Goal: Task Accomplishment & Management: Manage account settings

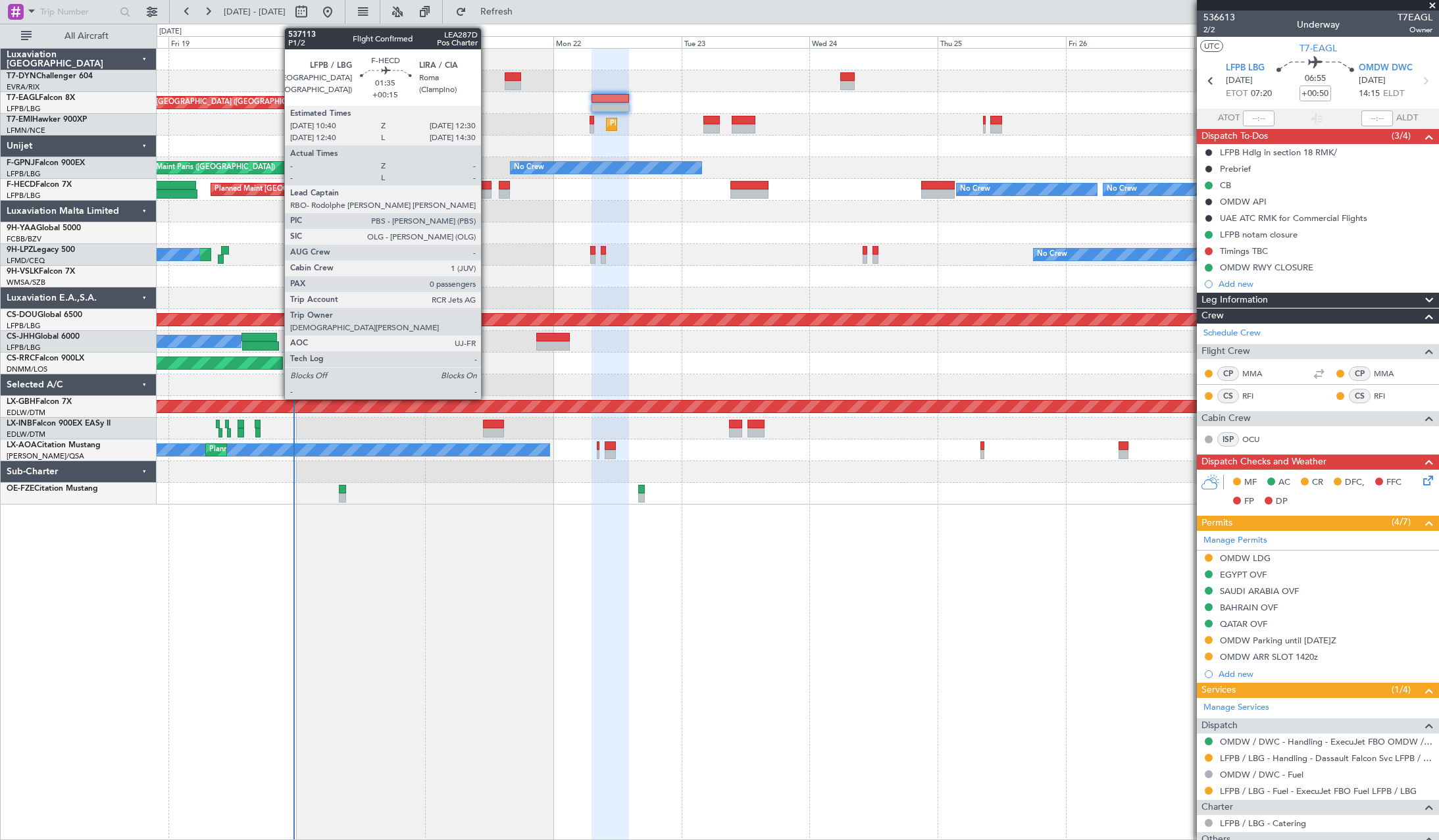
click at [487, 186] on div at bounding box center [486, 185] width 10 height 9
type input "+00:15"
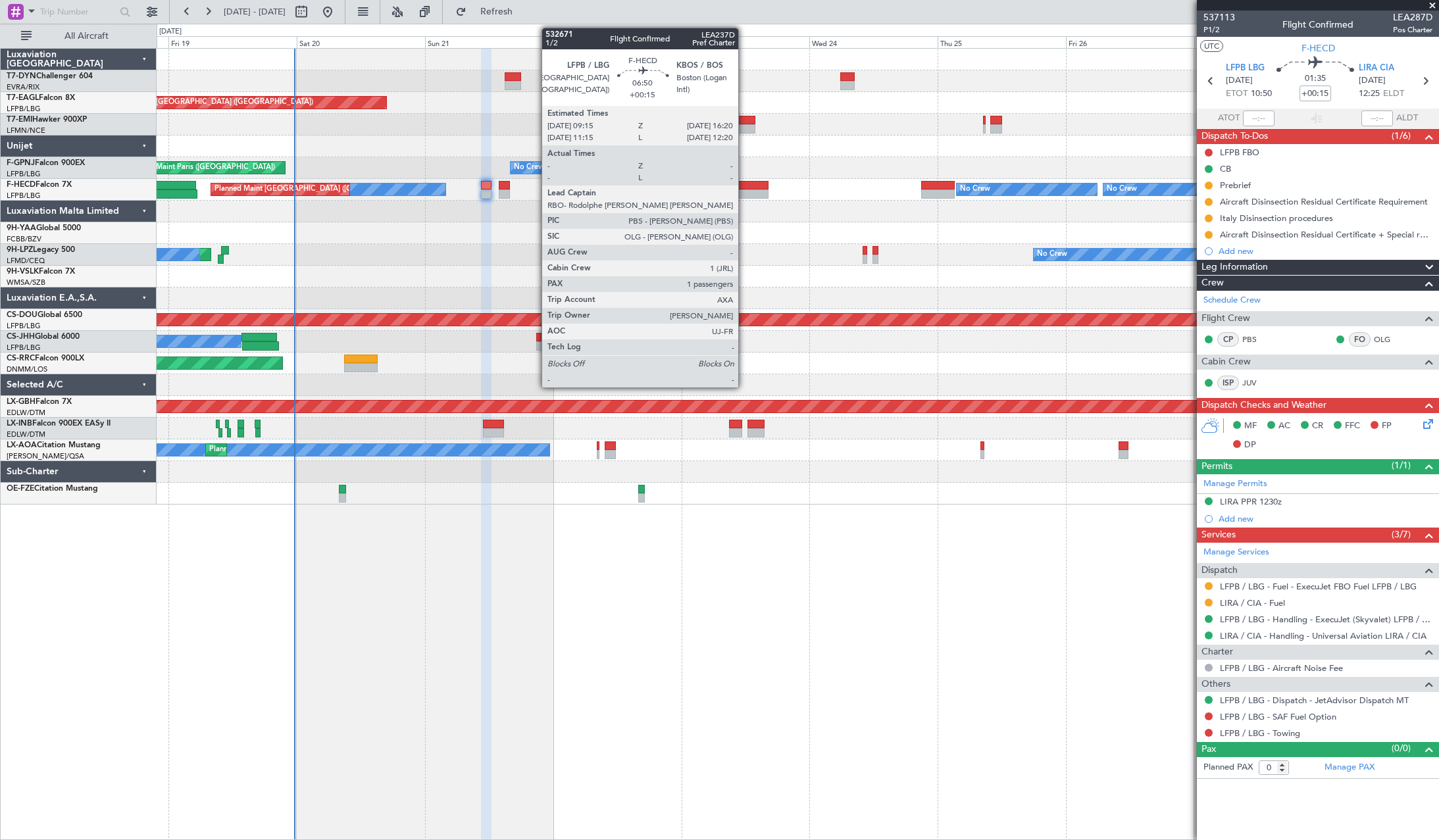
click at [745, 183] on div at bounding box center [749, 185] width 38 height 9
type input "1"
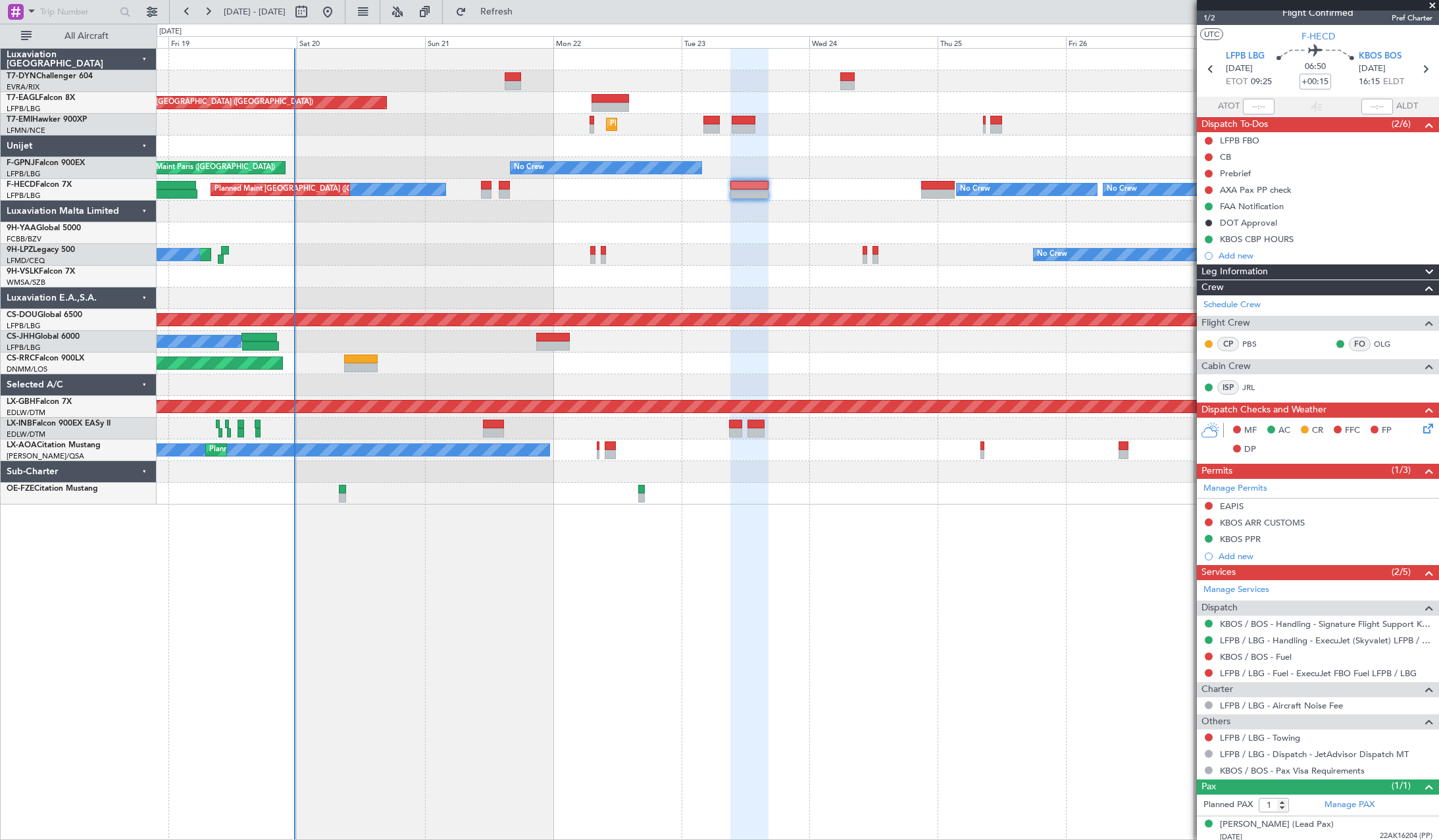
scroll to position [17, 0]
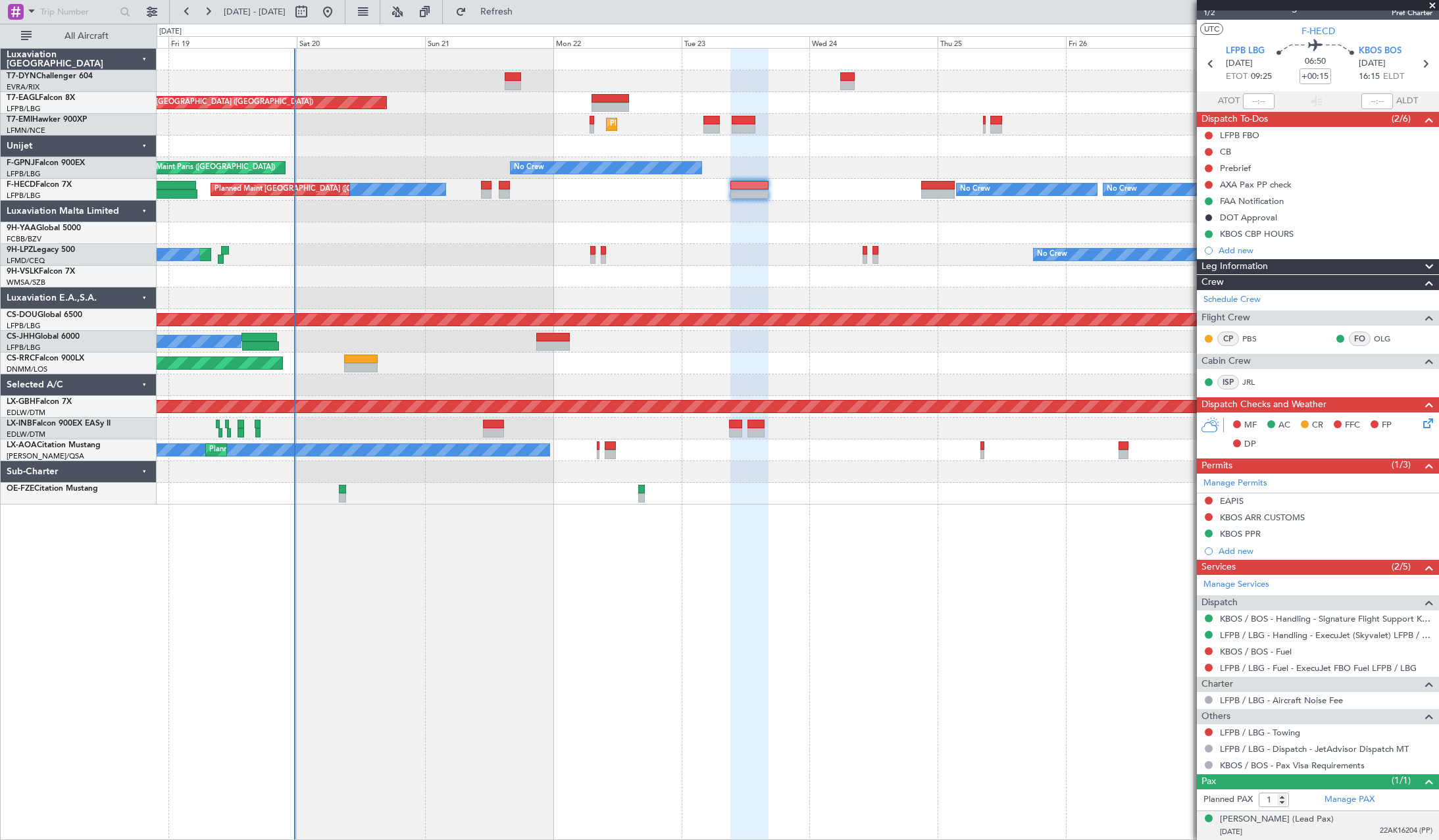
click at [1344, 821] on div "Thomas BUBERL (Lead Pax) 24/03/1973 22AK16204 (PP)" at bounding box center [1326, 826] width 213 height 25
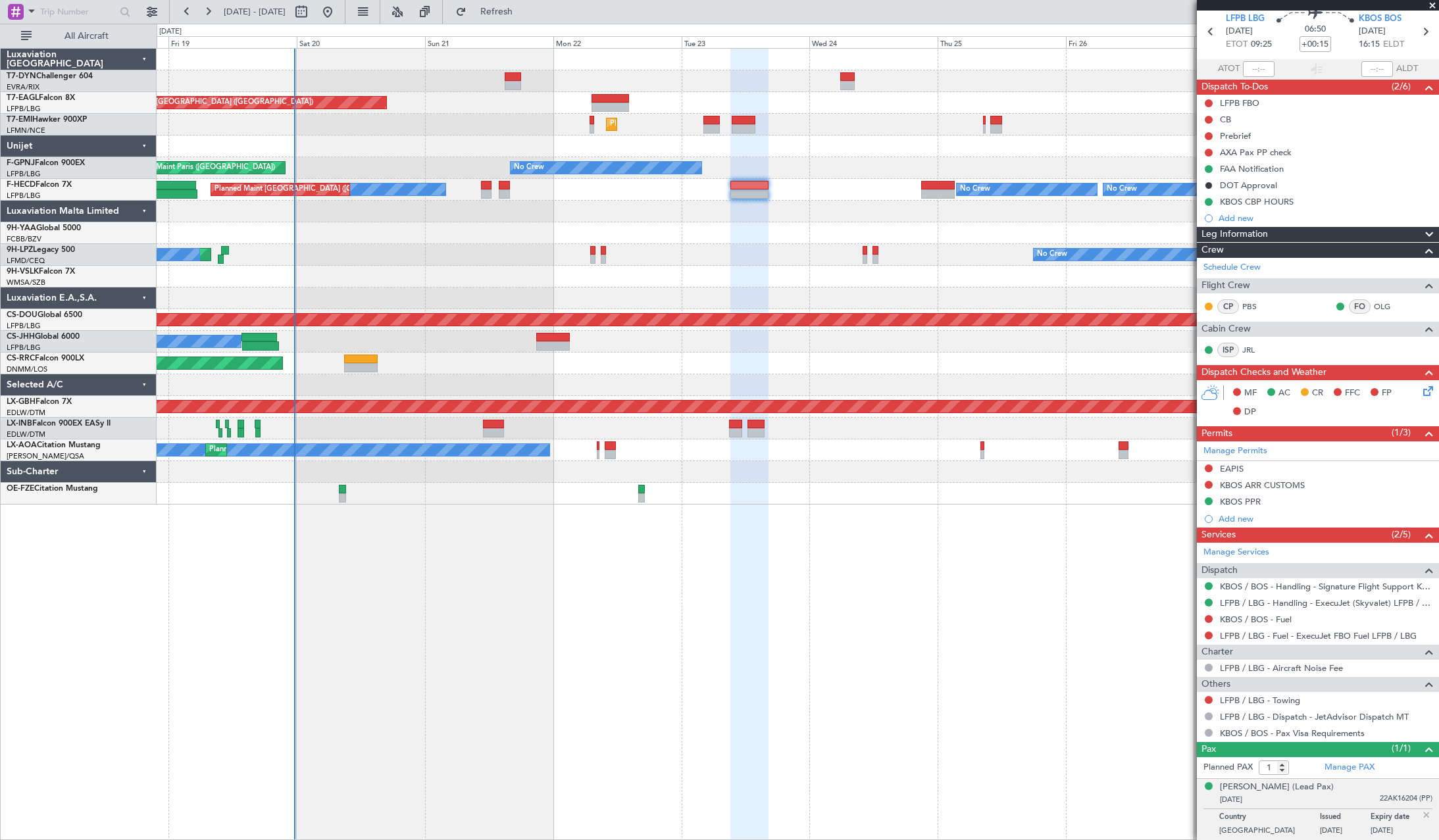
scroll to position [0, 0]
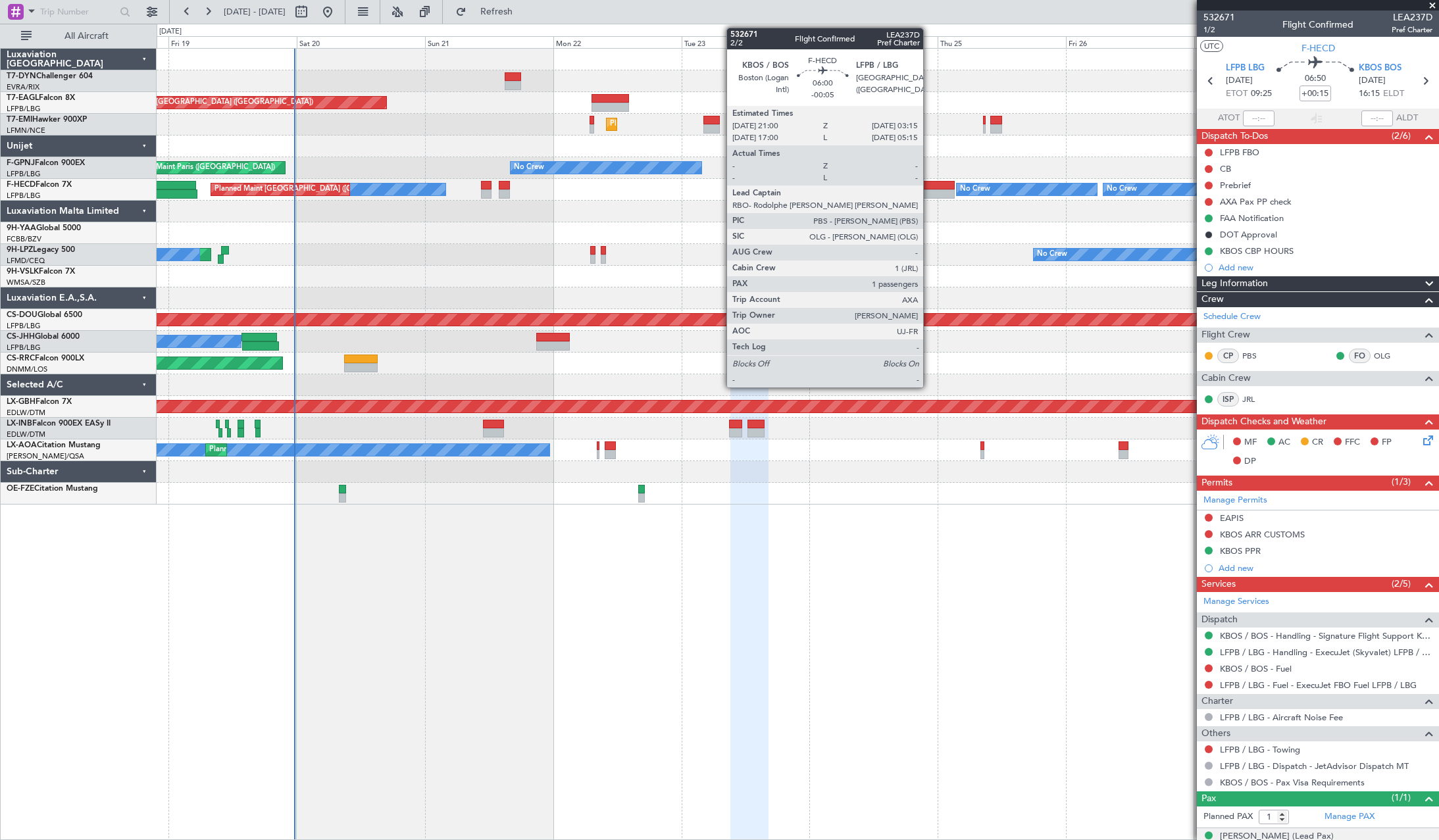
click at [929, 181] on div at bounding box center [938, 185] width 34 height 9
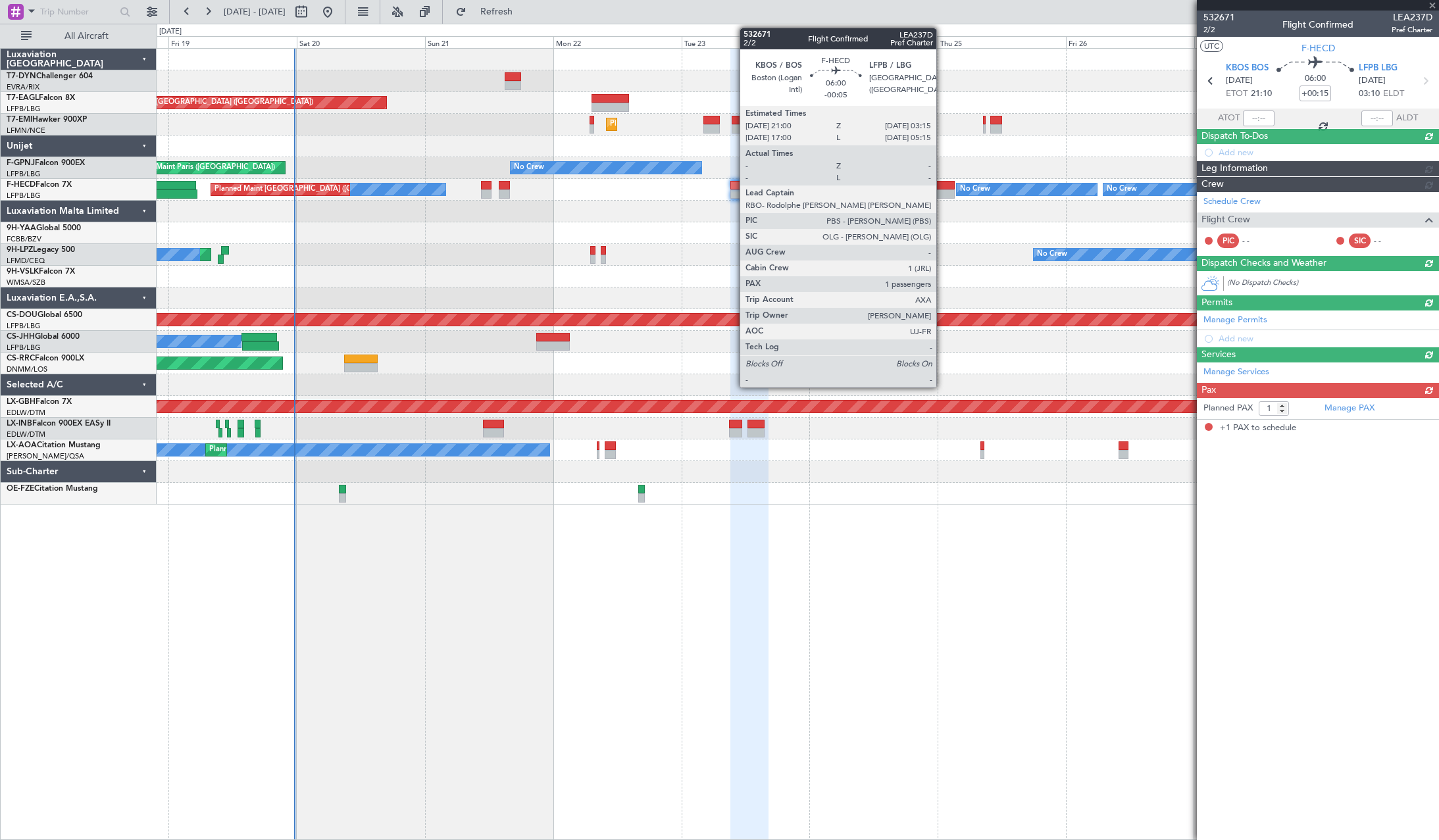
type input "-00:05"
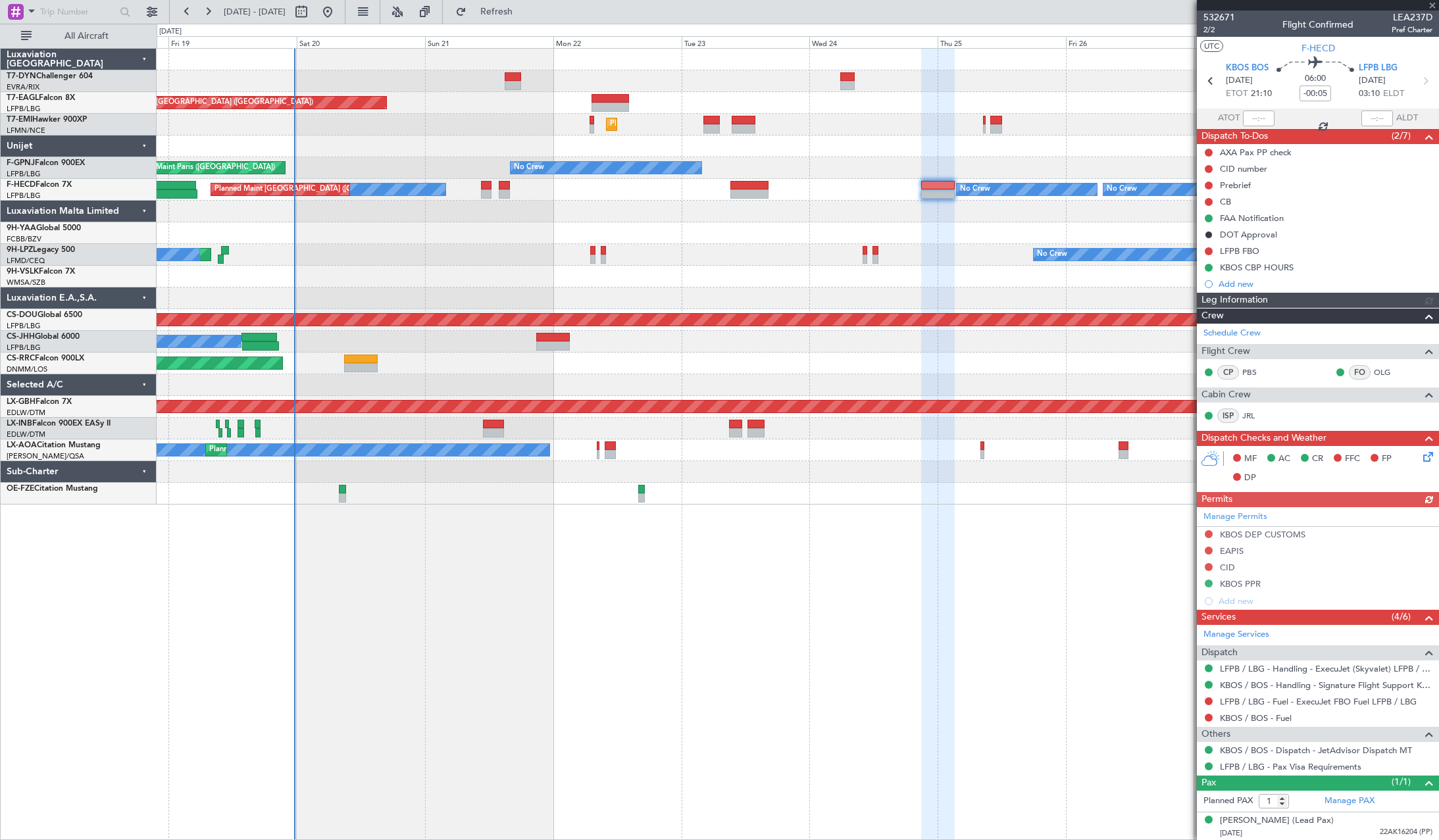
scroll to position [2, 0]
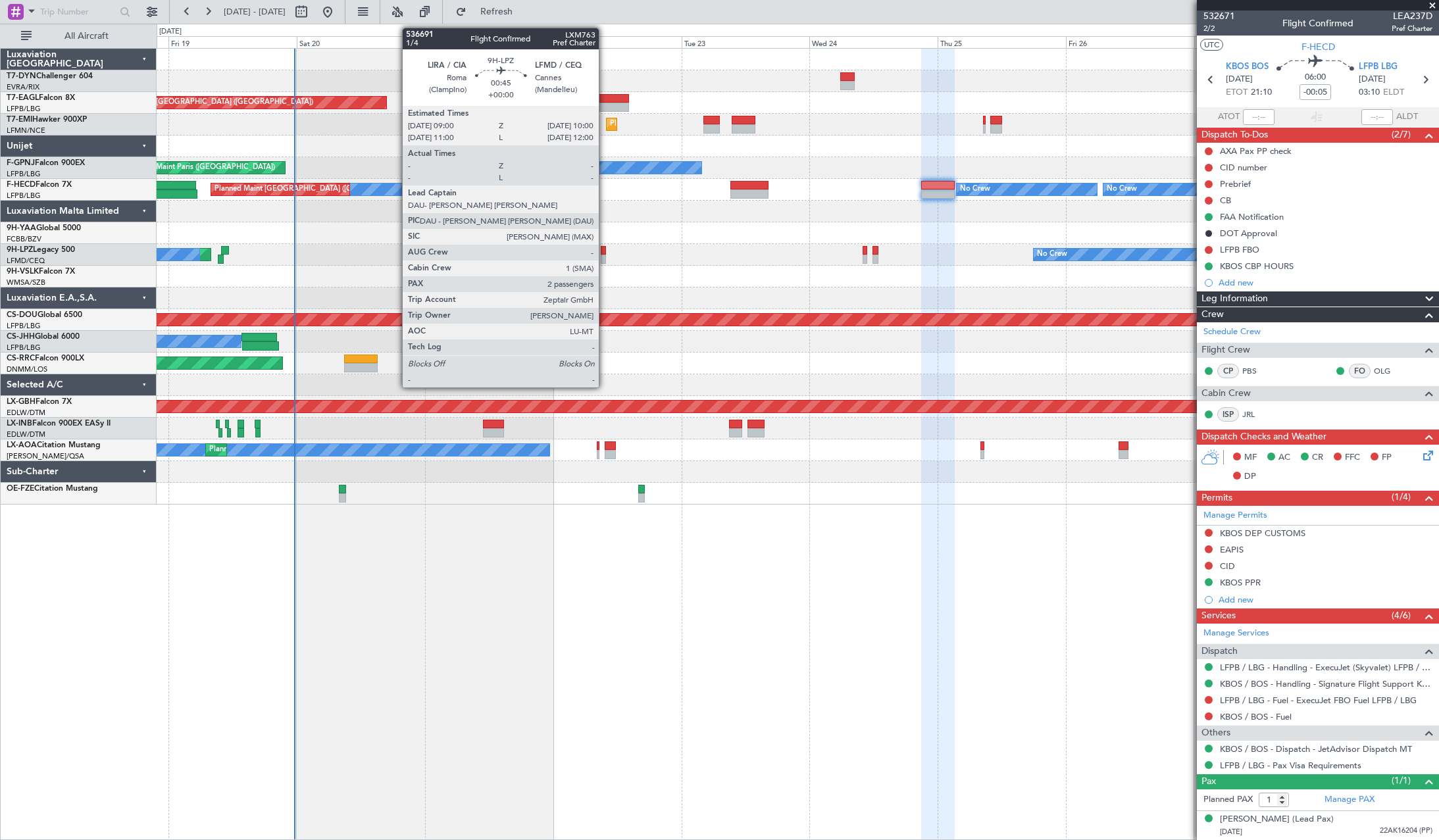
click at [605, 251] on div at bounding box center [603, 250] width 6 height 9
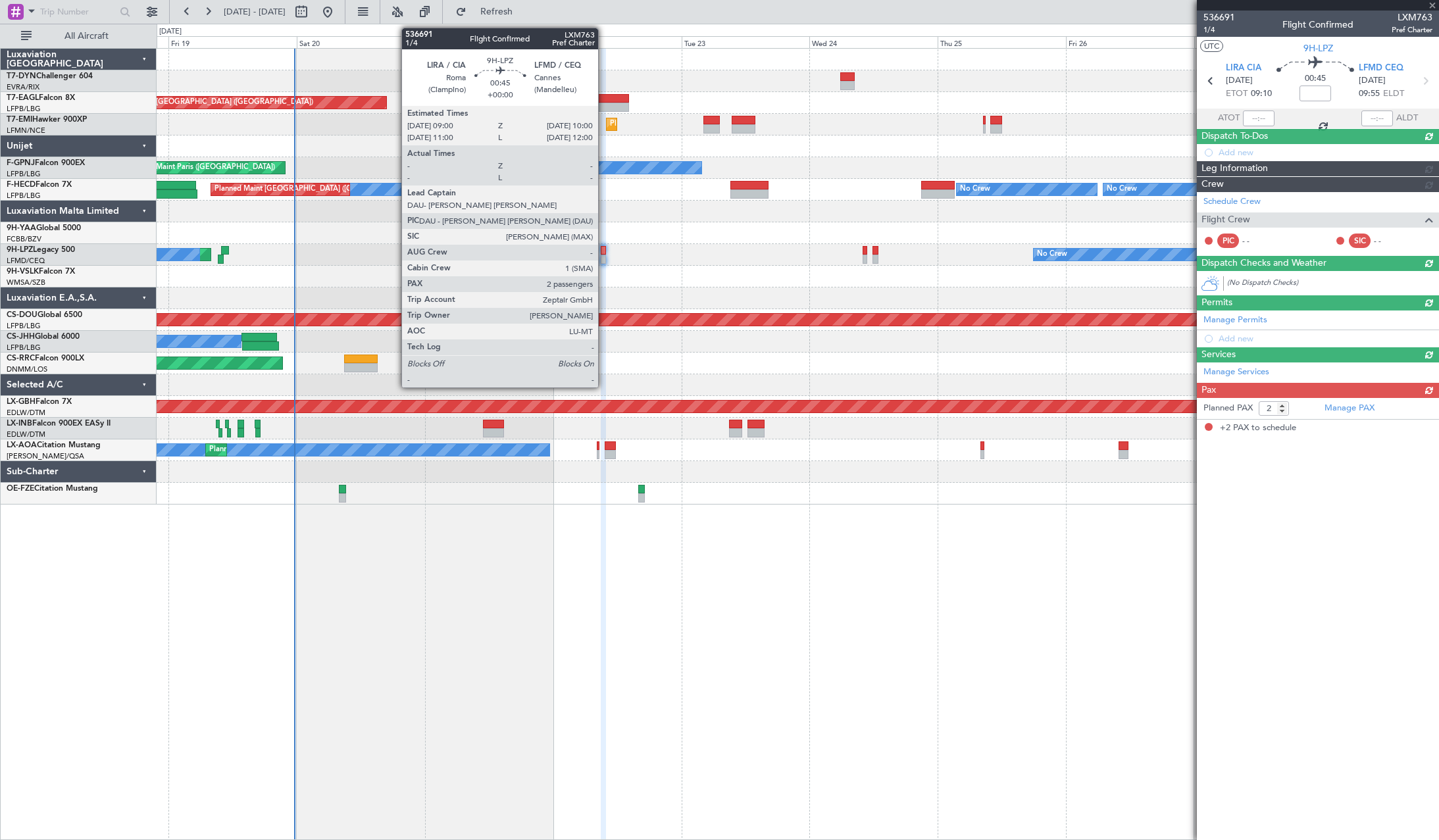
scroll to position [0, 0]
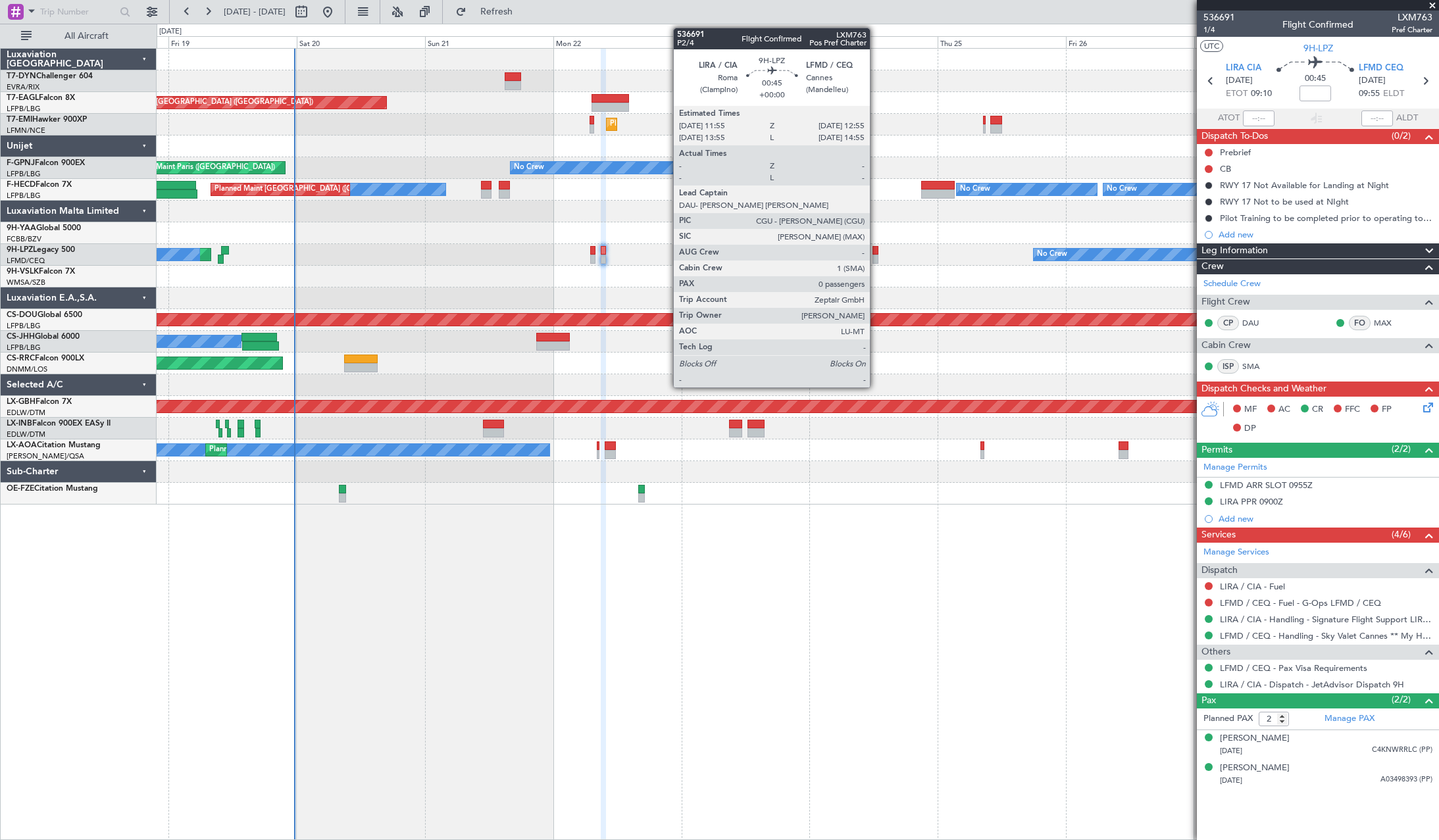
click at [876, 250] on div at bounding box center [875, 250] width 6 height 9
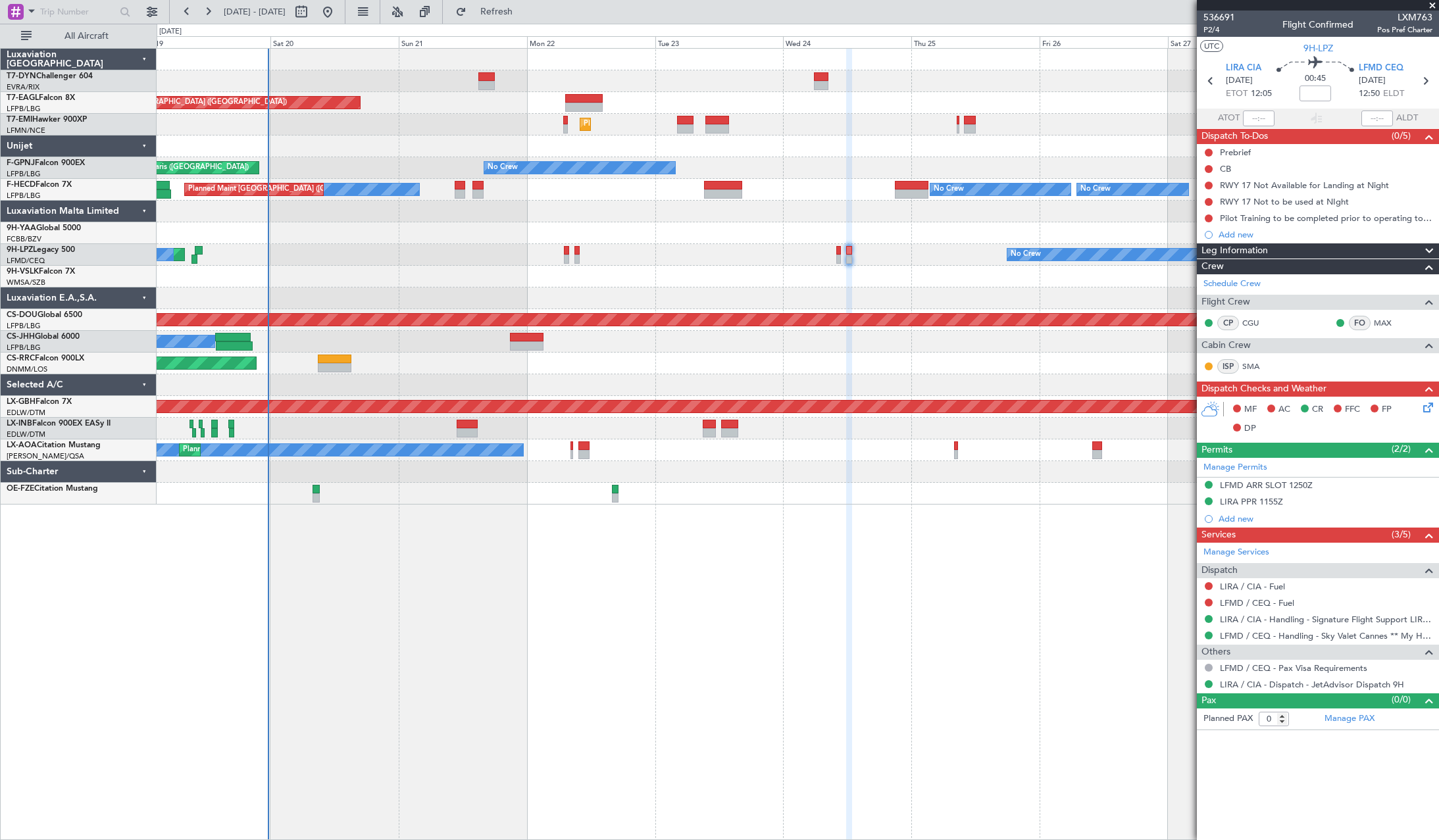
click at [901, 437] on div "Grounded Dubai (Al Maktoum Intl) Unplanned Maint Paris (Le Bourget) Planned Mai…" at bounding box center [798, 276] width 1282 height 456
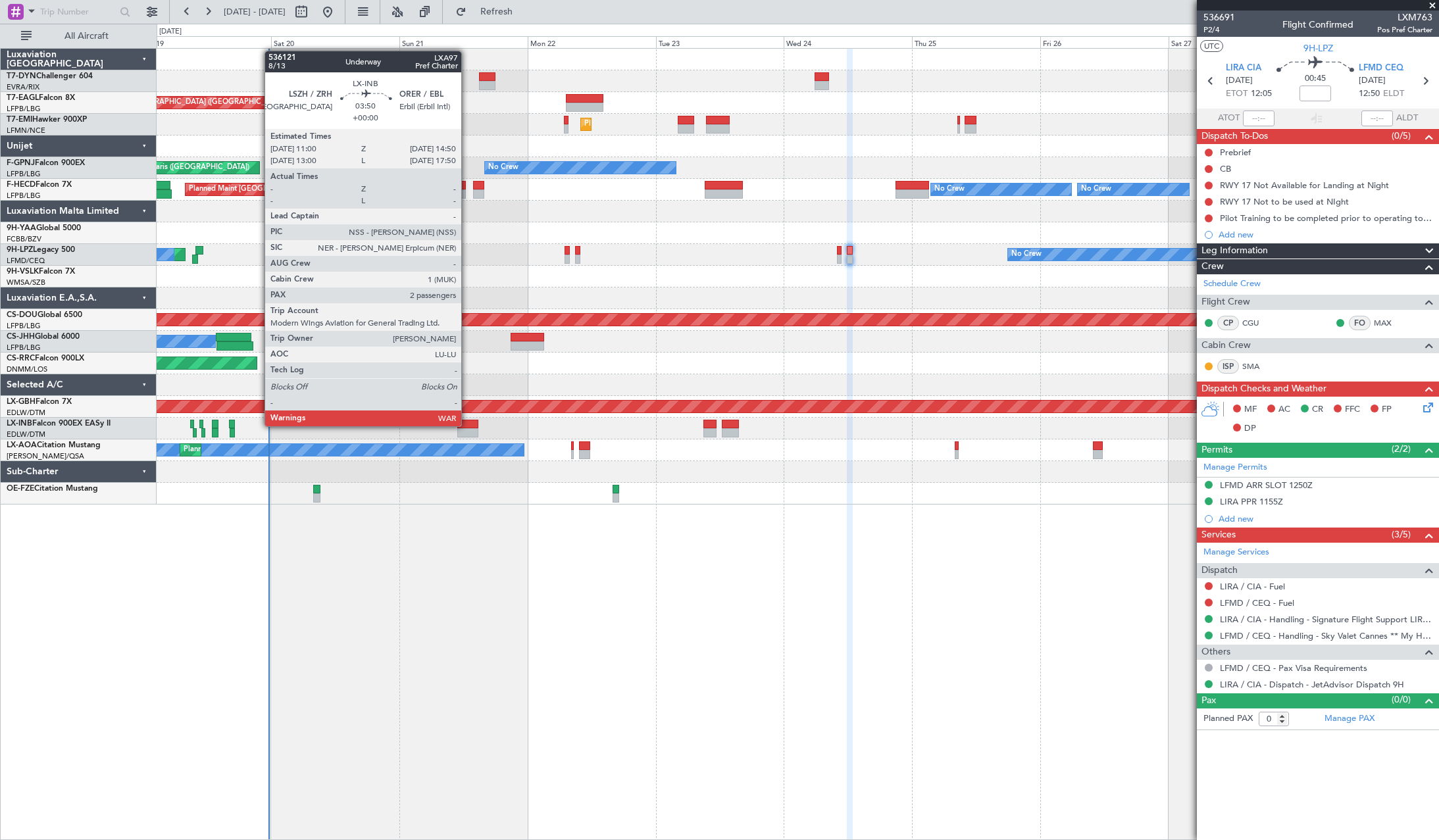
click at [467, 425] on div at bounding box center [467, 424] width 21 height 9
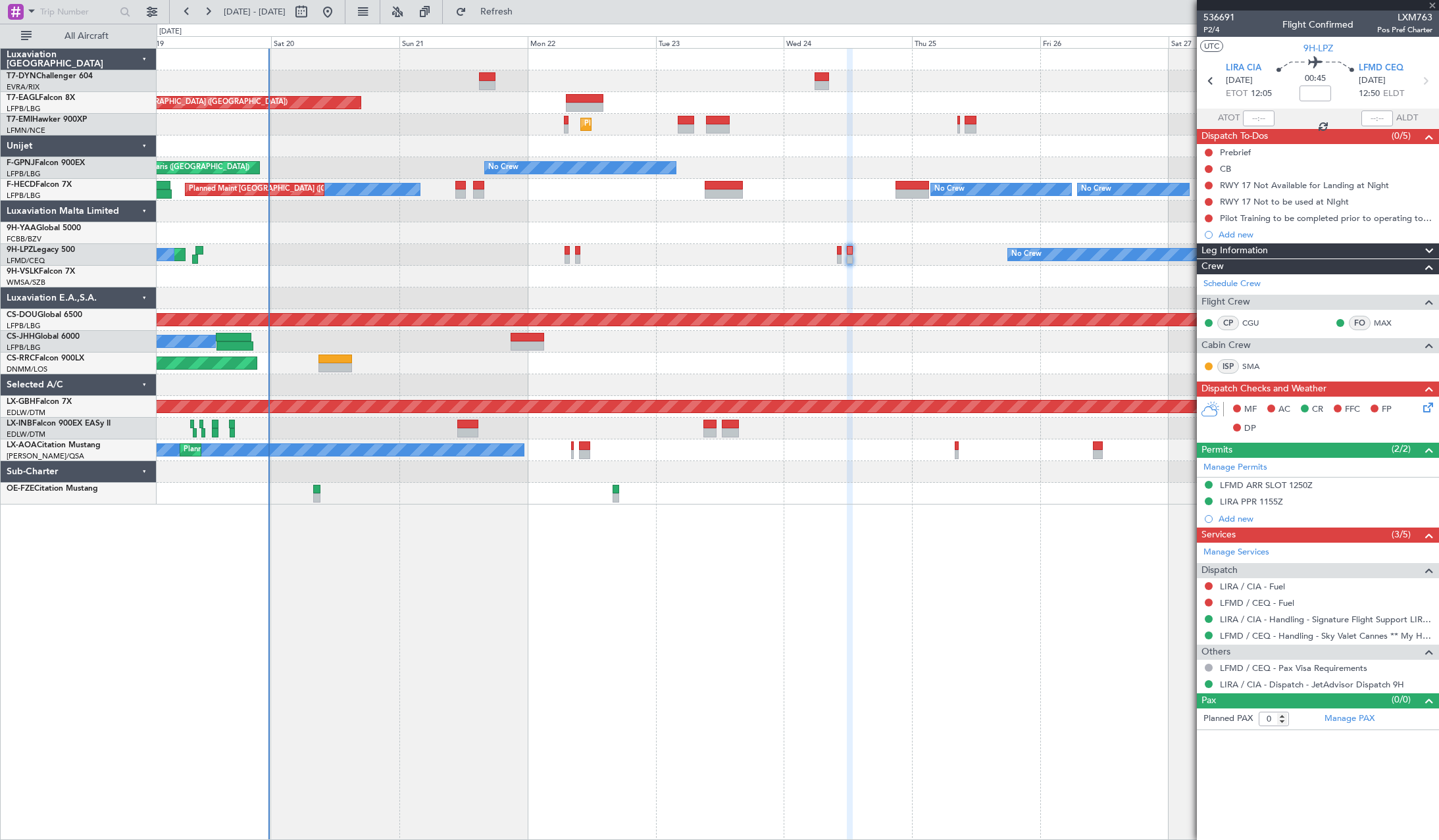
type input "2"
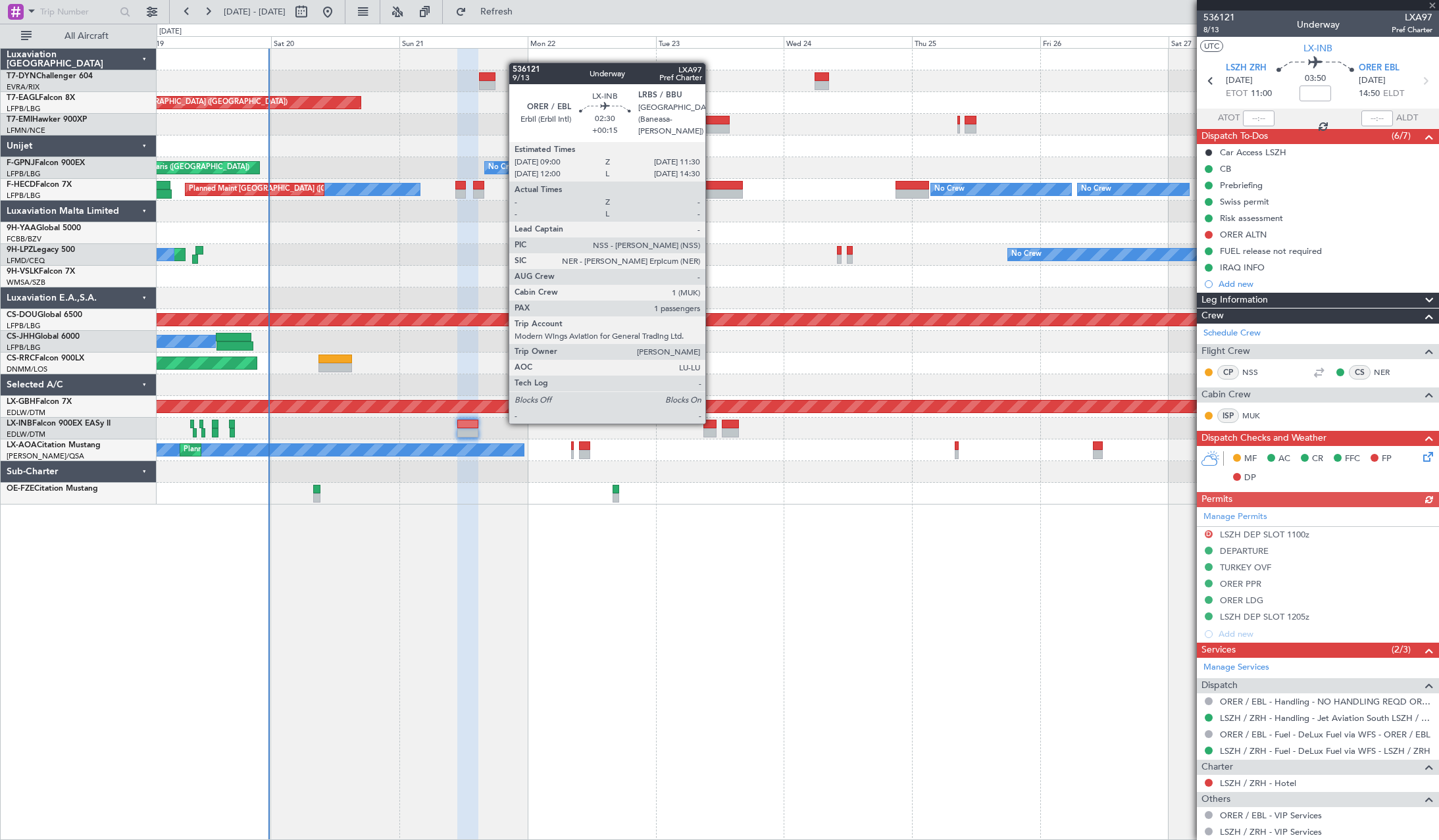
click at [711, 422] on div at bounding box center [711, 424] width 14 height 9
type input "+00:15"
type input "1"
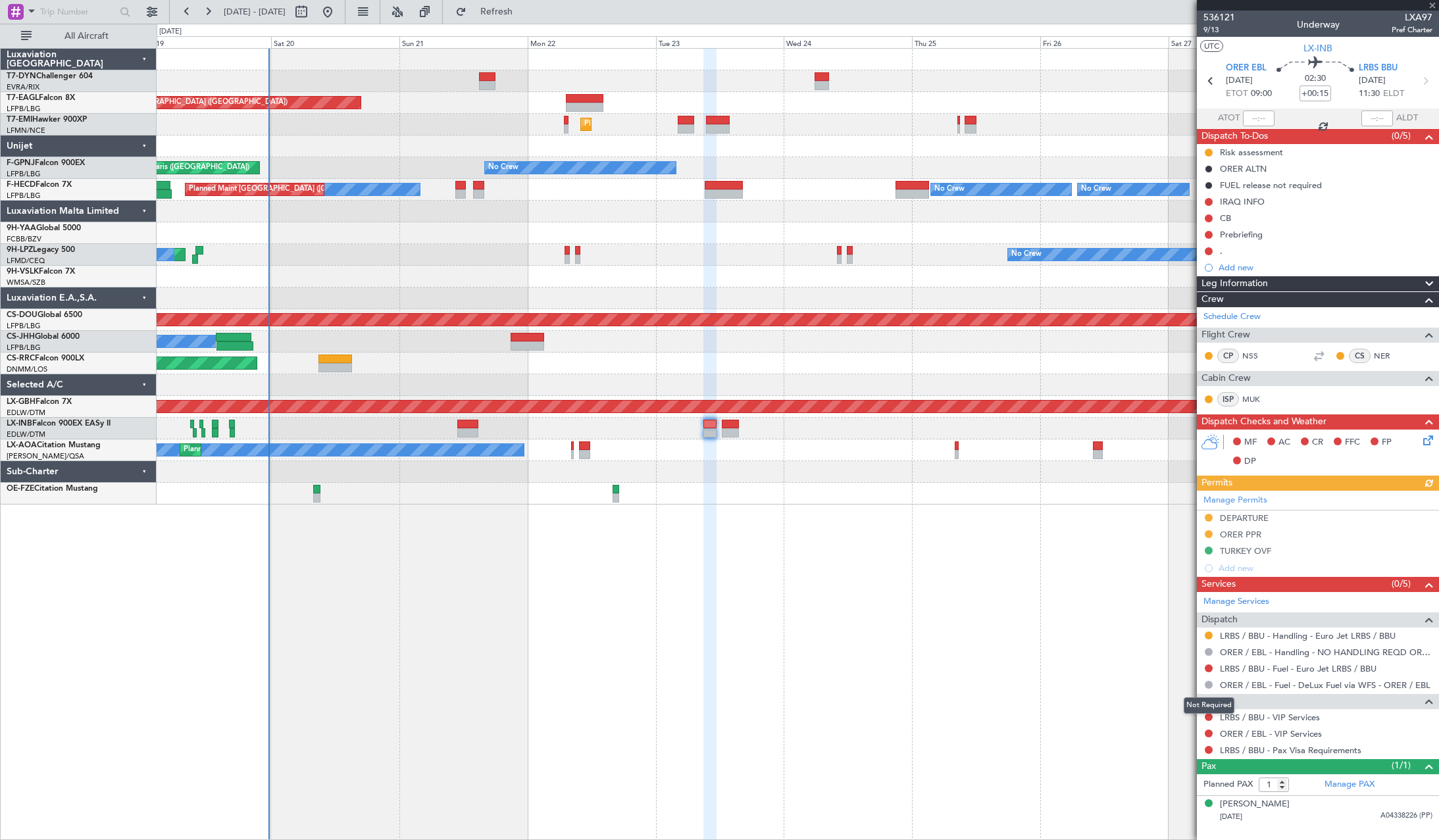
click at [1208, 717] on mat-tooltip-component "Not Required" at bounding box center [1208, 705] width 69 height 35
click at [1206, 715] on button at bounding box center [1208, 716] width 8 height 8
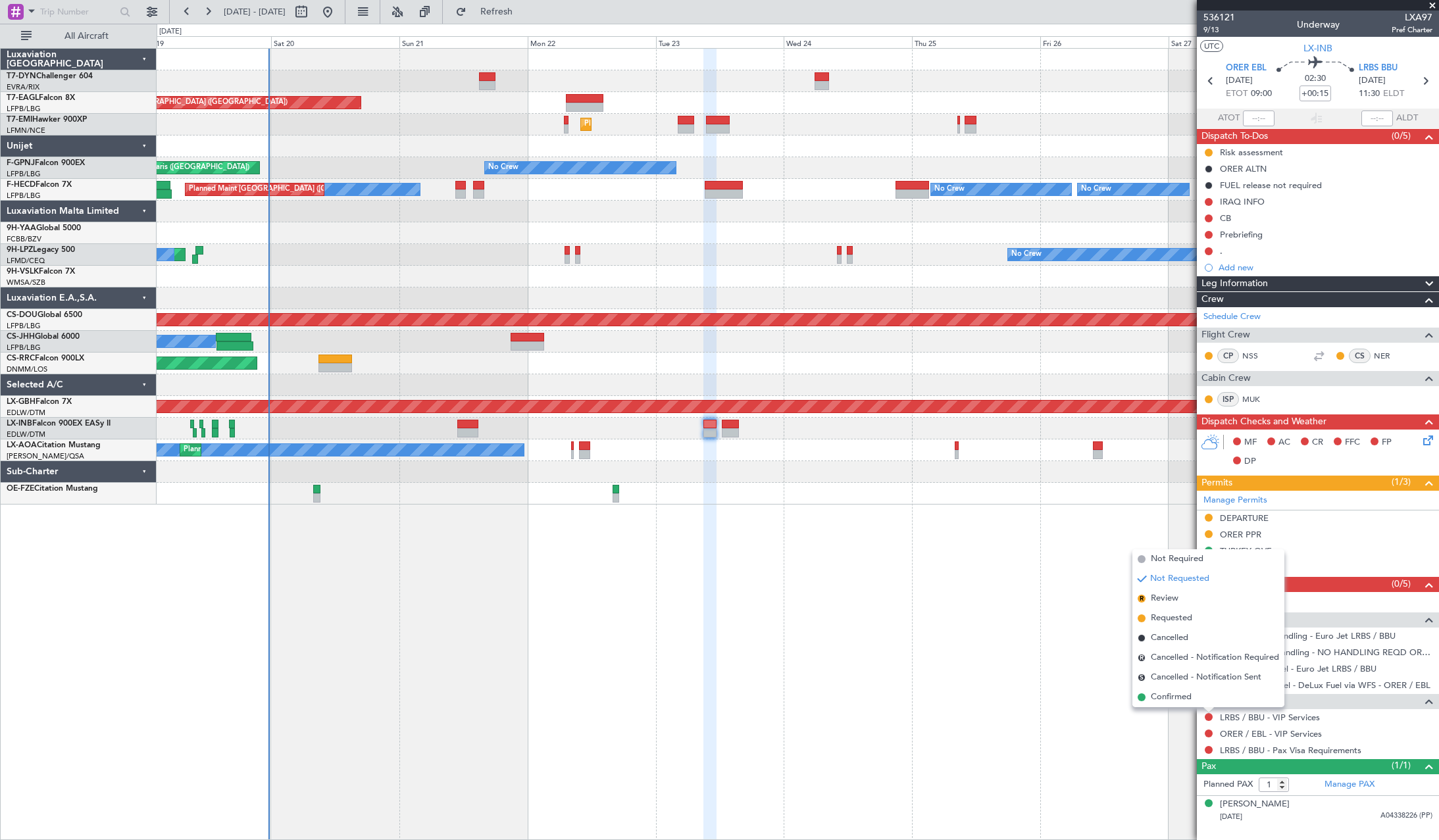
click at [1140, 556] on span at bounding box center [1141, 559] width 8 height 8
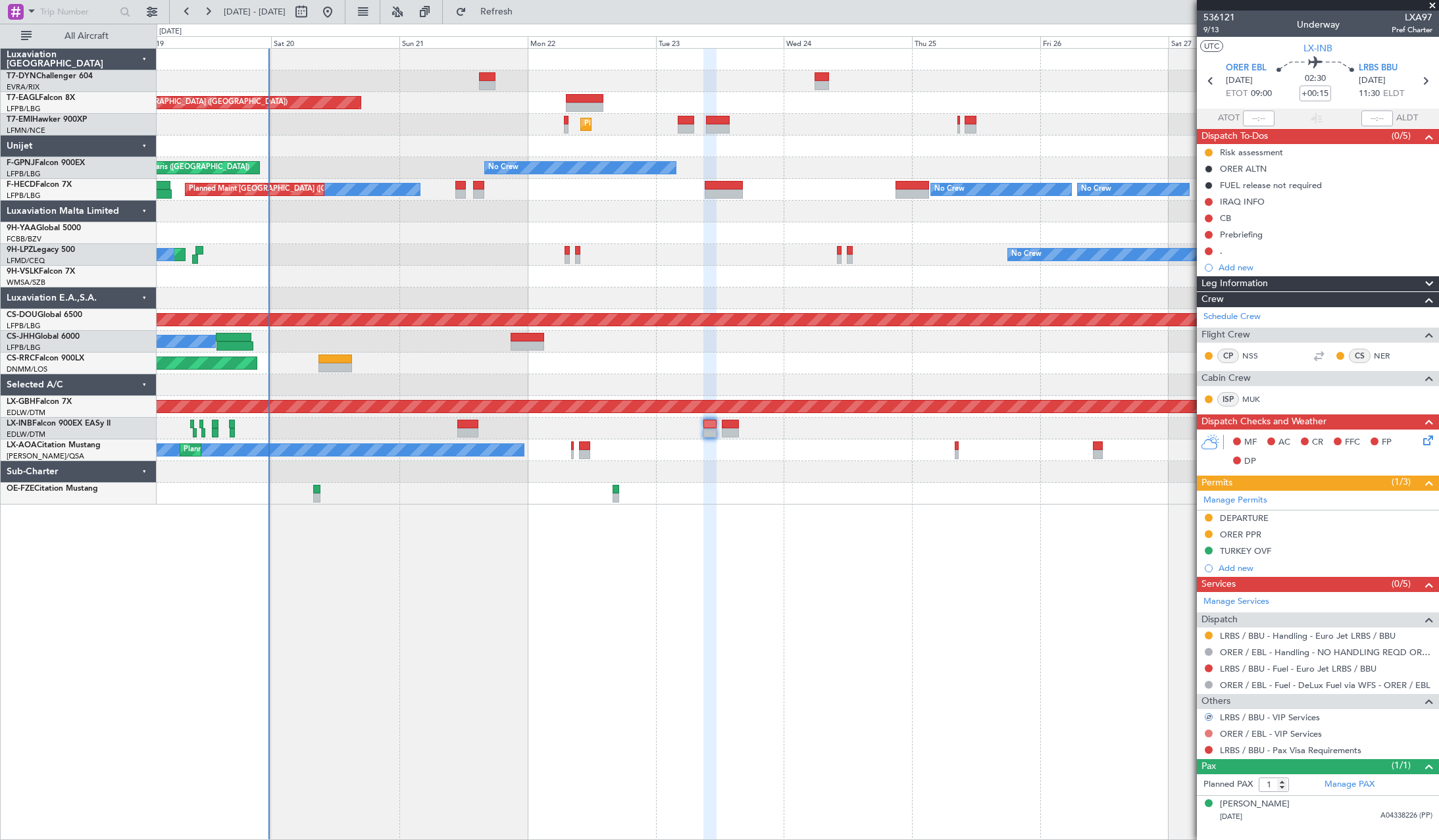
click at [1208, 732] on button at bounding box center [1208, 733] width 8 height 8
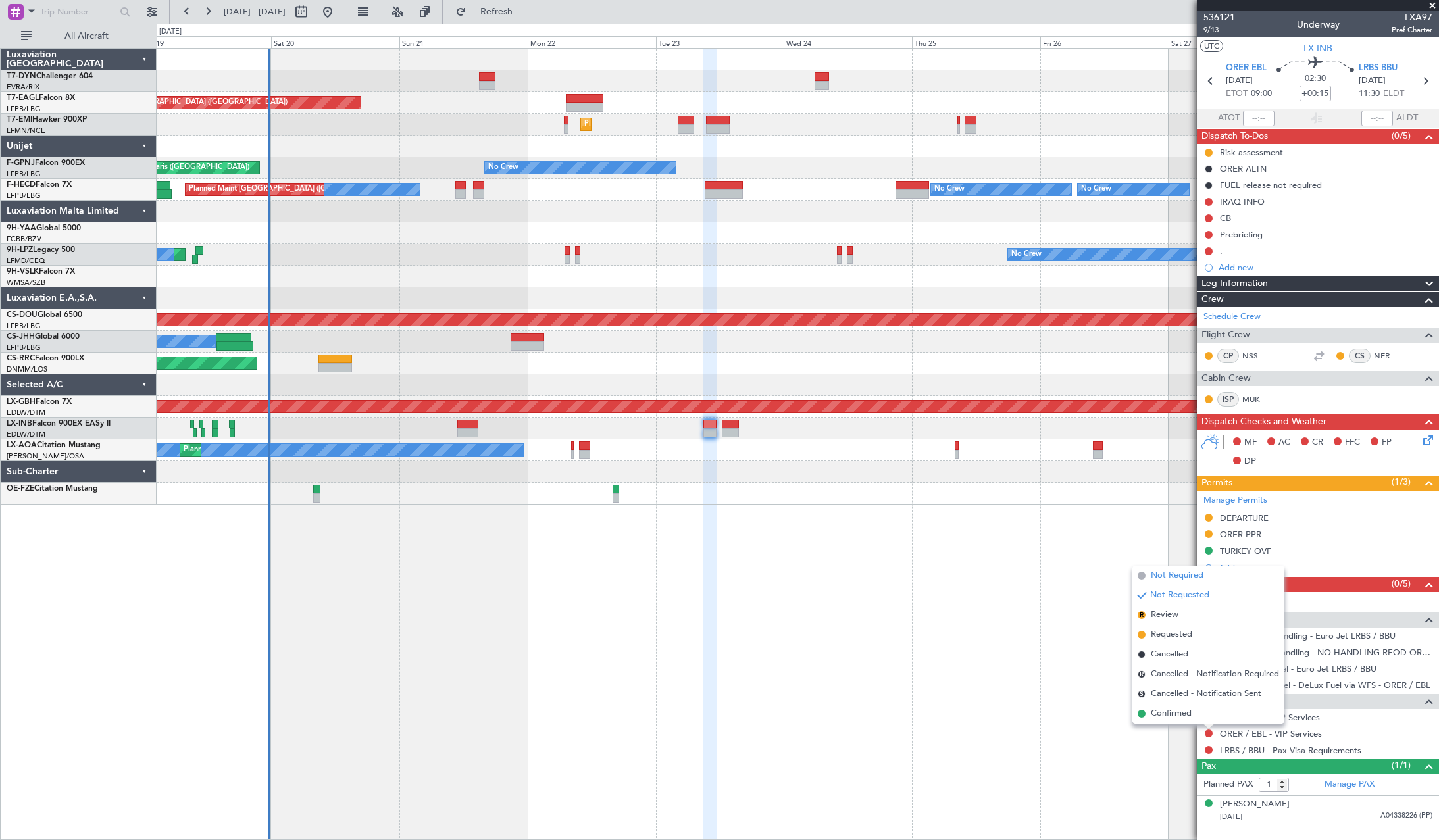
click at [1142, 576] on span at bounding box center [1141, 575] width 8 height 8
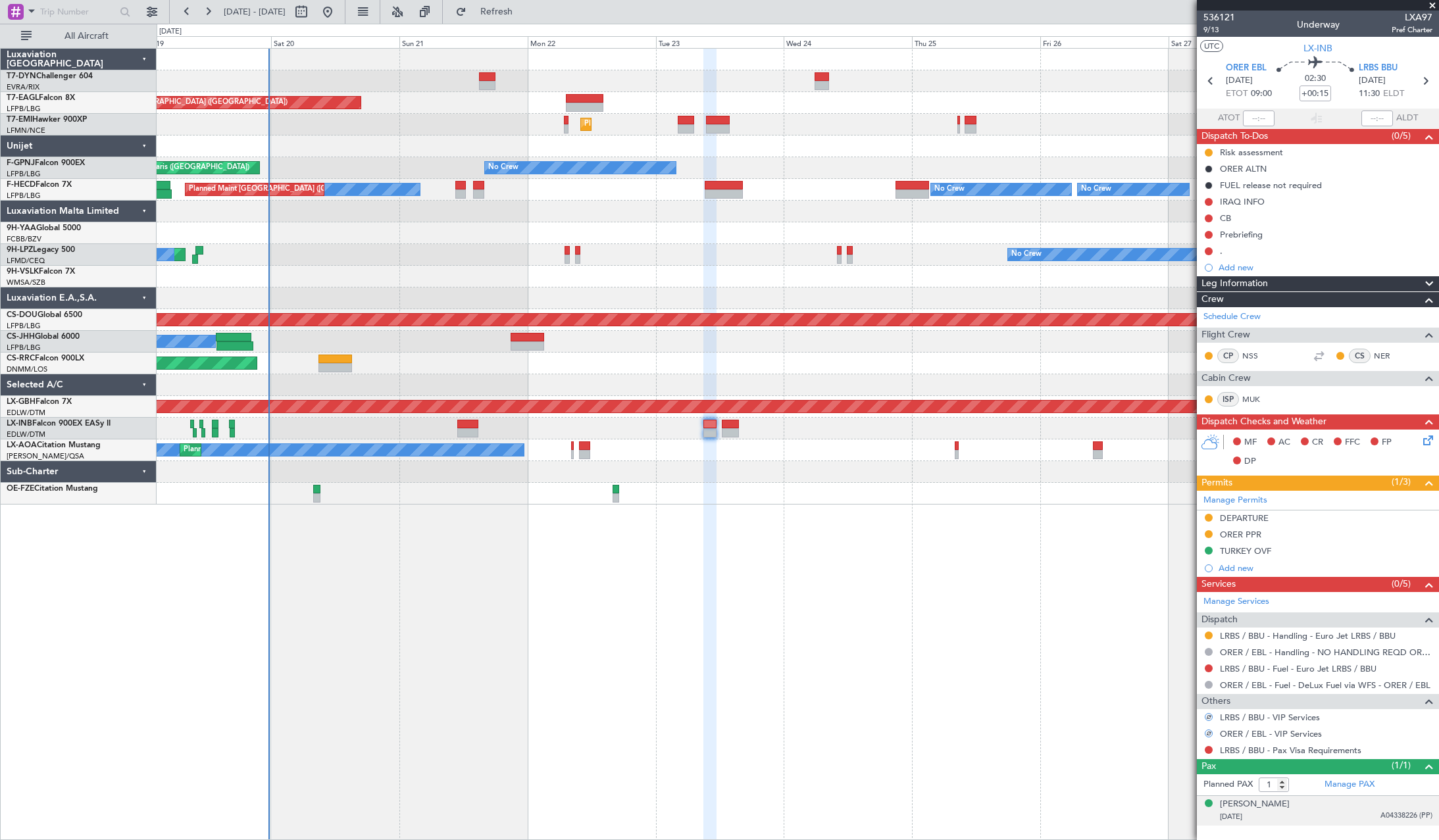
click at [1382, 808] on div "Cheyavan Nechervan BARZANI 07/09/2007 A04338226 (PP)" at bounding box center [1326, 810] width 213 height 25
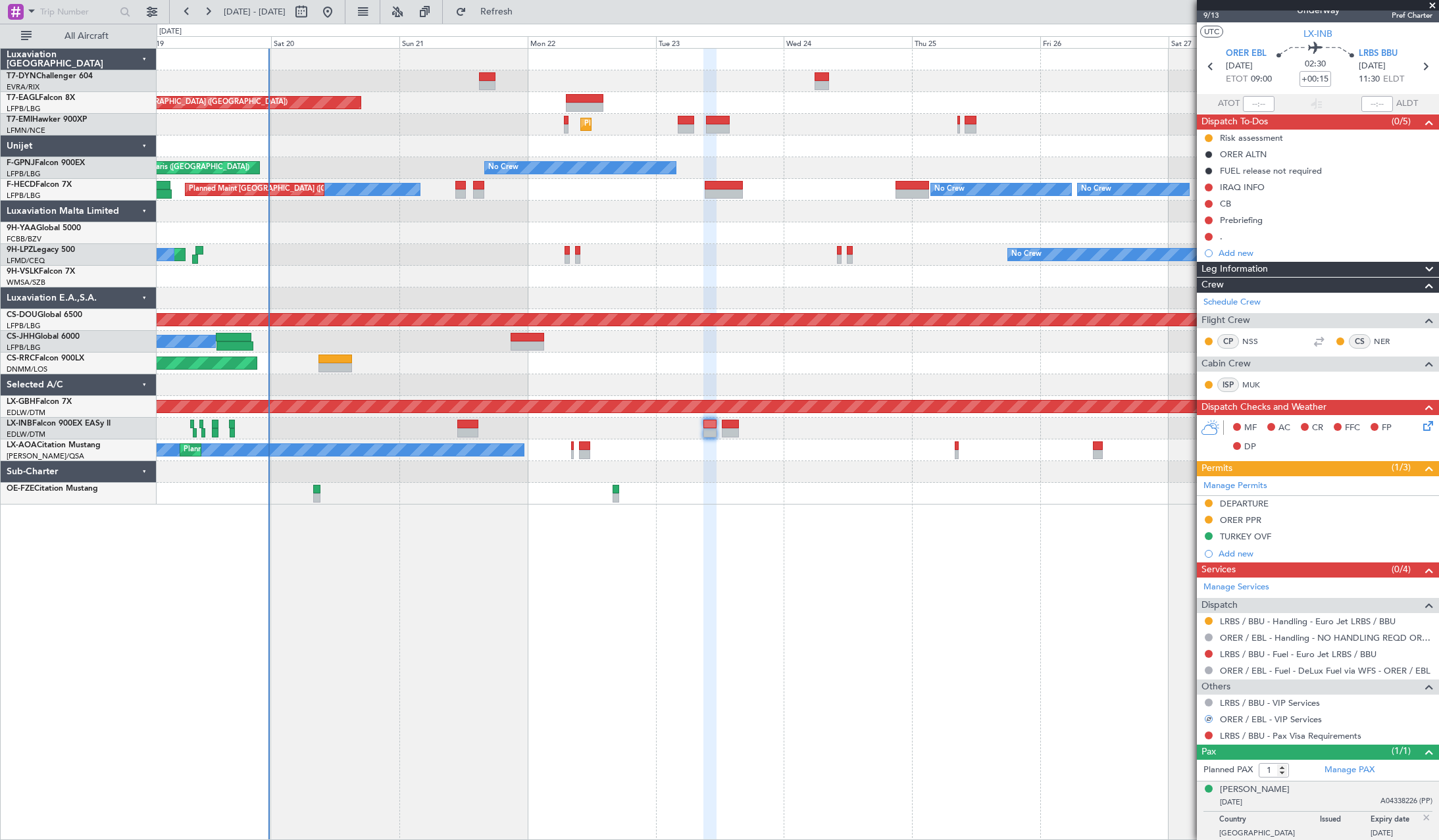
scroll to position [17, 0]
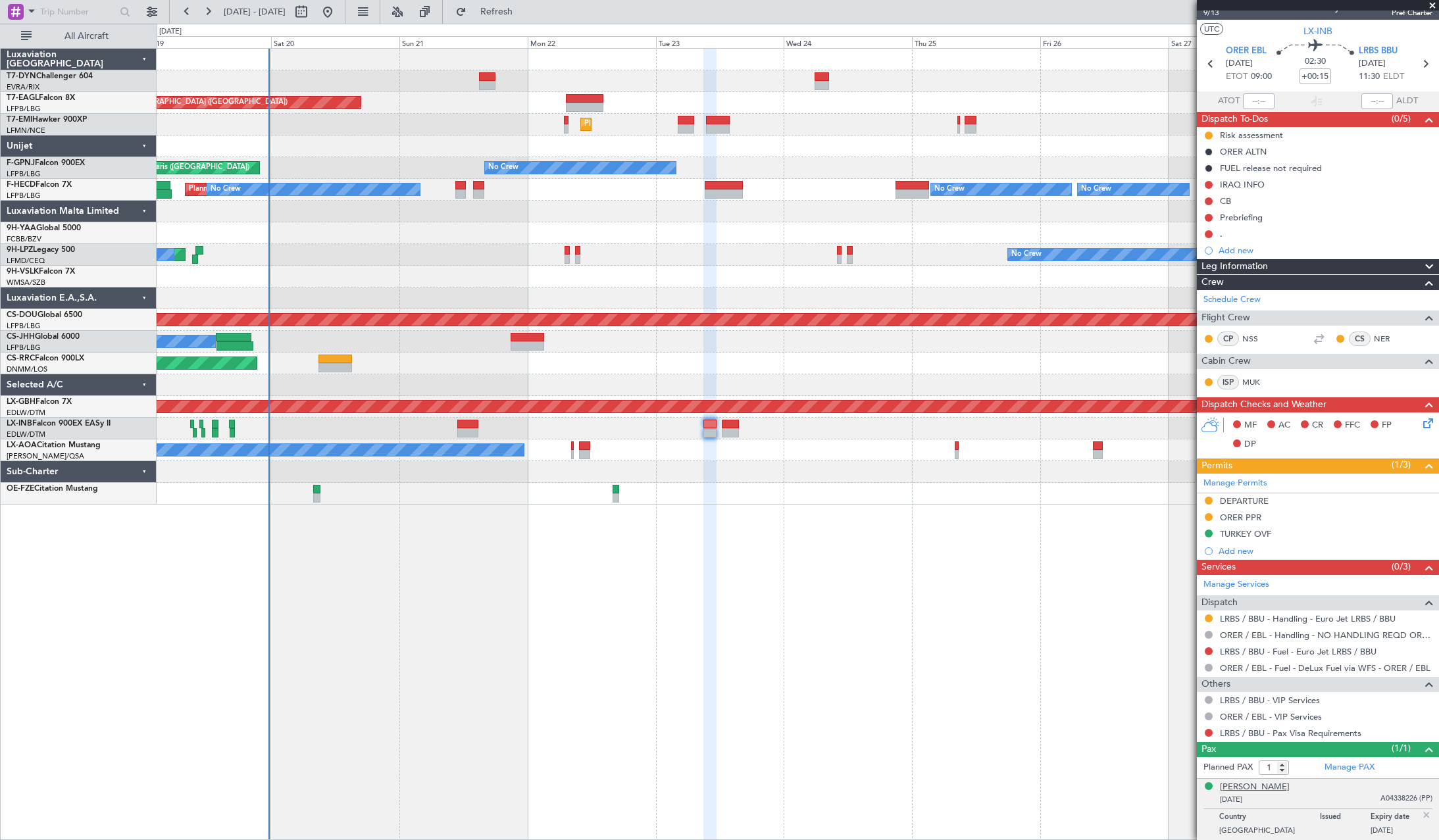
click at [1290, 786] on div "Cheyavan Nechervan BARZANI" at bounding box center [1255, 787] width 70 height 14
click at [1290, 789] on div "Cheyavan Nechervan BARZANI" at bounding box center [1255, 787] width 70 height 14
click at [1290, 787] on div "Cheyavan Nechervan BARZANI" at bounding box center [1255, 787] width 70 height 14
click at [1209, 734] on button at bounding box center [1208, 732] width 8 height 8
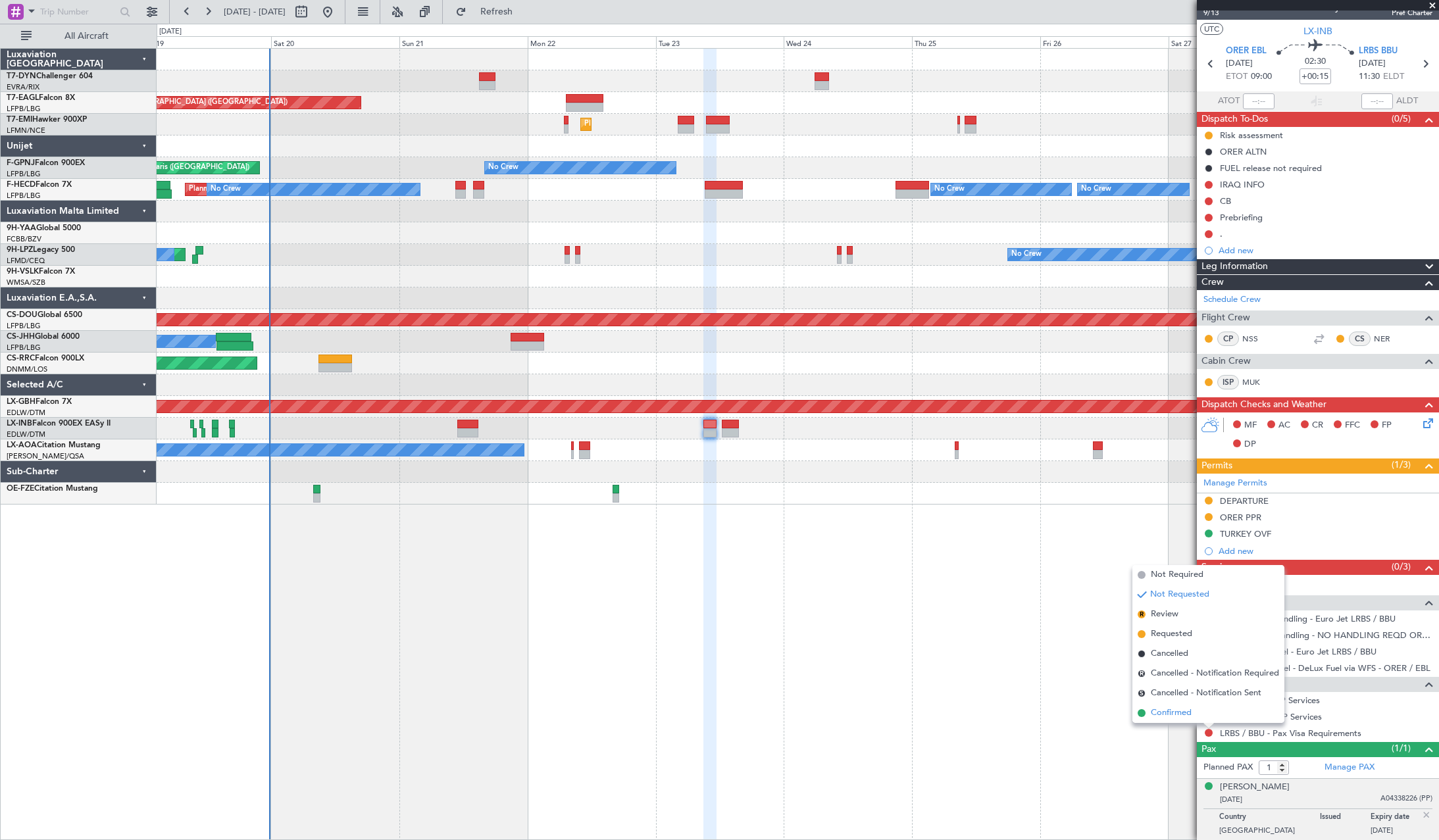
click at [1144, 709] on span at bounding box center [1141, 713] width 8 height 8
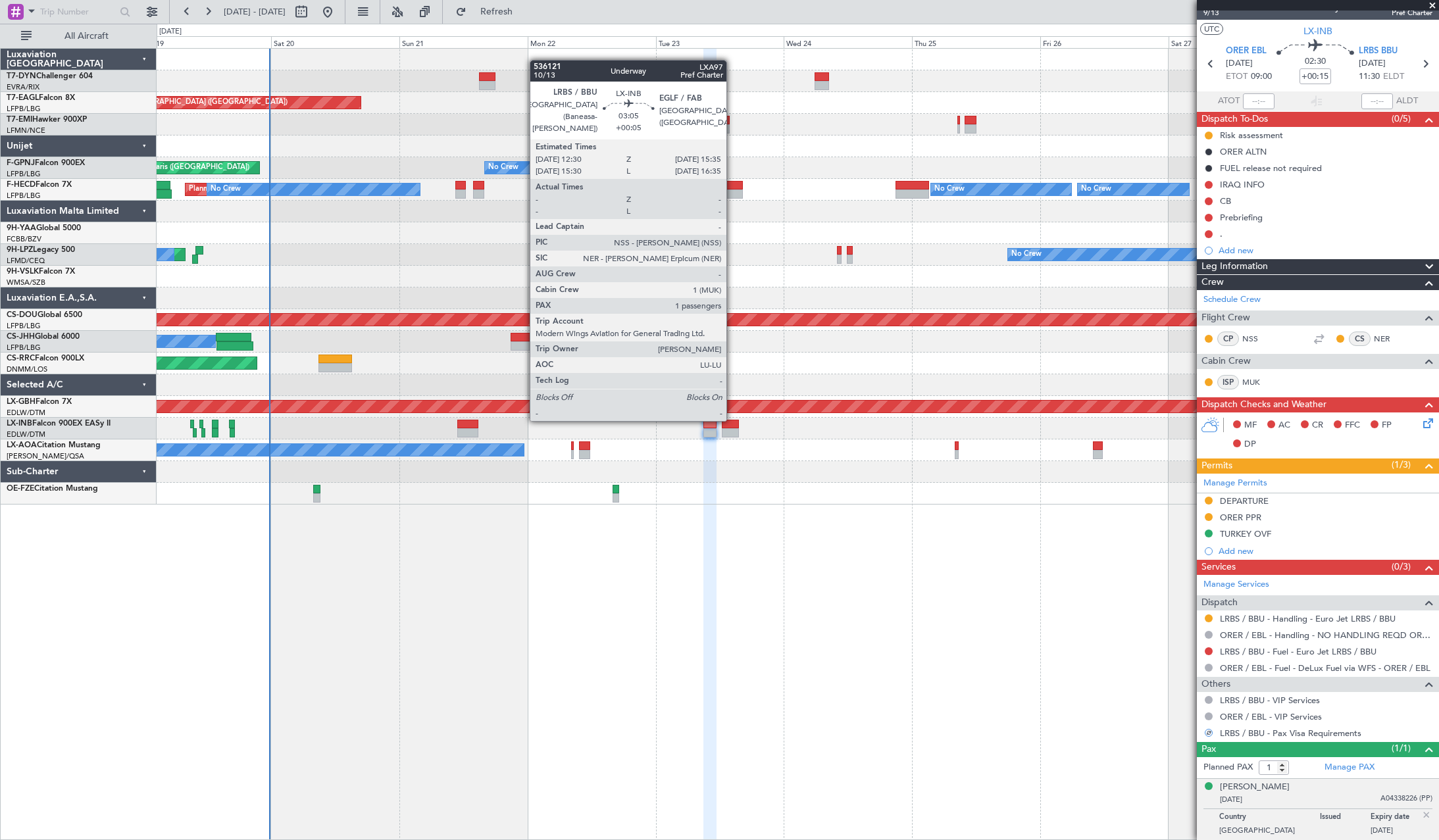
click at [733, 420] on div at bounding box center [730, 424] width 17 height 9
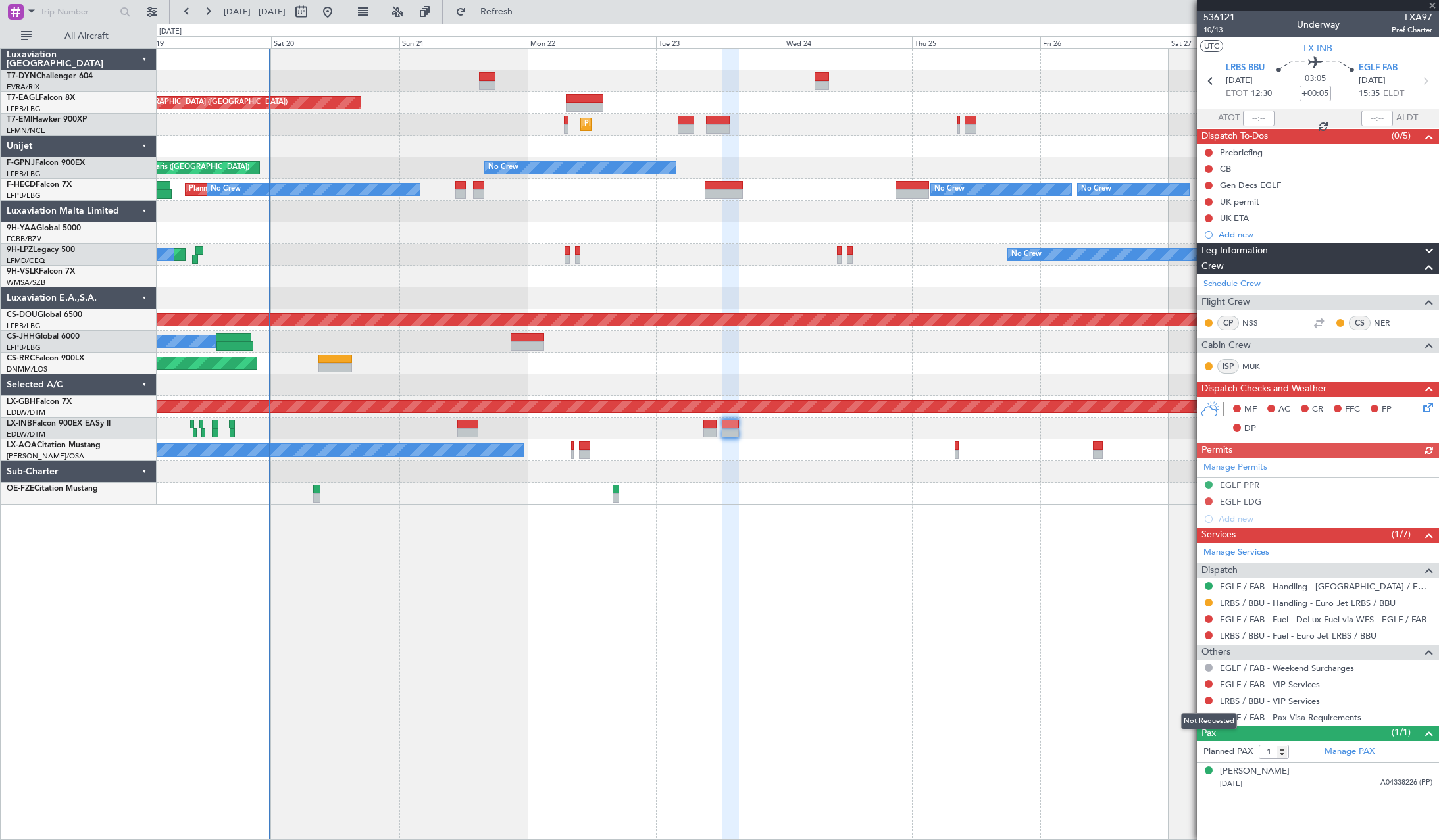
click at [1208, 717] on div "Not Requested" at bounding box center [1209, 720] width 56 height 16
click at [1208, 716] on button at bounding box center [1208, 716] width 8 height 8
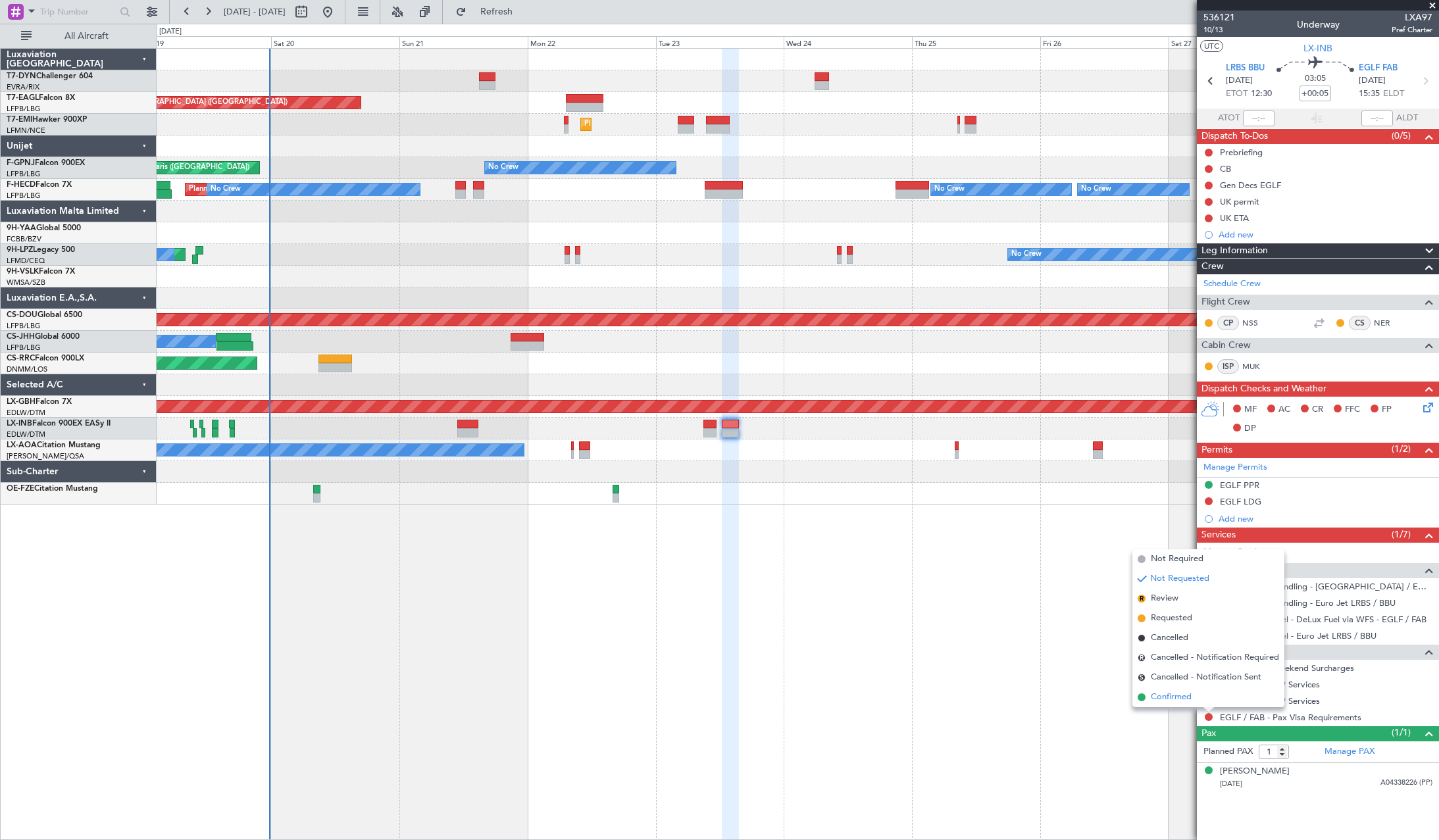
click at [1153, 699] on span "Confirmed" at bounding box center [1171, 698] width 41 height 14
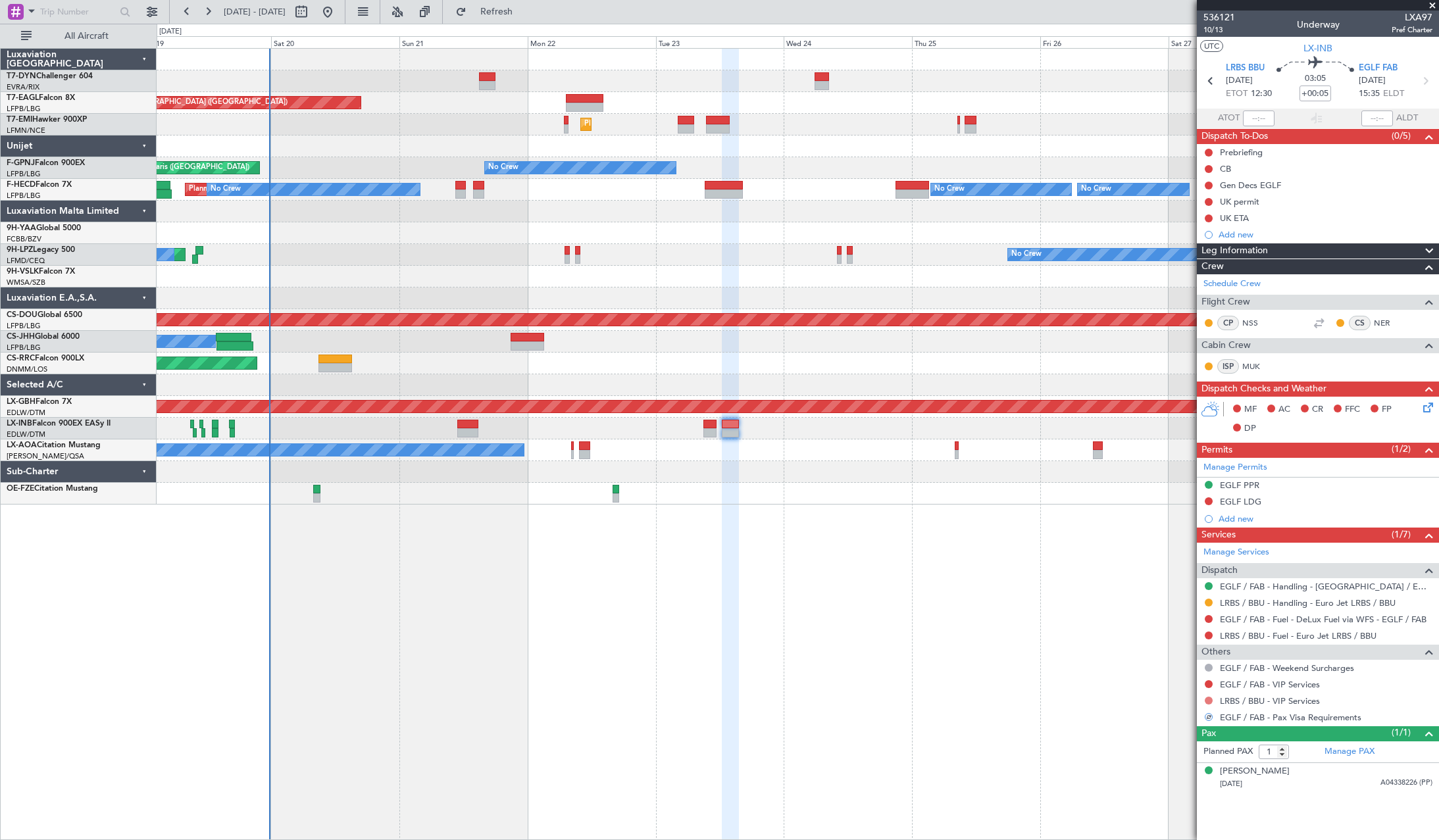
click at [1208, 700] on button at bounding box center [1208, 700] width 8 height 8
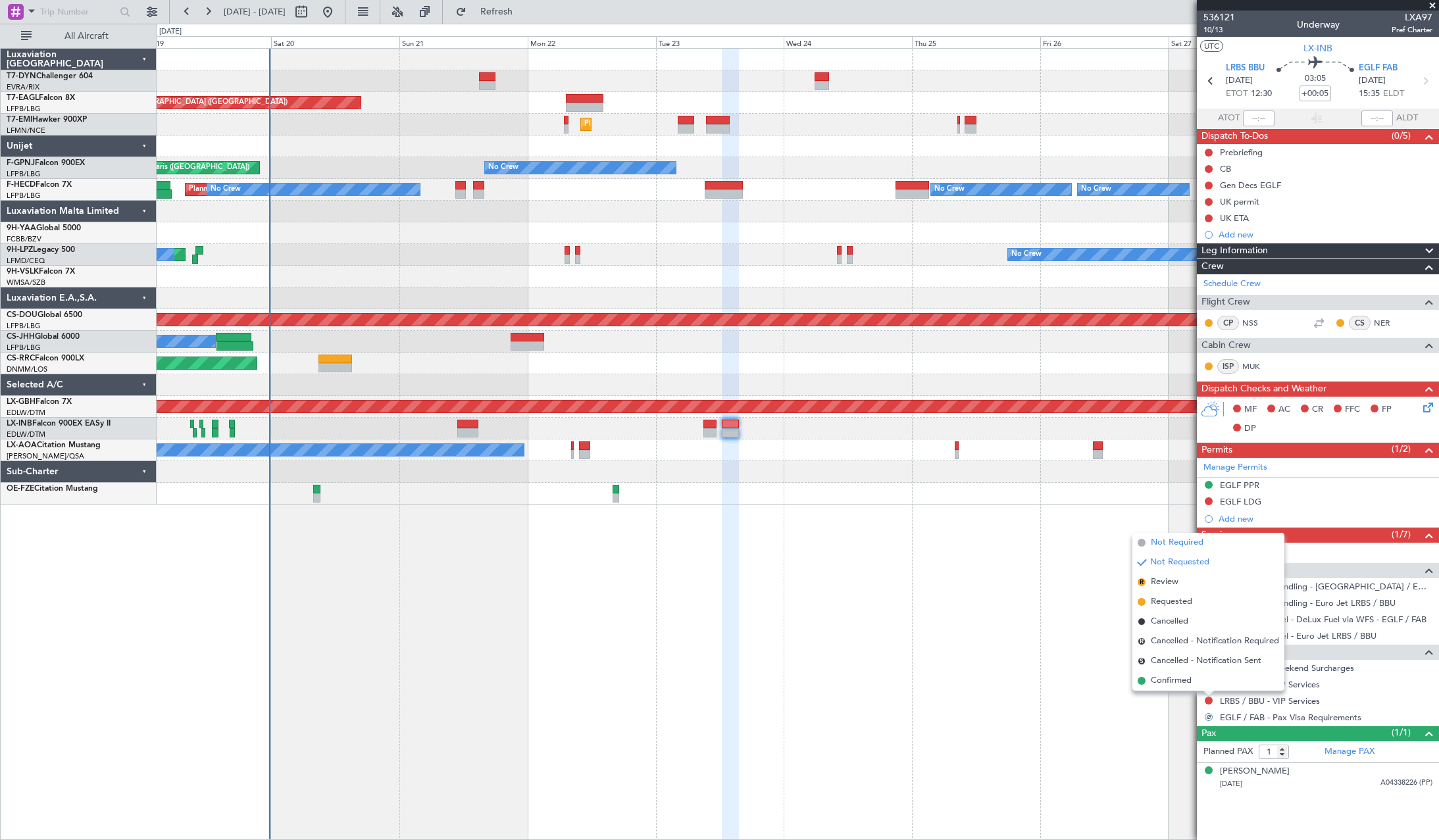
click at [1141, 545] on span at bounding box center [1141, 542] width 8 height 8
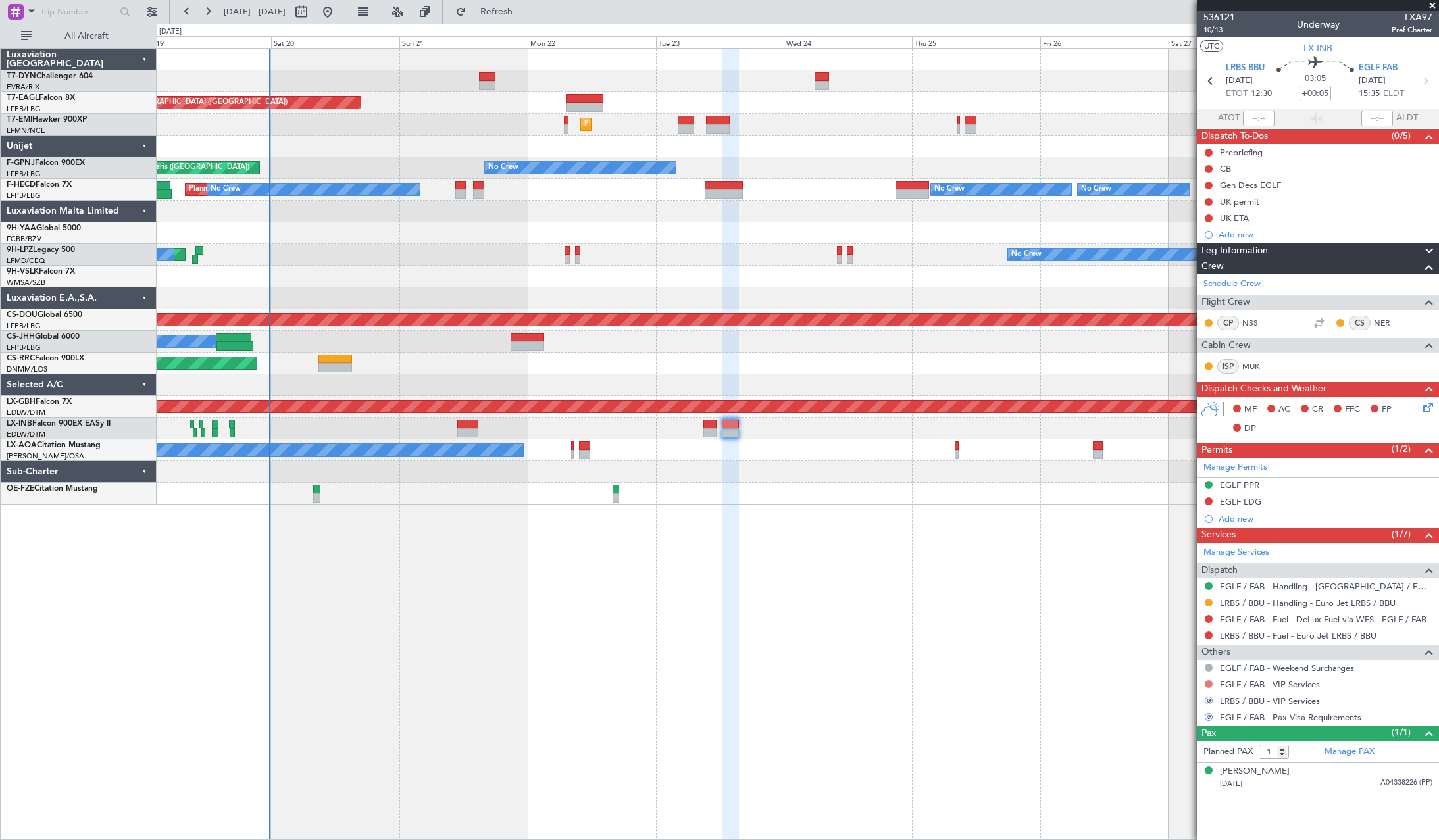
click at [1212, 685] on button at bounding box center [1208, 683] width 8 height 8
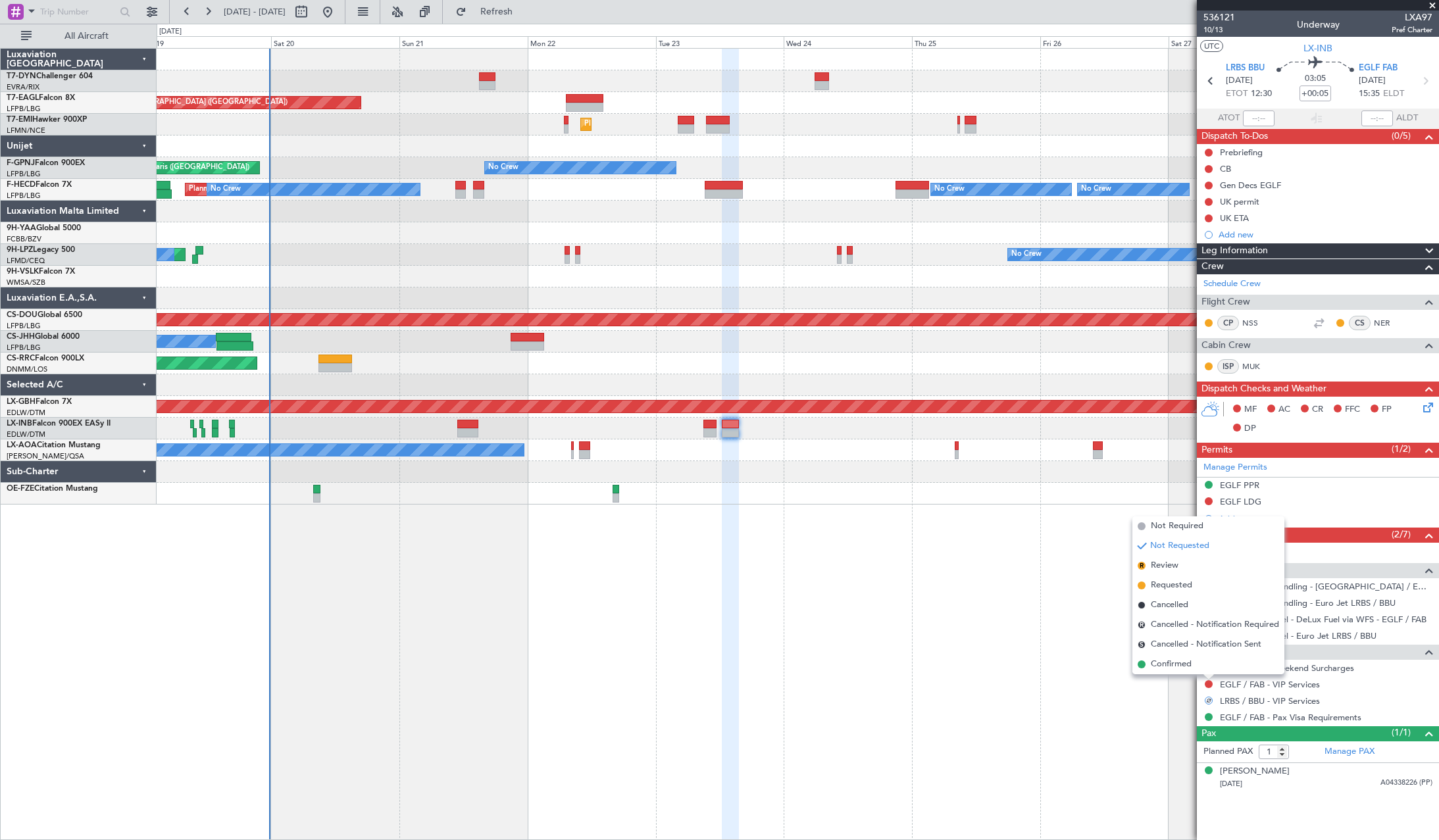
click at [1148, 536] on li "Not Requested" at bounding box center [1208, 545] width 152 height 19
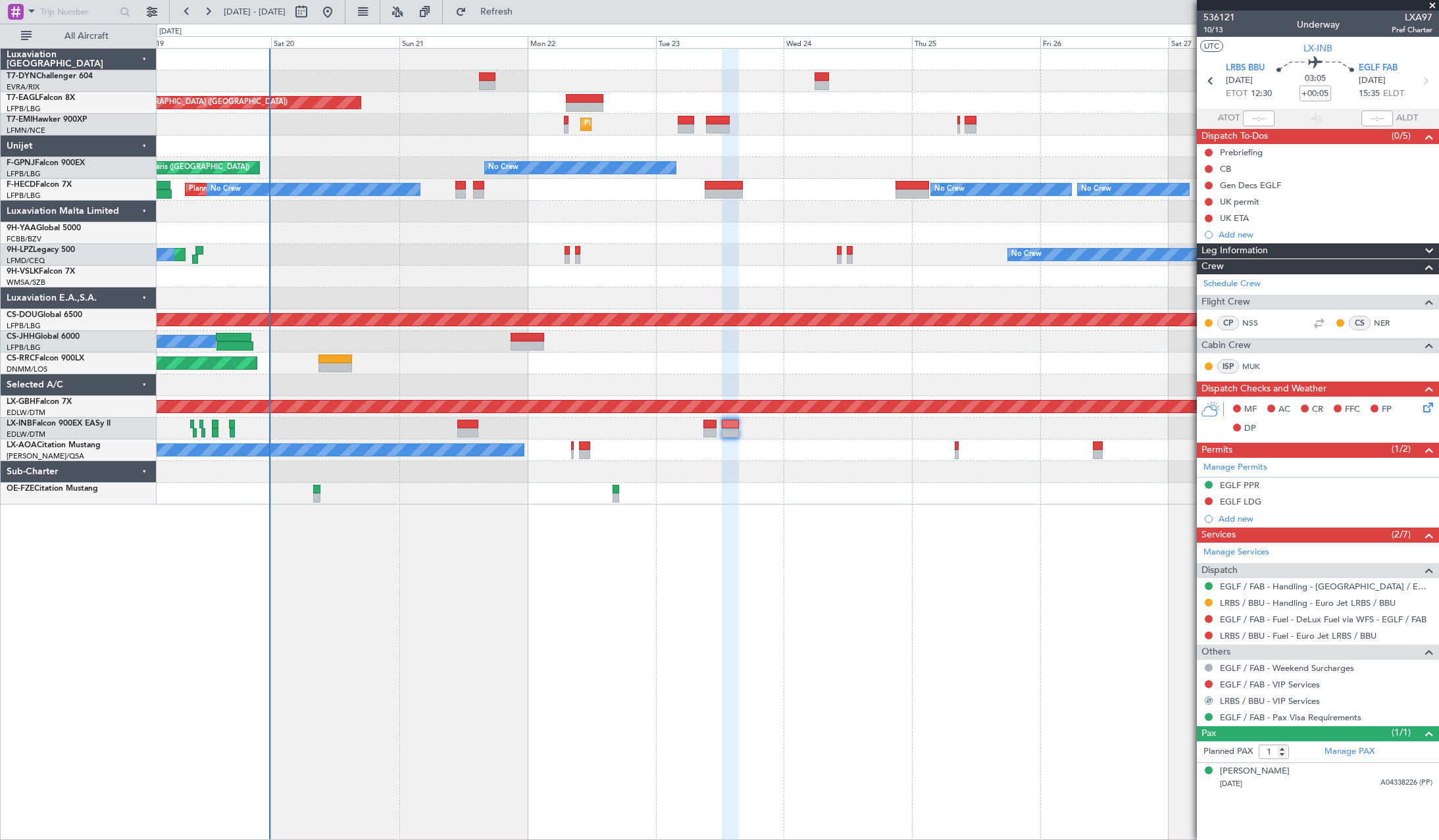
click at [1147, 525] on div "Unplanned Maint Paris (Le Bourget) Grounded Dubai (Al Maktoum Intl) Planned Mai…" at bounding box center [798, 444] width 1282 height 792
click at [1210, 685] on button at bounding box center [1208, 683] width 8 height 8
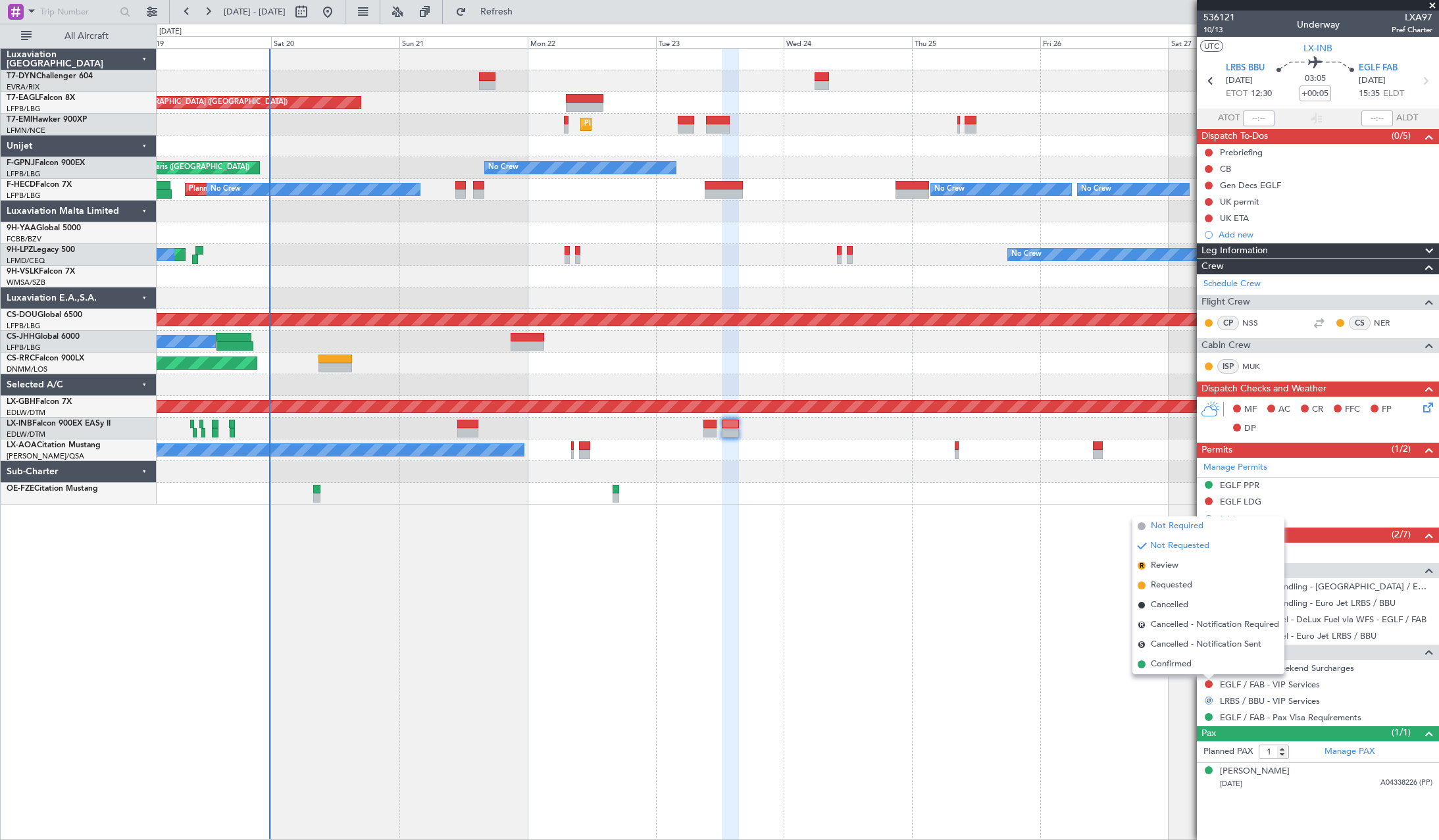
click at [1147, 534] on li "Not Required" at bounding box center [1208, 526] width 152 height 19
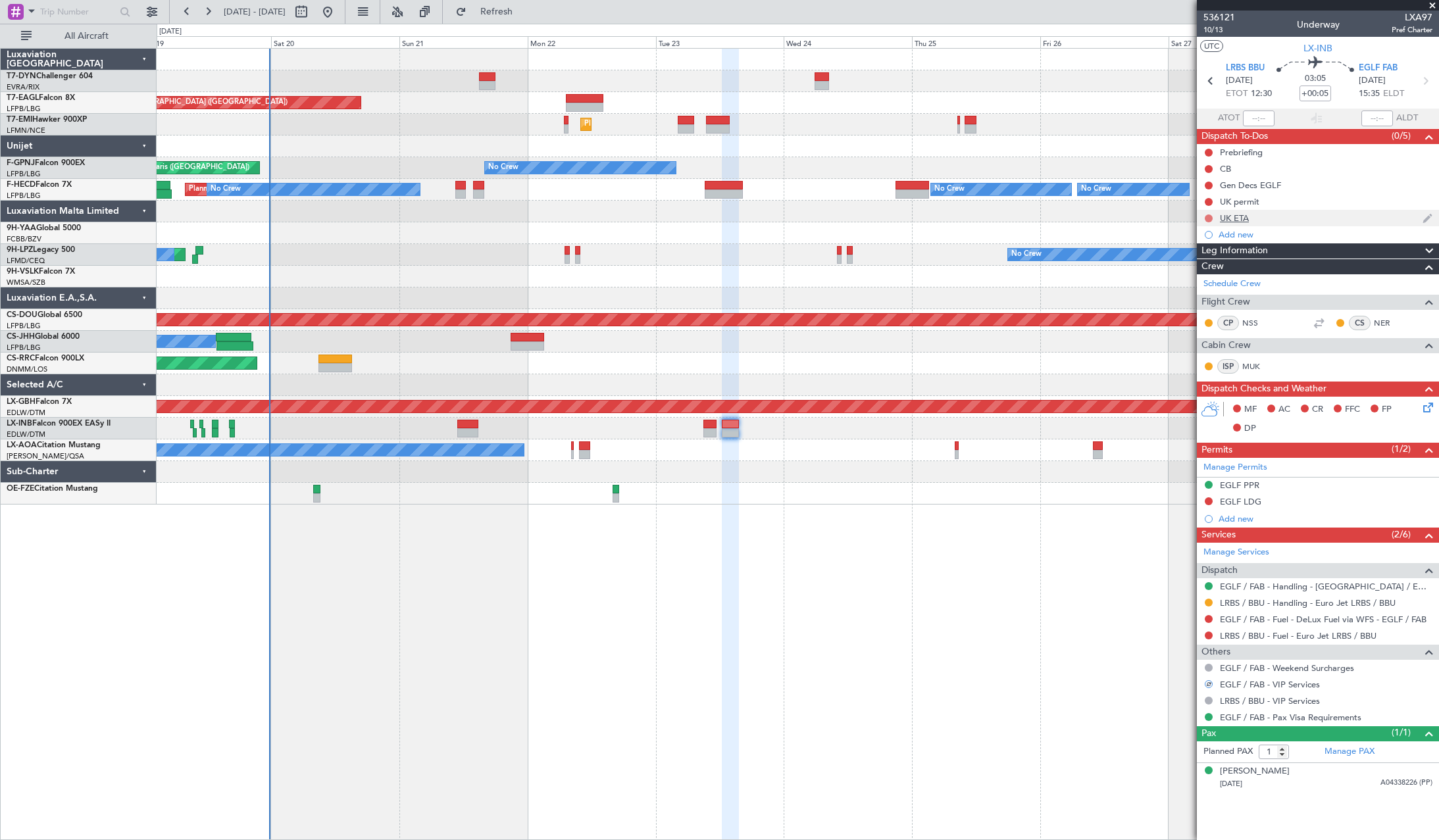
click at [1210, 216] on button at bounding box center [1208, 218] width 8 height 8
click at [1183, 278] on span at bounding box center [1183, 275] width 8 height 8
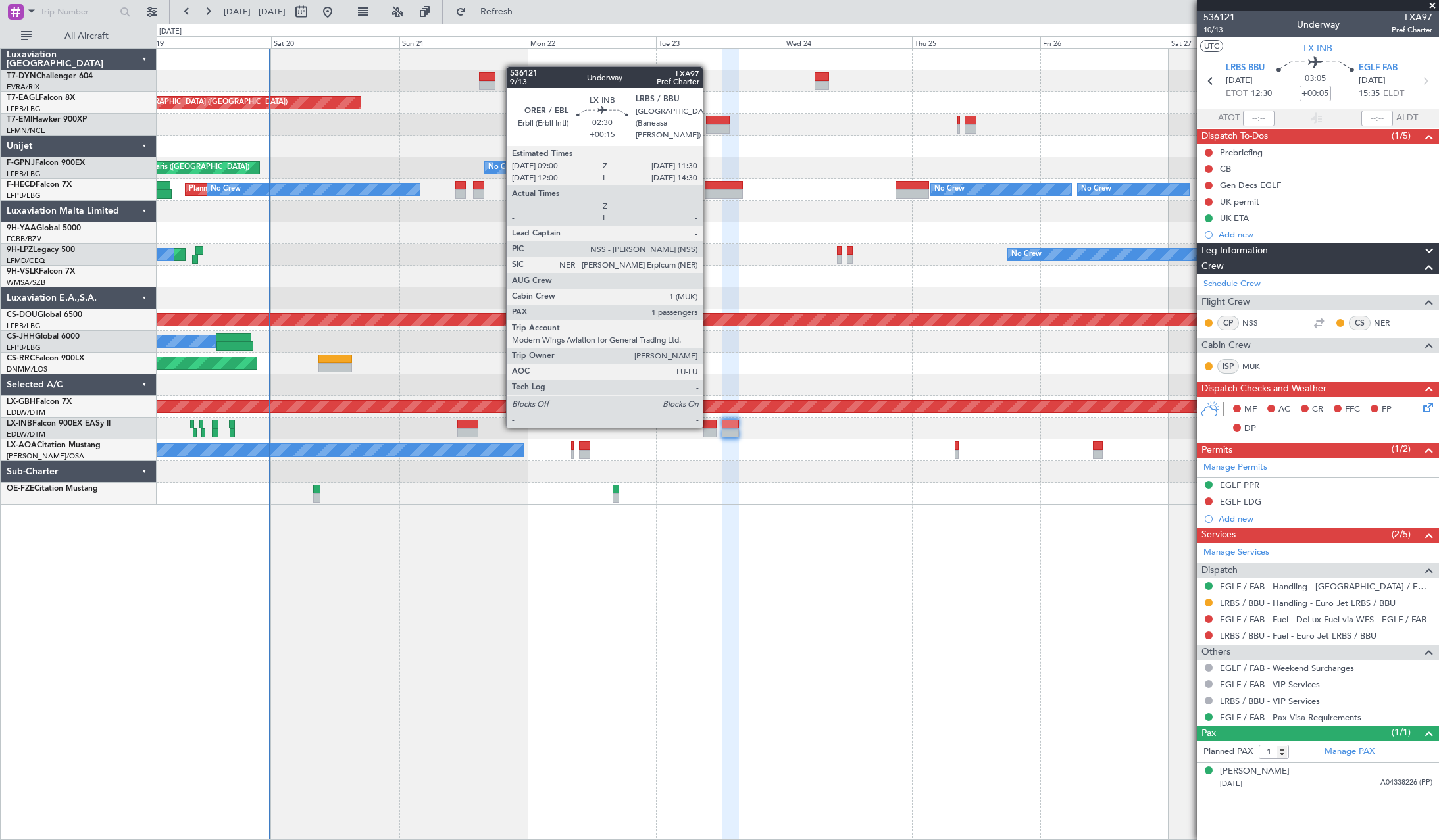
click at [709, 426] on div at bounding box center [711, 424] width 14 height 9
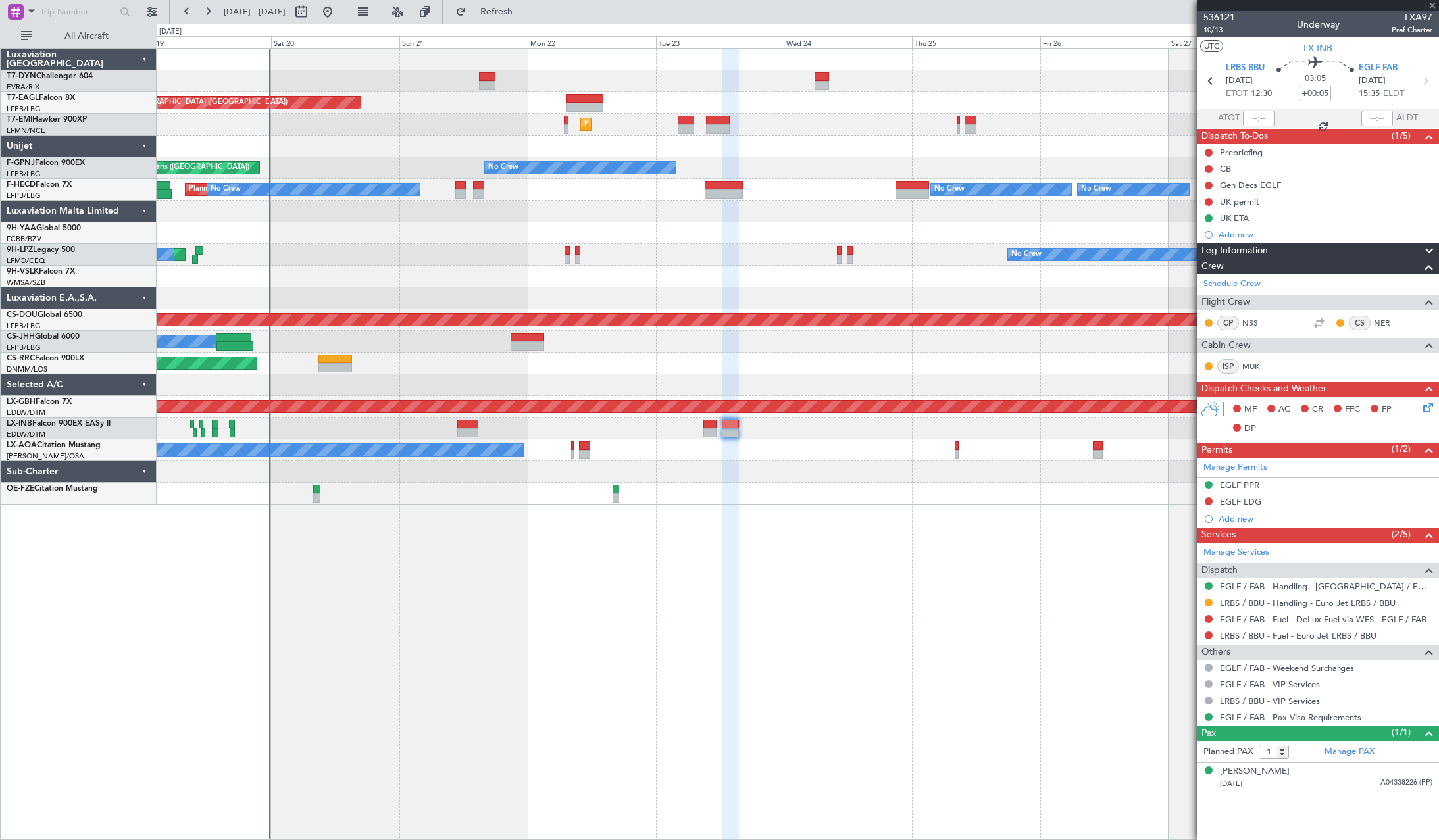
type input "+00:15"
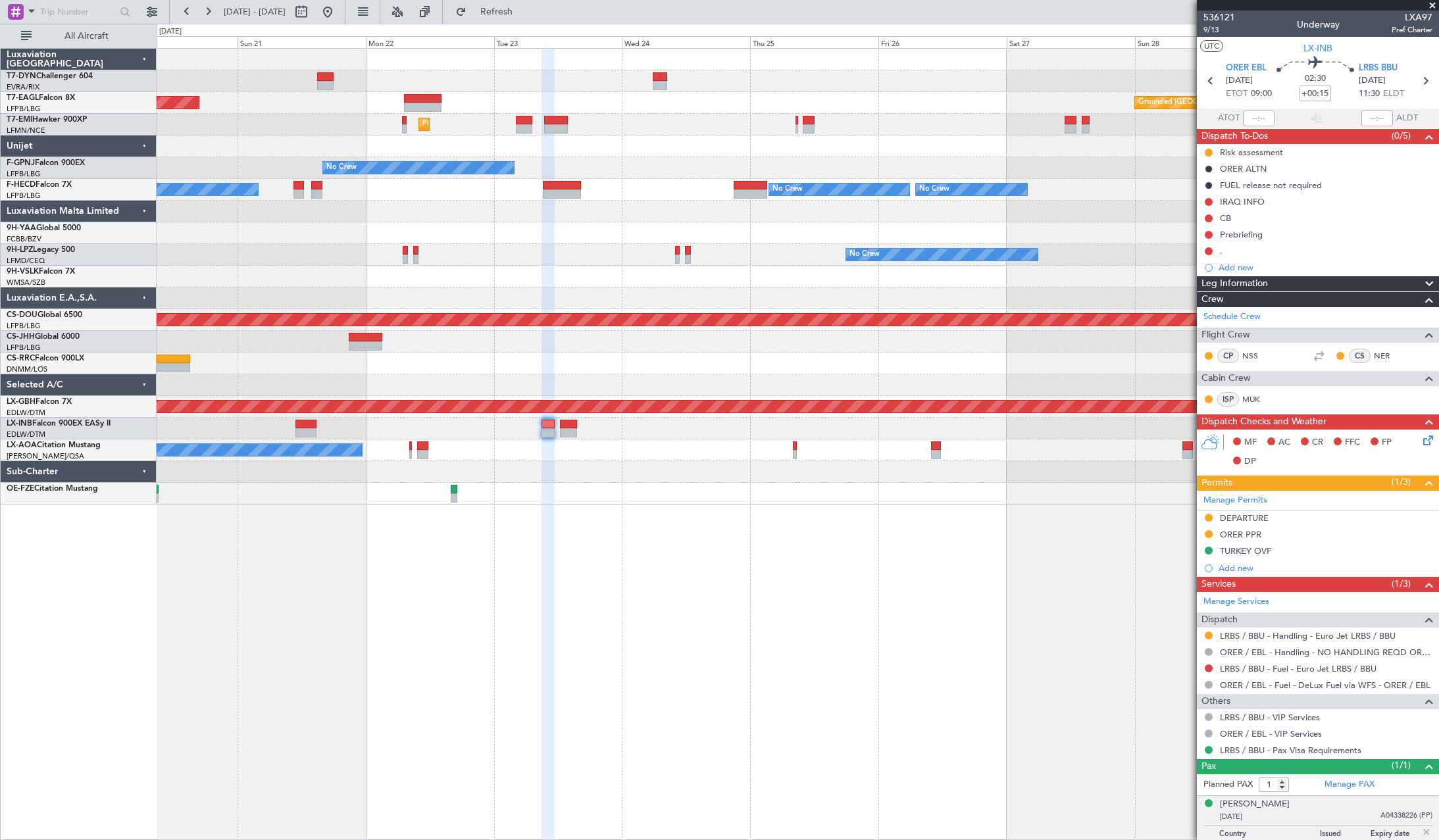
click at [783, 379] on div "Unplanned Maint Paris (Le Bourget) Grounded Dubai (Al Maktoum Intl) Planned Mai…" at bounding box center [798, 276] width 1282 height 456
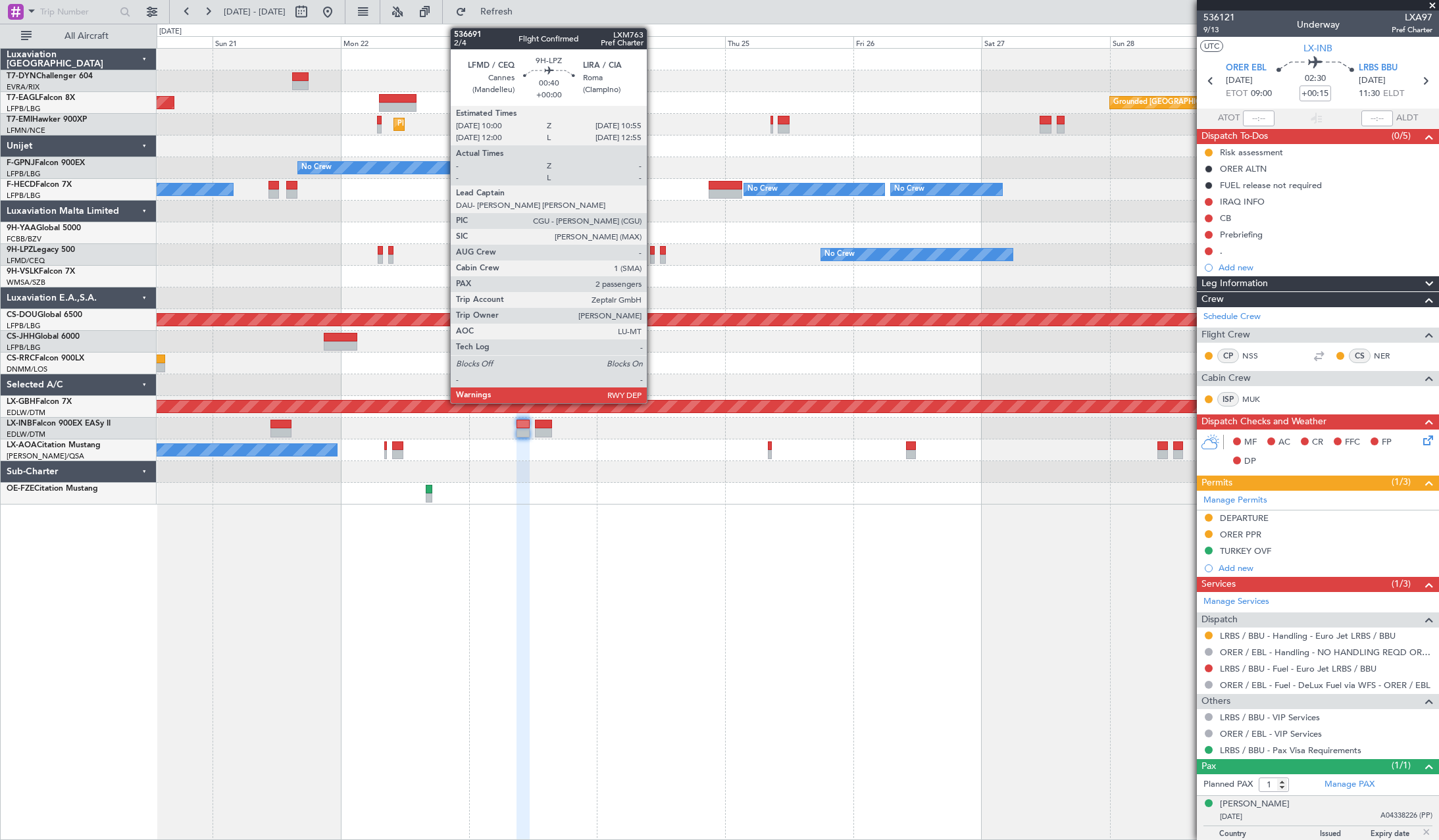
click at [653, 248] on div at bounding box center [653, 250] width 5 height 9
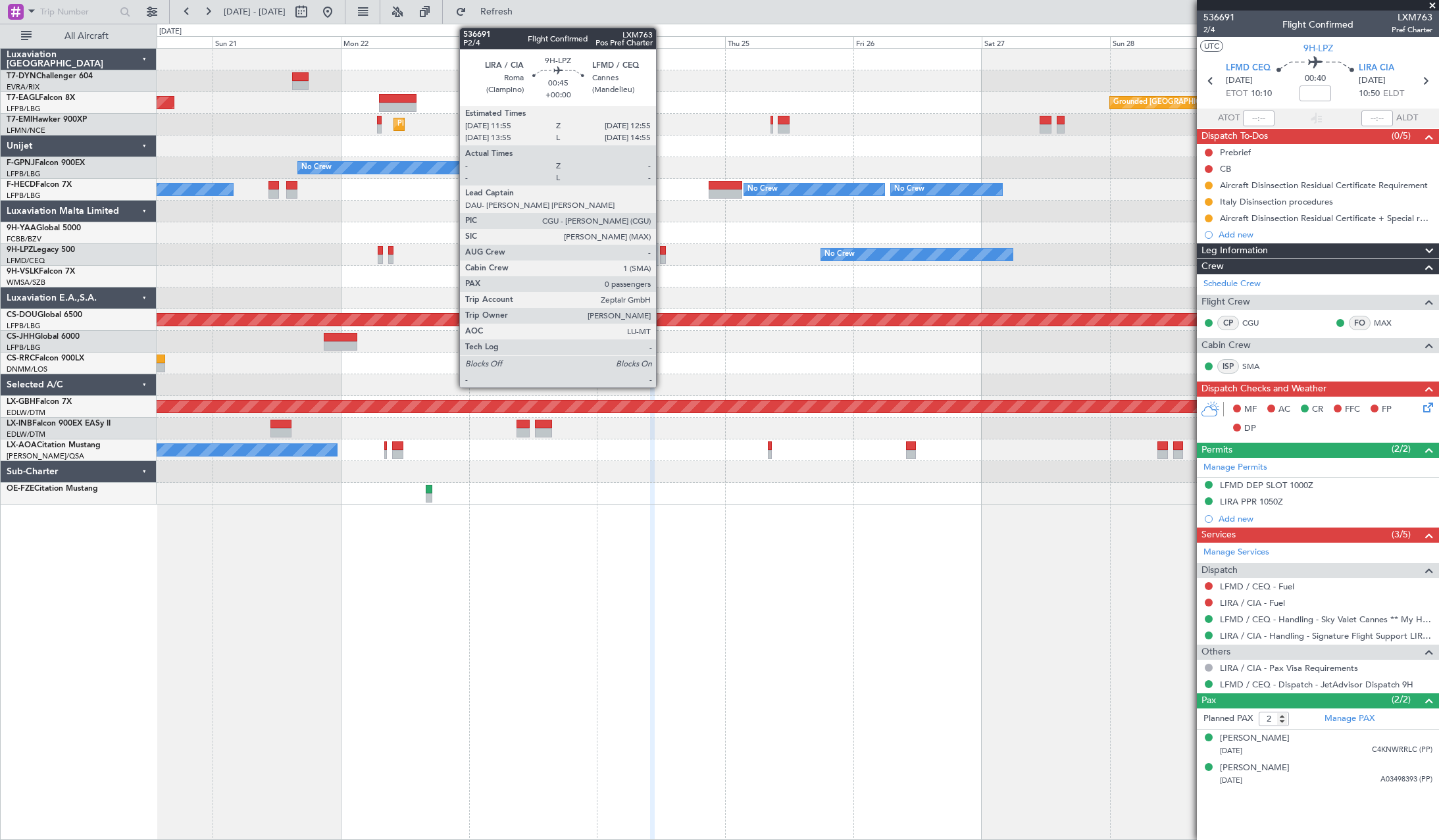
click at [662, 251] on div at bounding box center [662, 250] width 6 height 9
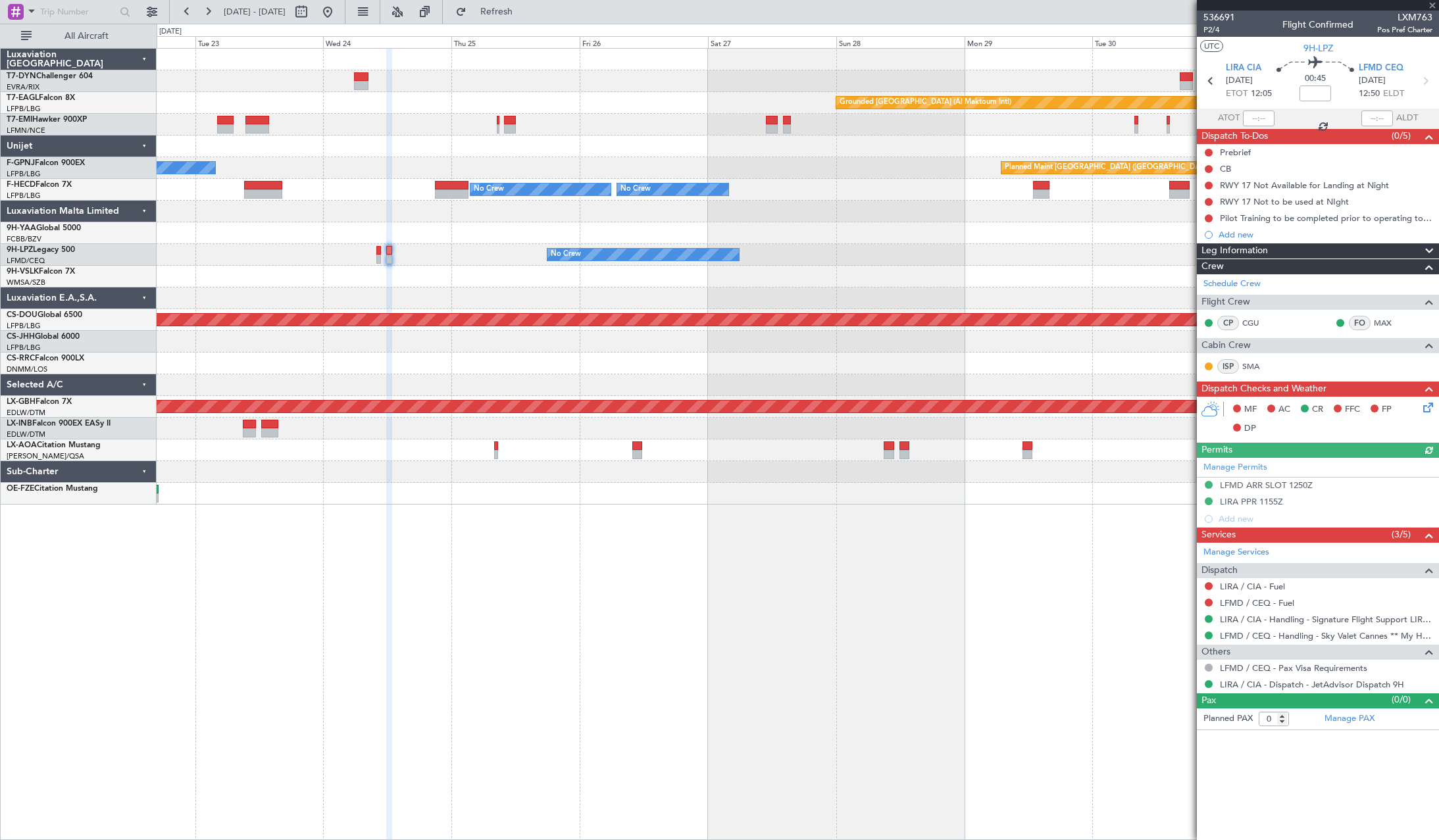
click at [683, 292] on div at bounding box center [798, 298] width 1282 height 22
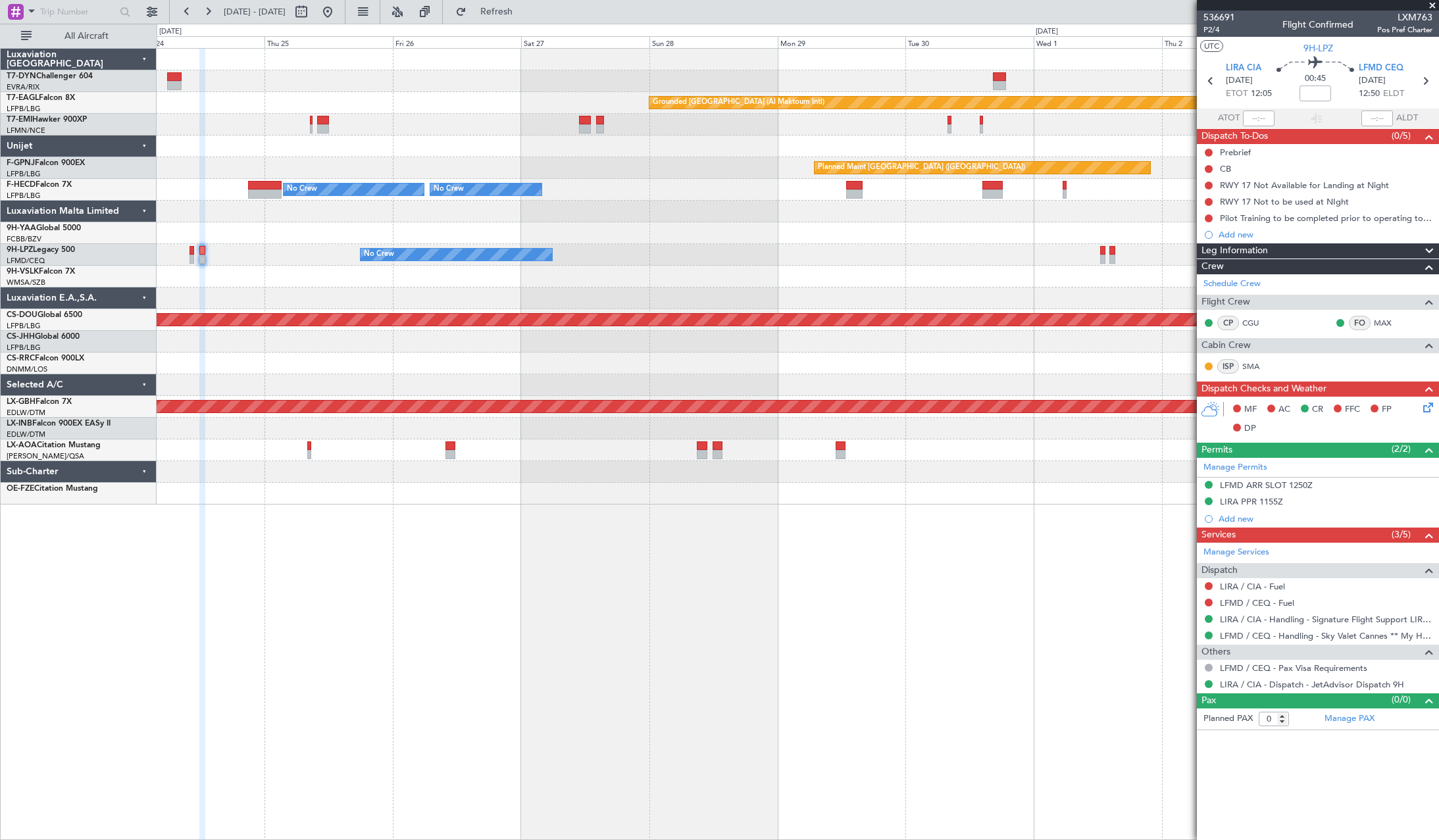
click at [650, 307] on div "Grounded Dubai (Al Maktoum Intl) Planned Maint Zurich Planned Maint Paris (Le B…" at bounding box center [798, 276] width 1282 height 456
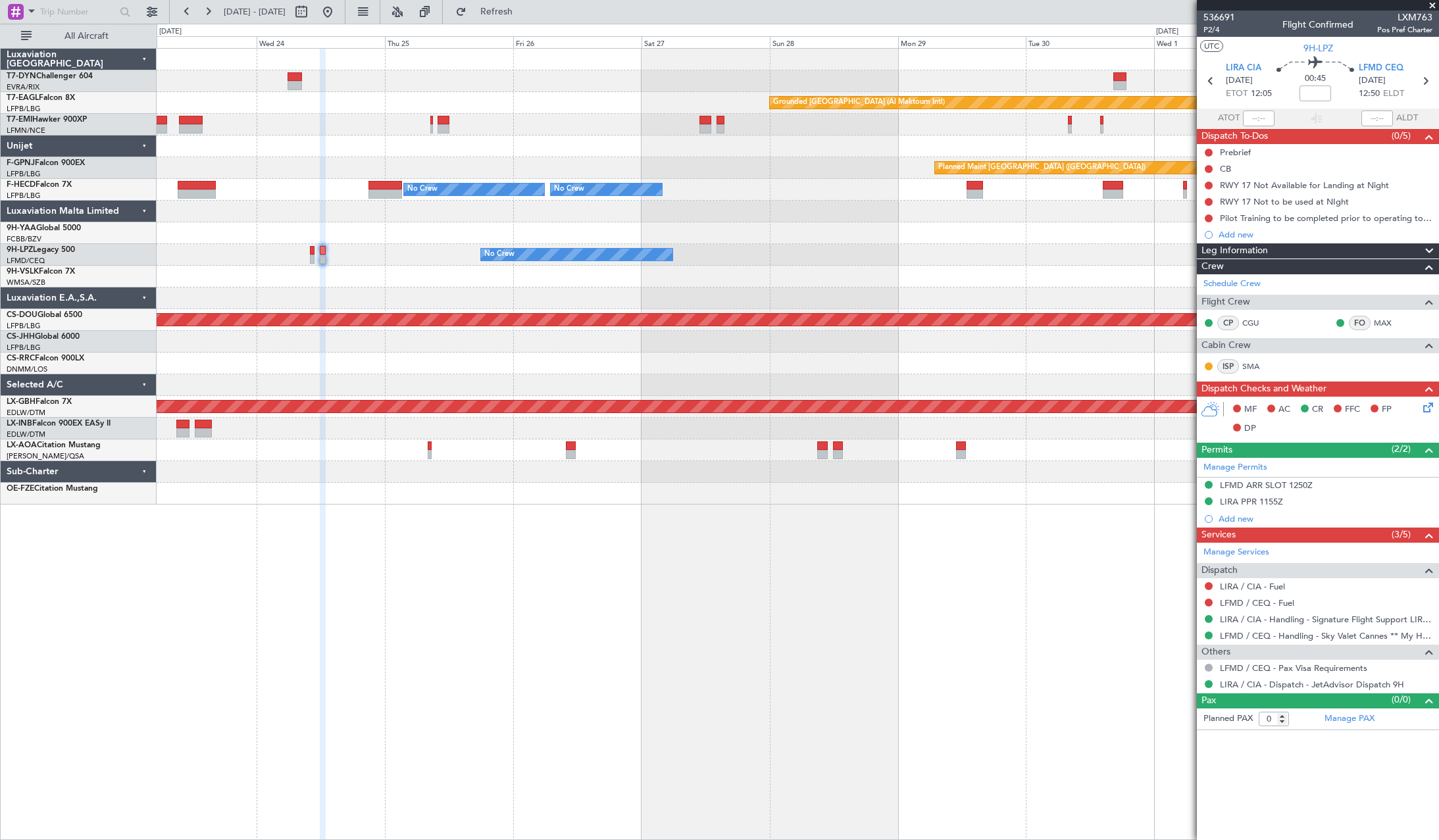
click at [636, 425] on div "Grounded Dubai (Al Maktoum Intl) Planned Maint Zurich Planned Maint Paris (Le B…" at bounding box center [798, 276] width 1282 height 456
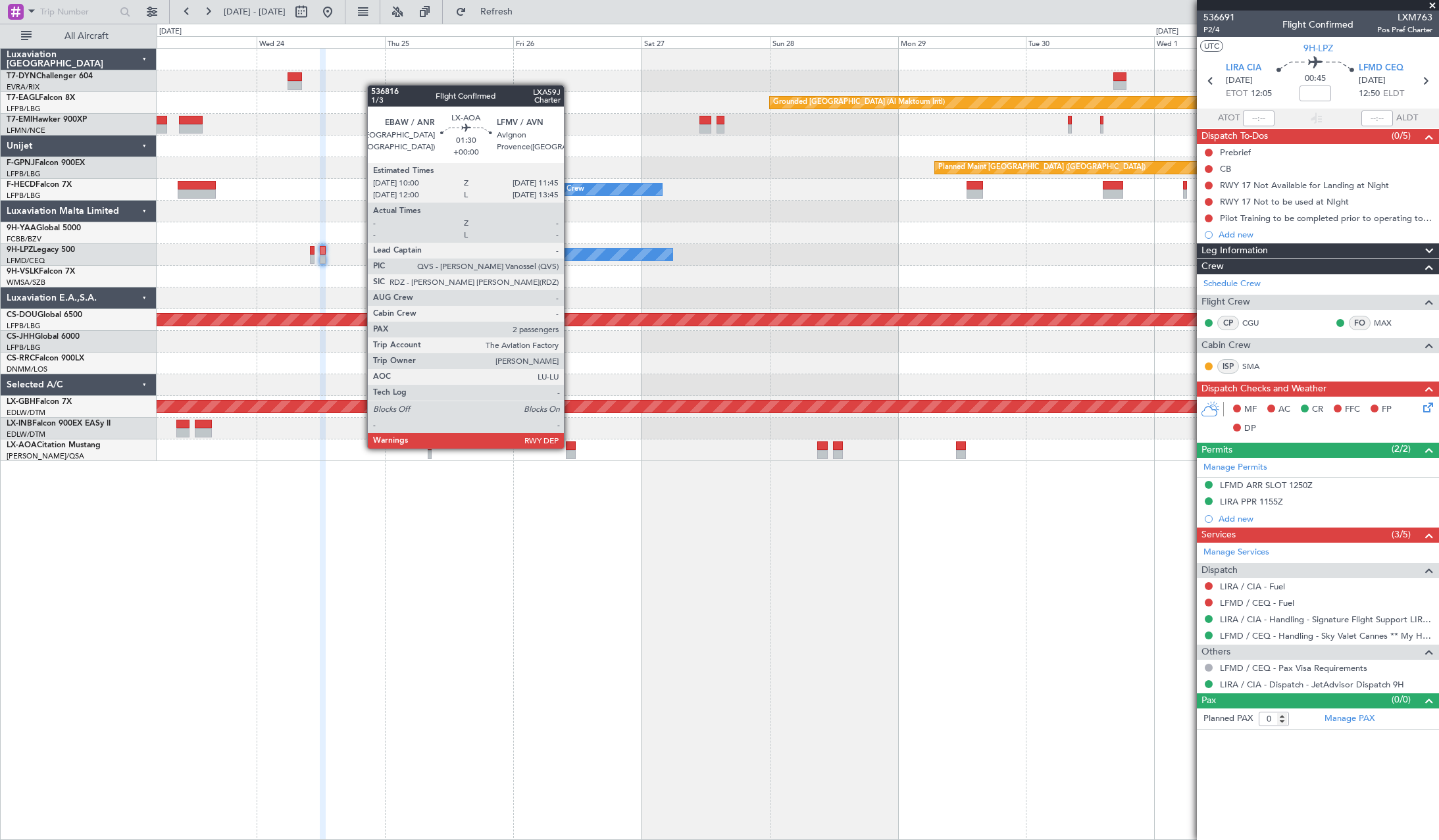
click at [570, 448] on div at bounding box center [571, 446] width 10 height 9
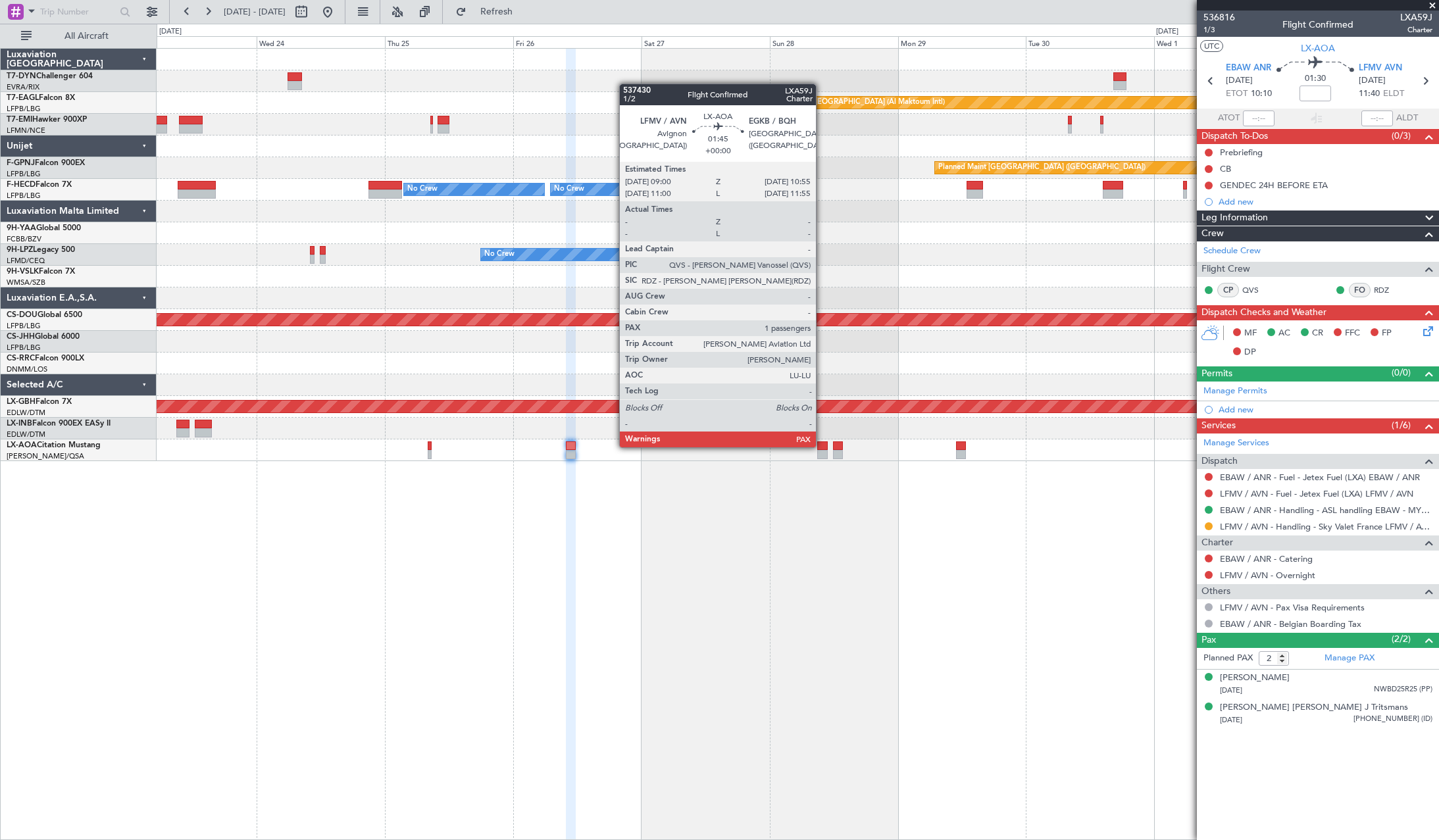
click at [822, 446] on div at bounding box center [823, 446] width 10 height 9
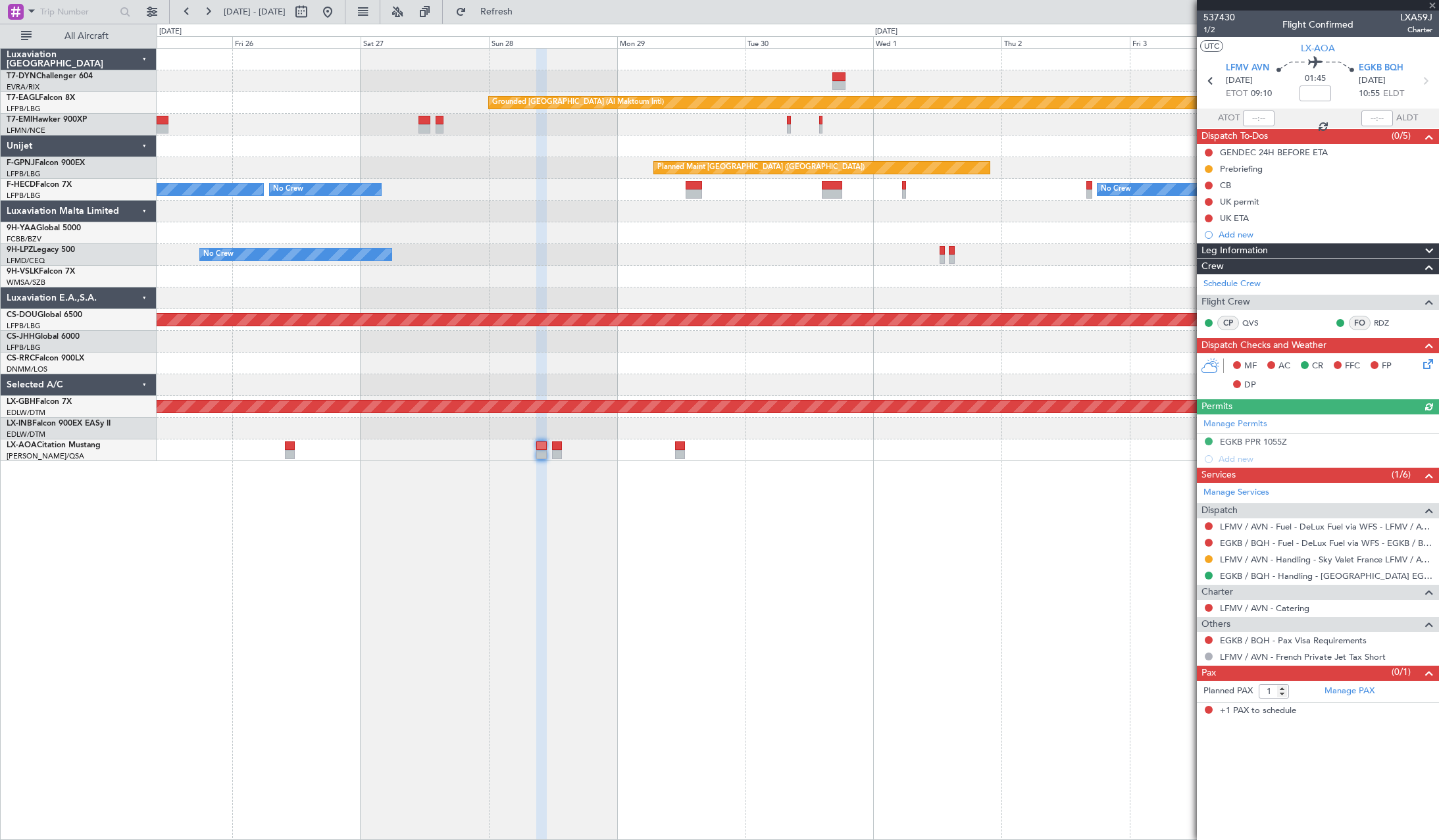
click at [738, 474] on div "Grounded Dubai (Al Maktoum Intl) Planned Maint Paris (Le Bourget) Planned Maint…" at bounding box center [798, 444] width 1282 height 792
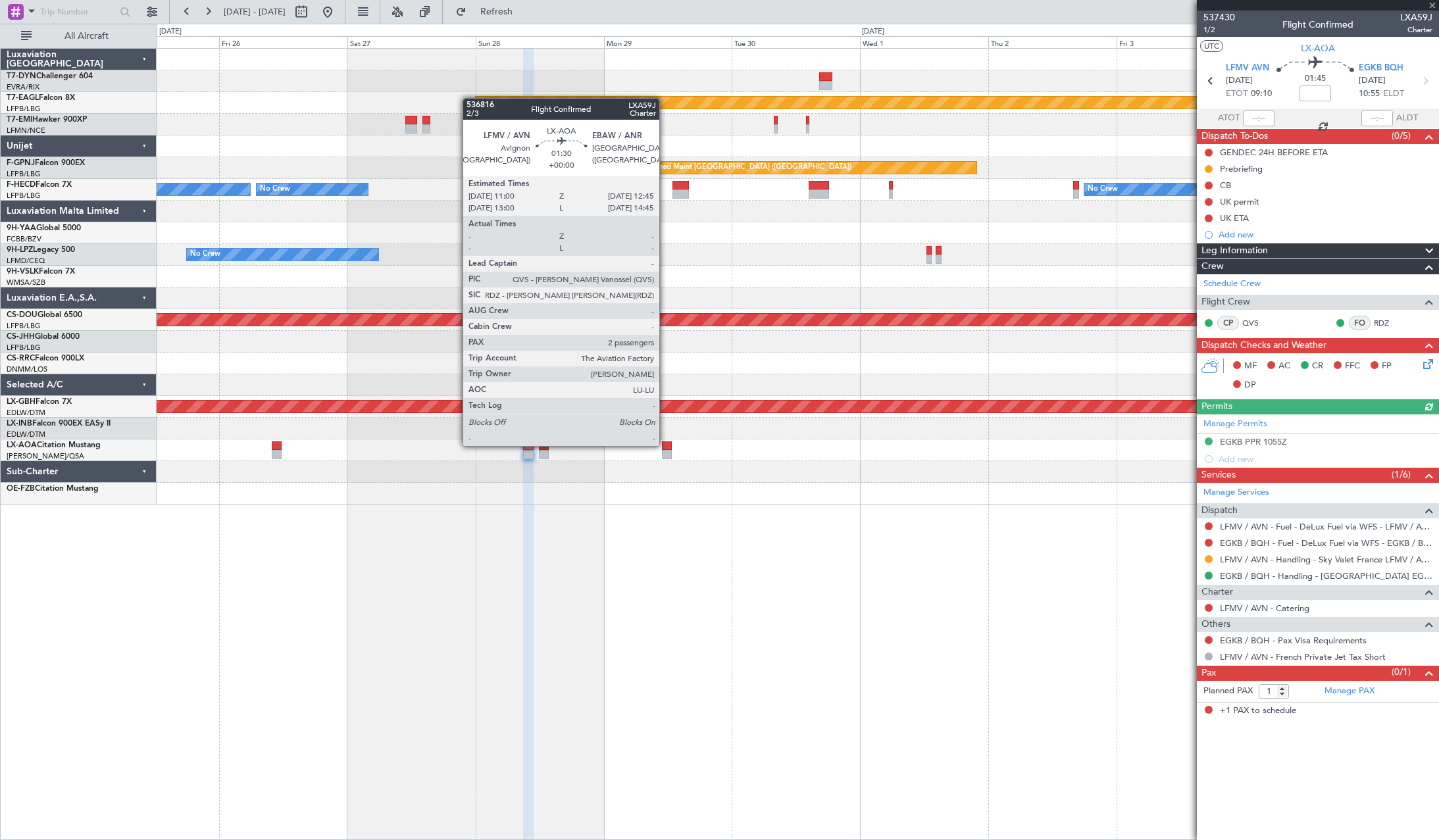
click at [666, 445] on div at bounding box center [667, 446] width 10 height 9
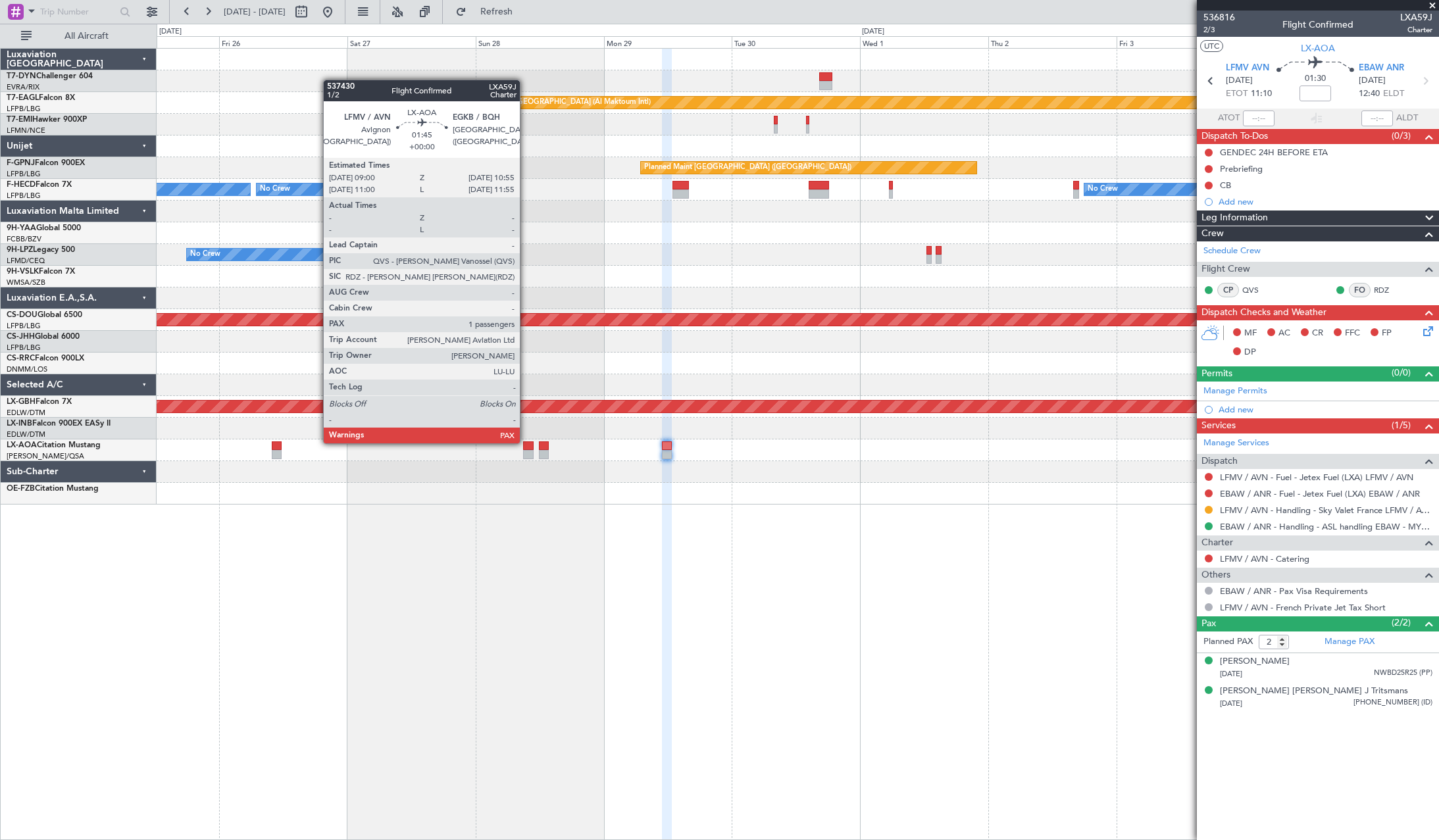
click at [526, 442] on div at bounding box center [528, 446] width 10 height 9
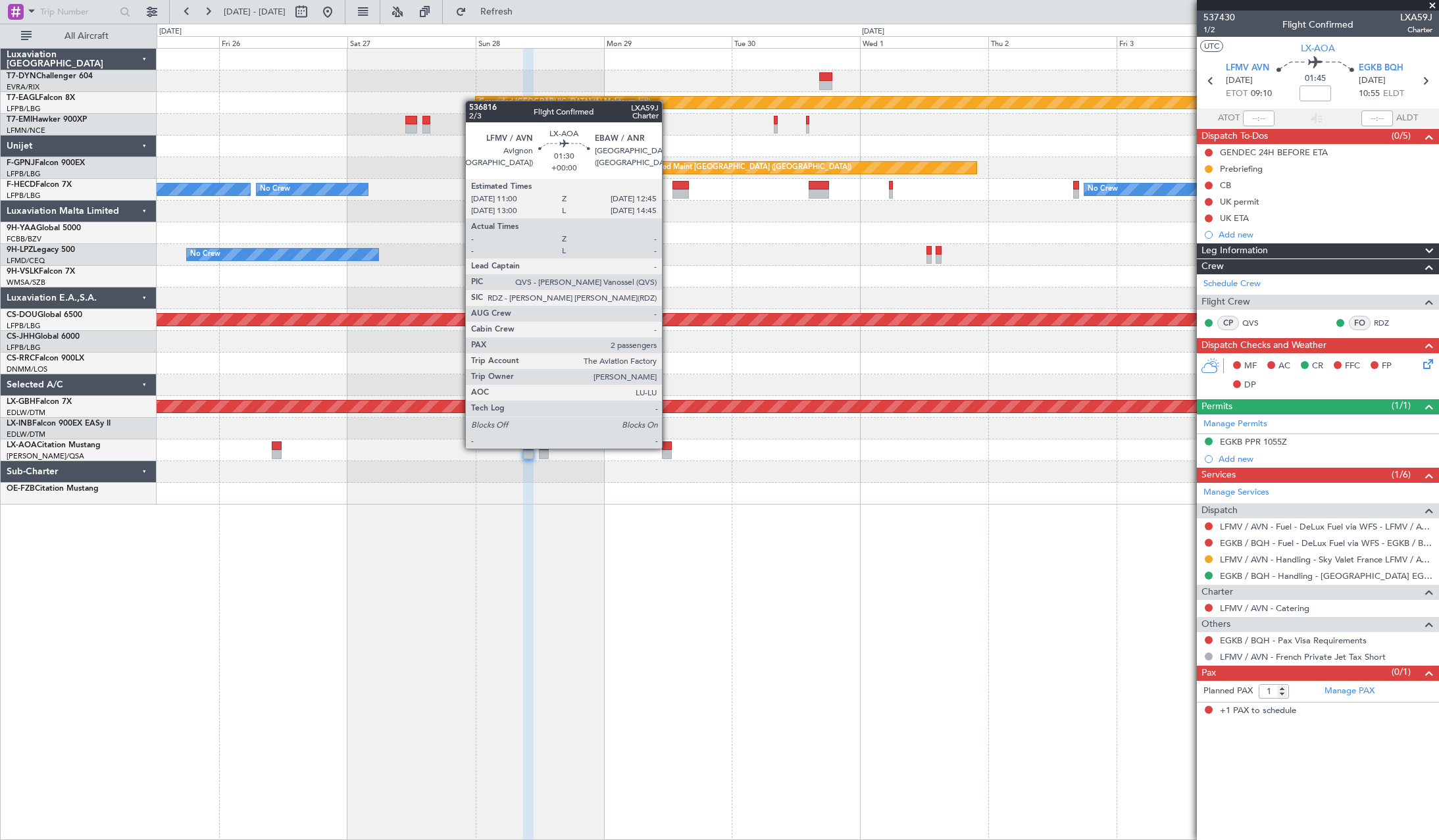
click at [668, 448] on div at bounding box center [667, 446] width 10 height 9
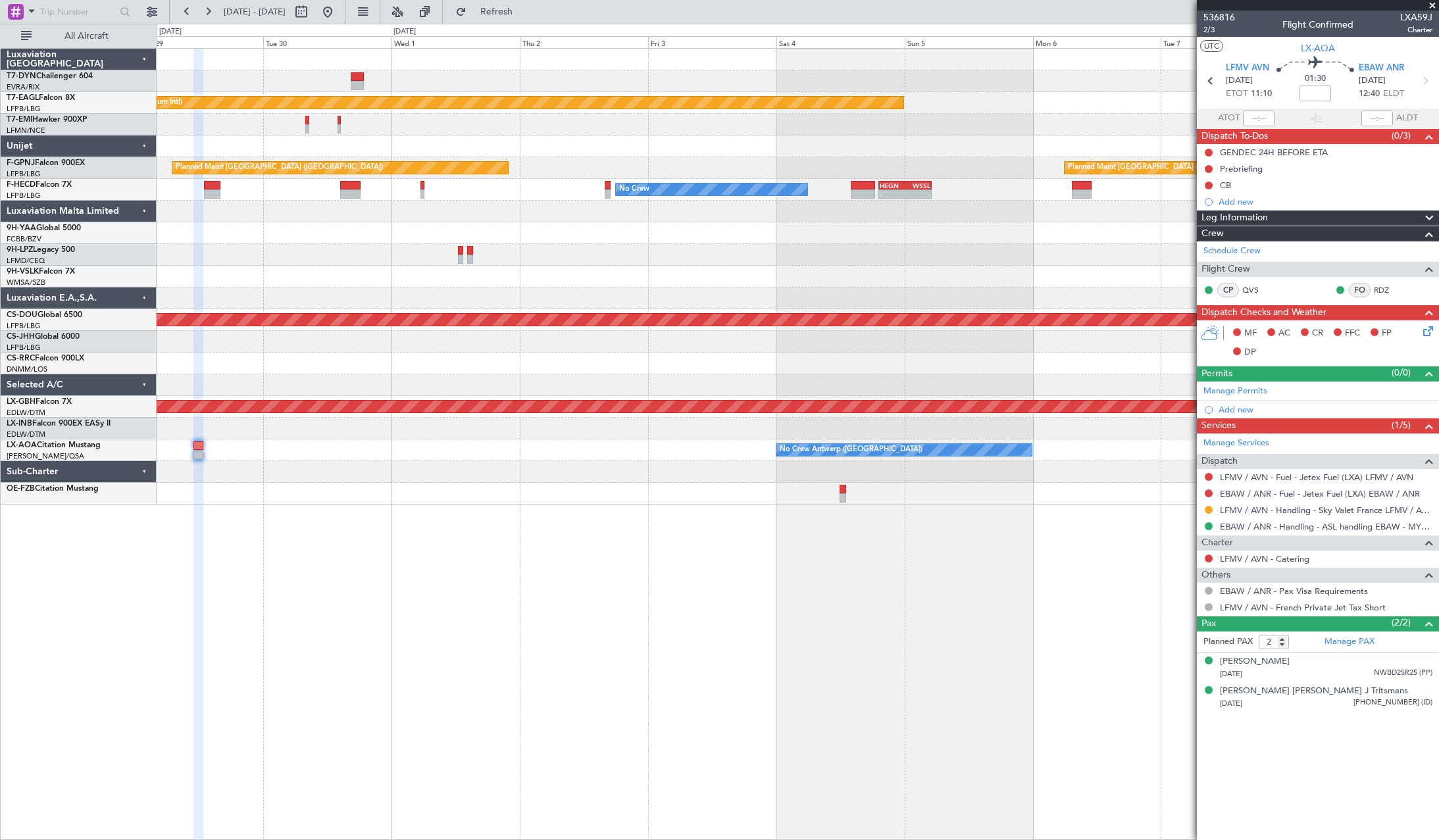
click at [509, 473] on div at bounding box center [798, 472] width 1282 height 22
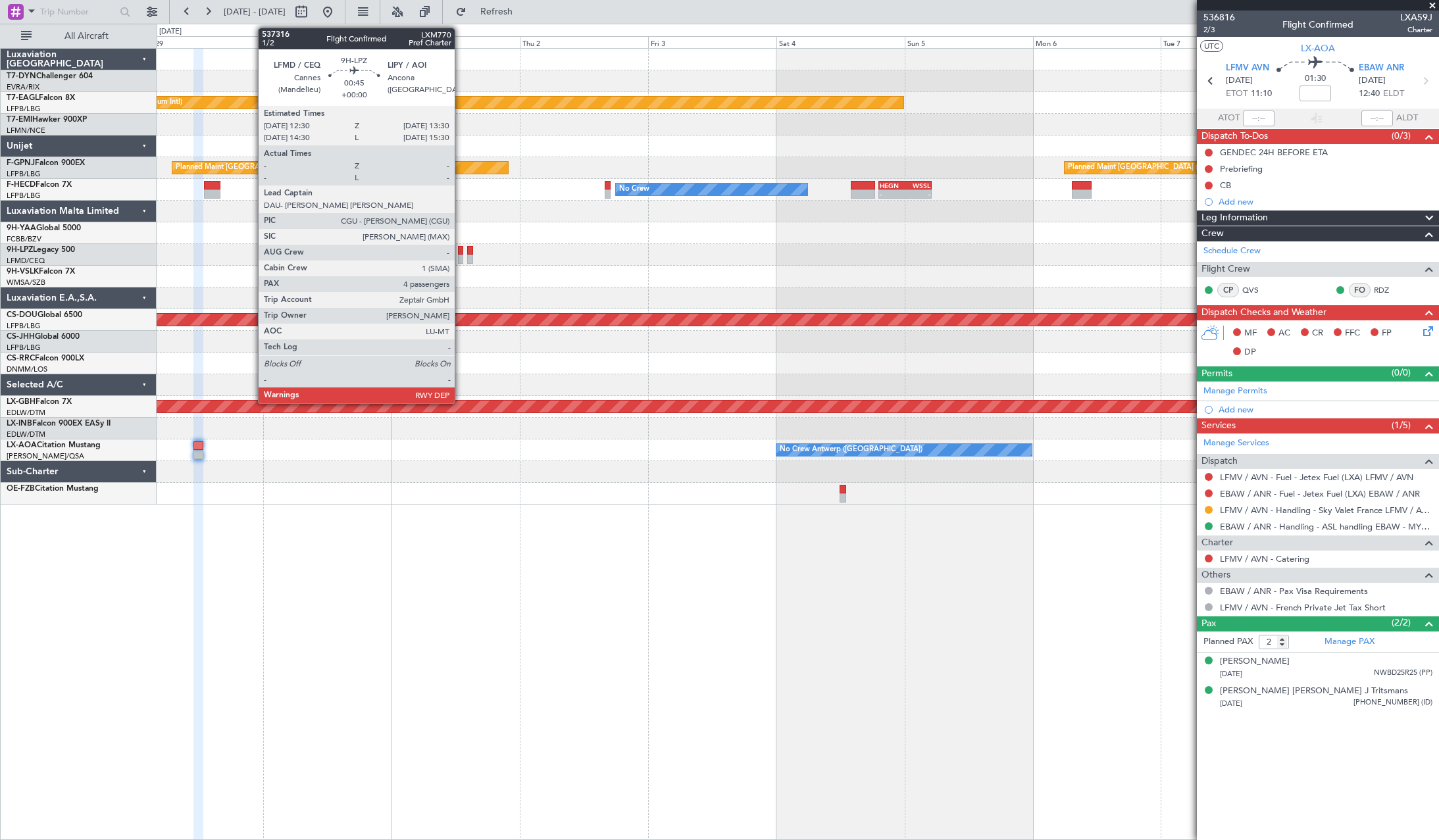
click at [460, 253] on div at bounding box center [460, 250] width 6 height 9
type input "4"
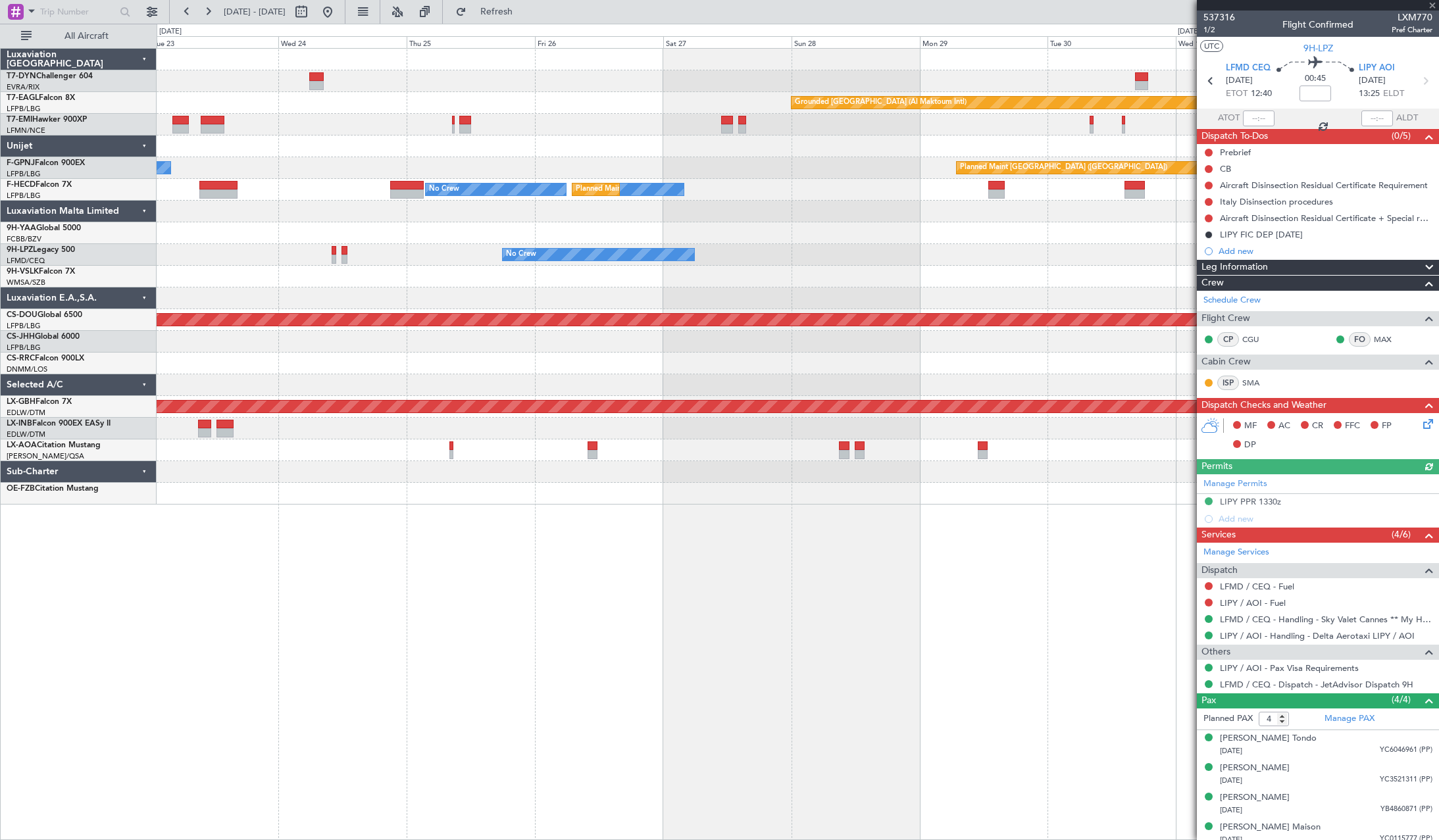
click at [1084, 283] on div at bounding box center [798, 276] width 1282 height 22
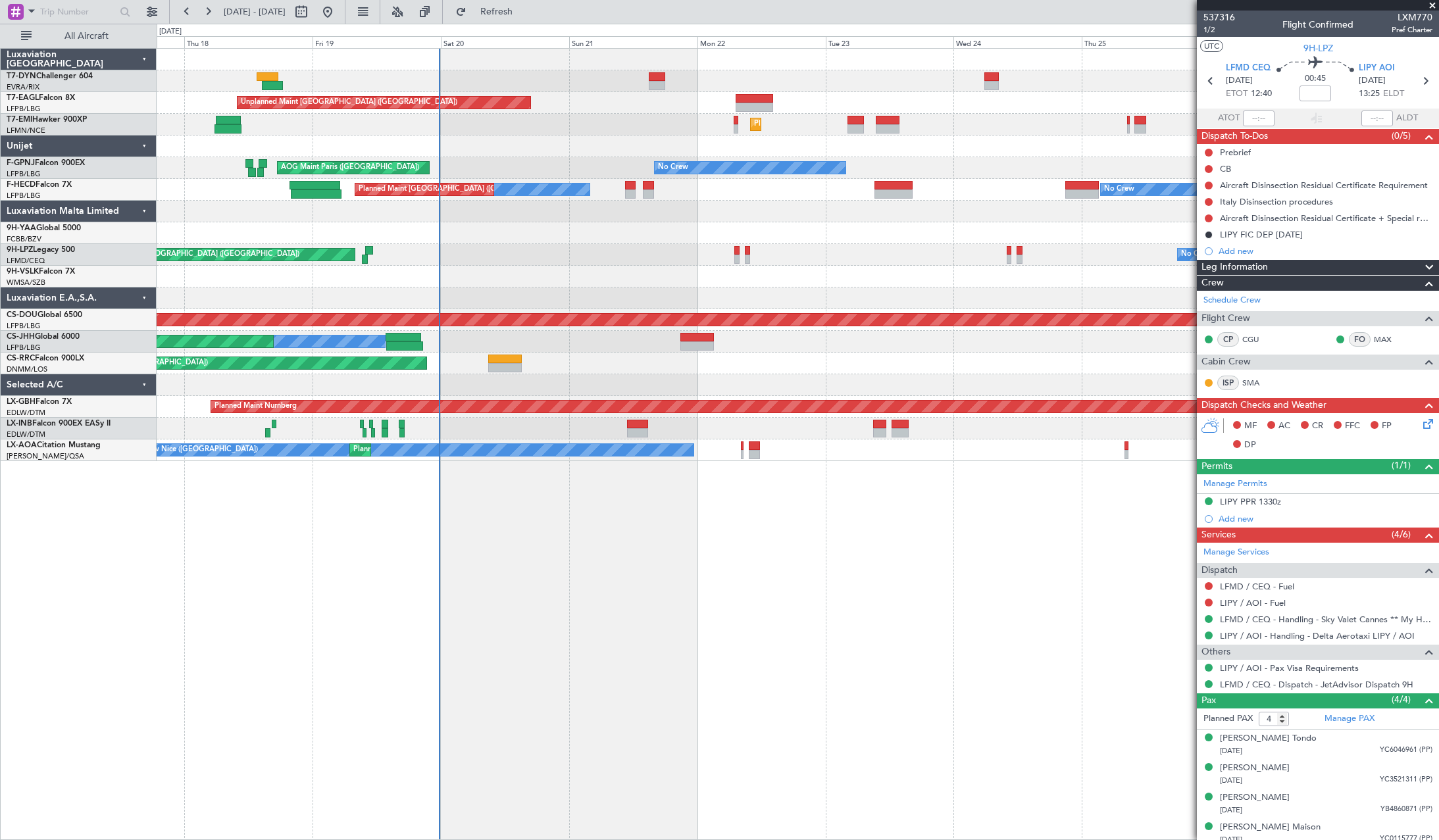
click at [968, 289] on div "Unplanned Maint Riga (Riga Intl) Unplanned Maint Paris (Le Bourget) Grounded Du…" at bounding box center [798, 254] width 1282 height 413
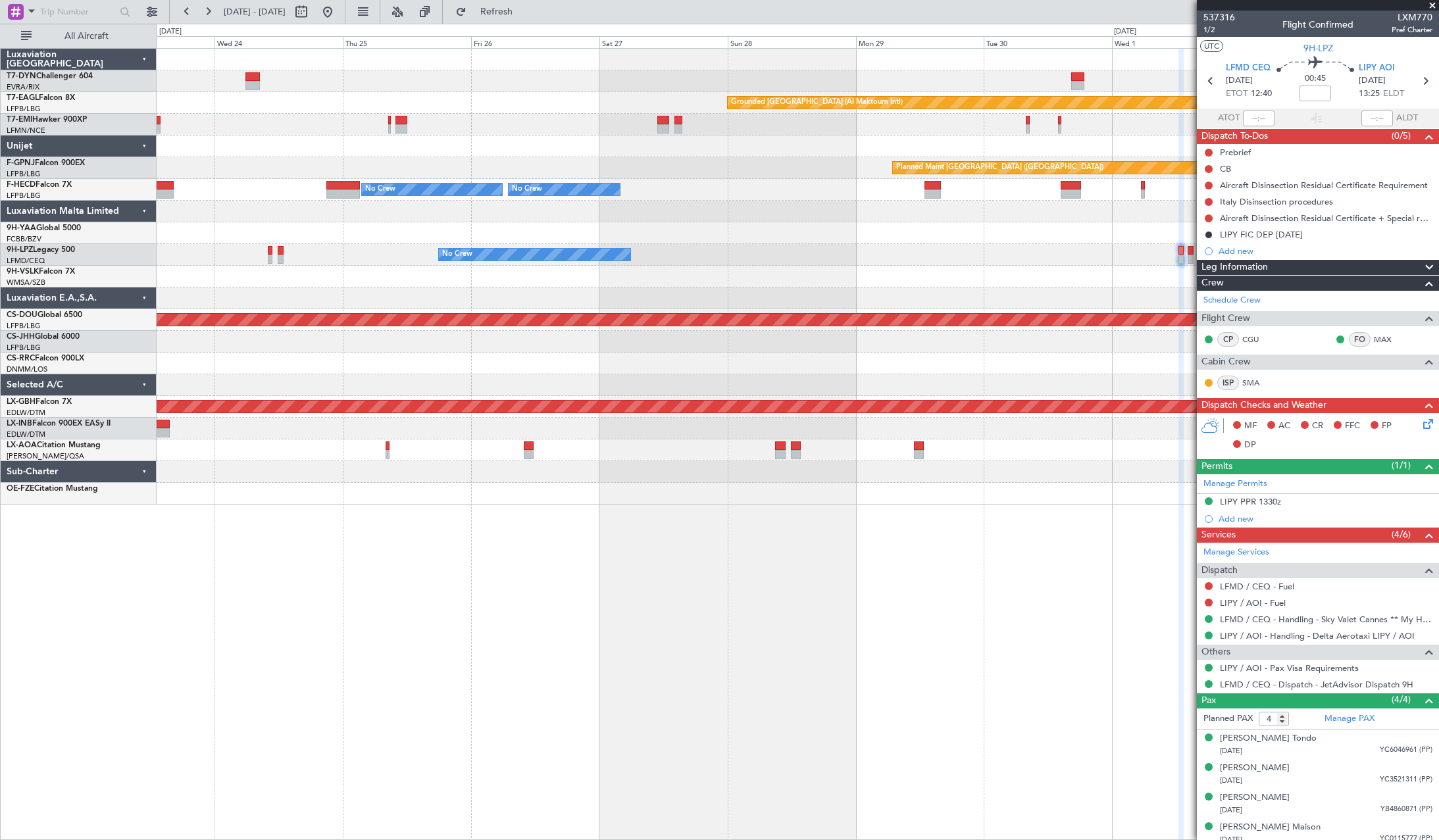
click at [377, 313] on div "Grounded Dubai (Al Maktoum Intl) Planned Maint Zurich Planned Maint Paris (Le B…" at bounding box center [798, 276] width 1282 height 456
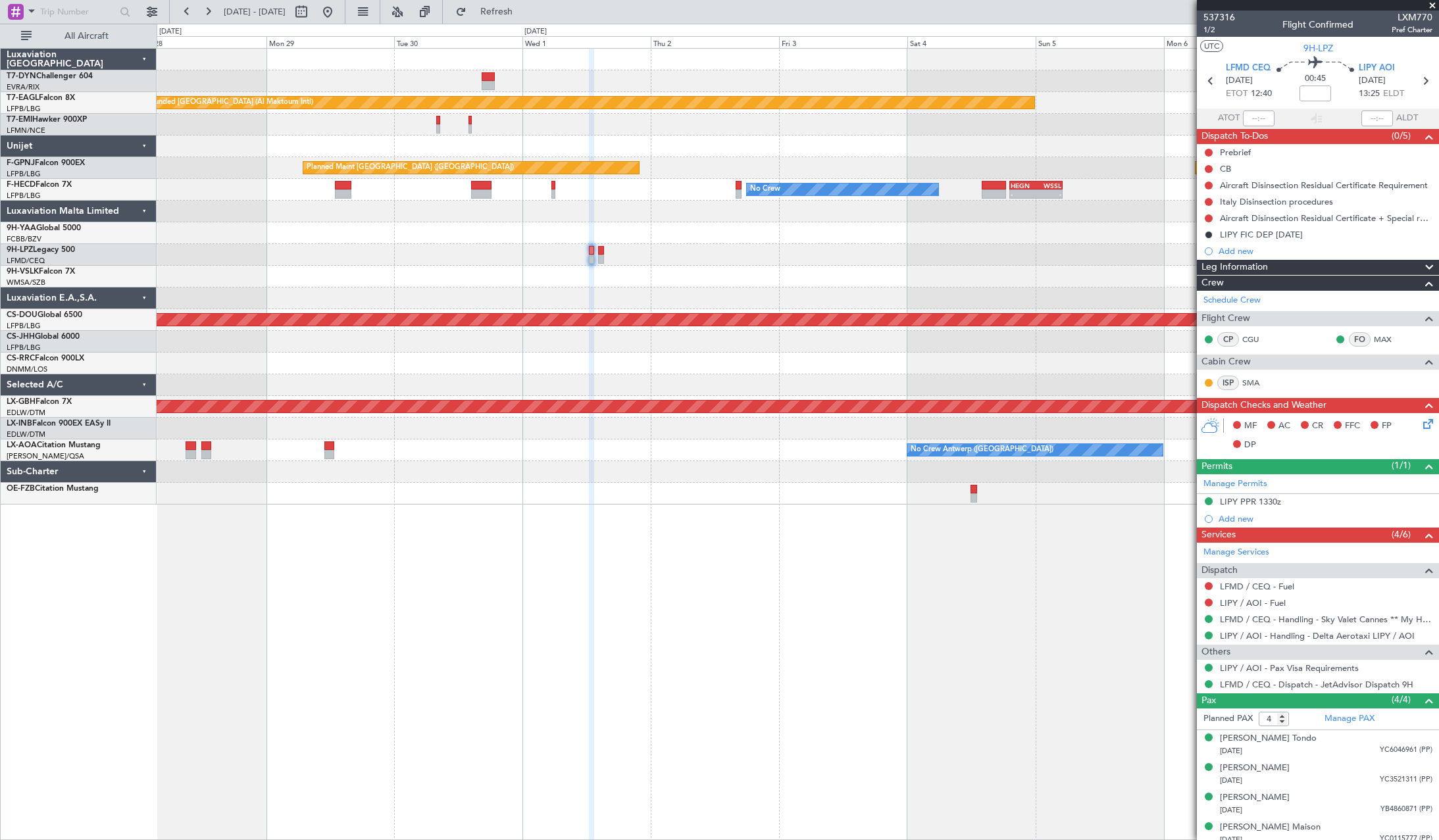
click at [780, 271] on div at bounding box center [798, 276] width 1282 height 22
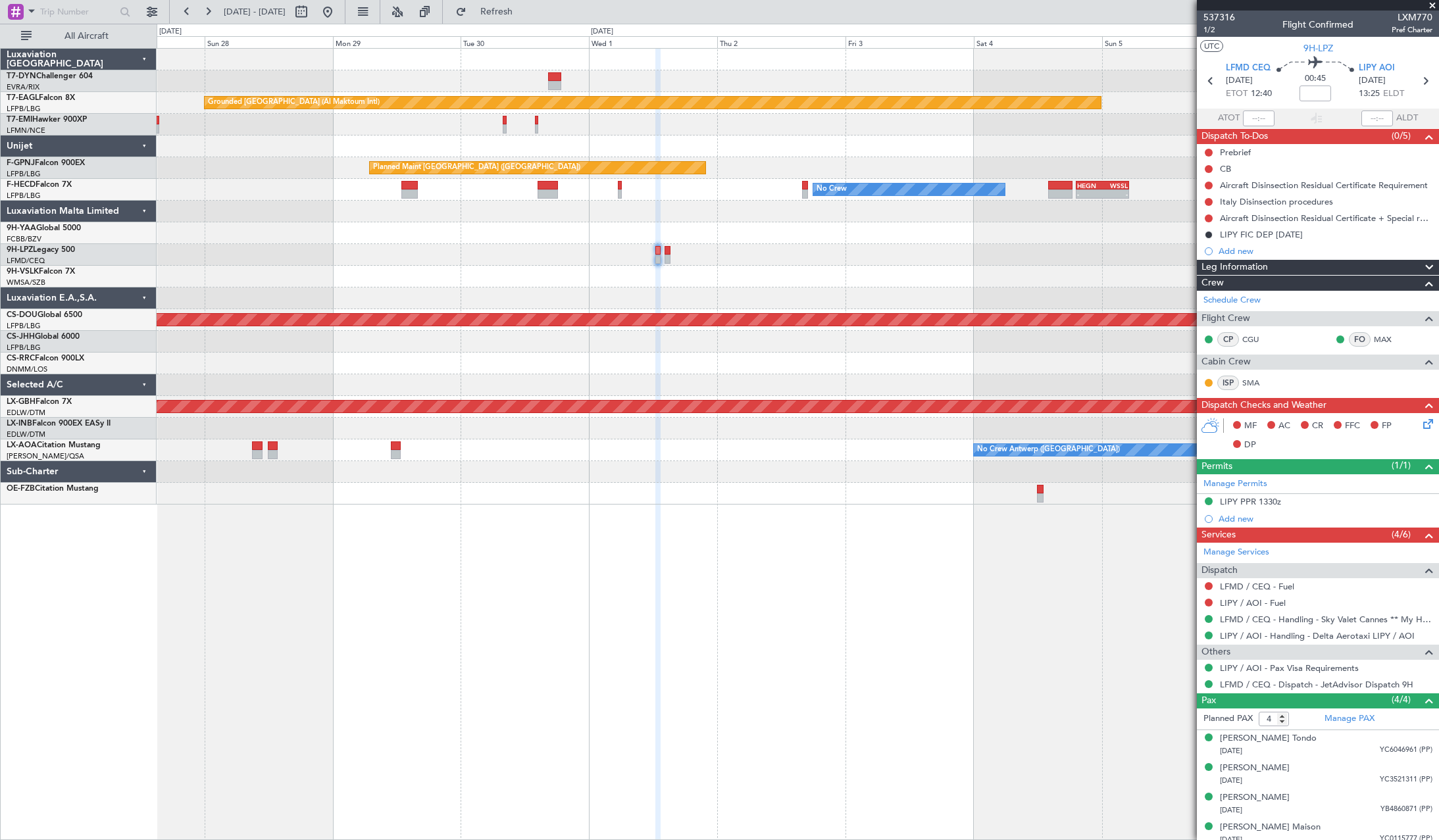
click at [471, 261] on div "No Crew" at bounding box center [798, 255] width 1282 height 22
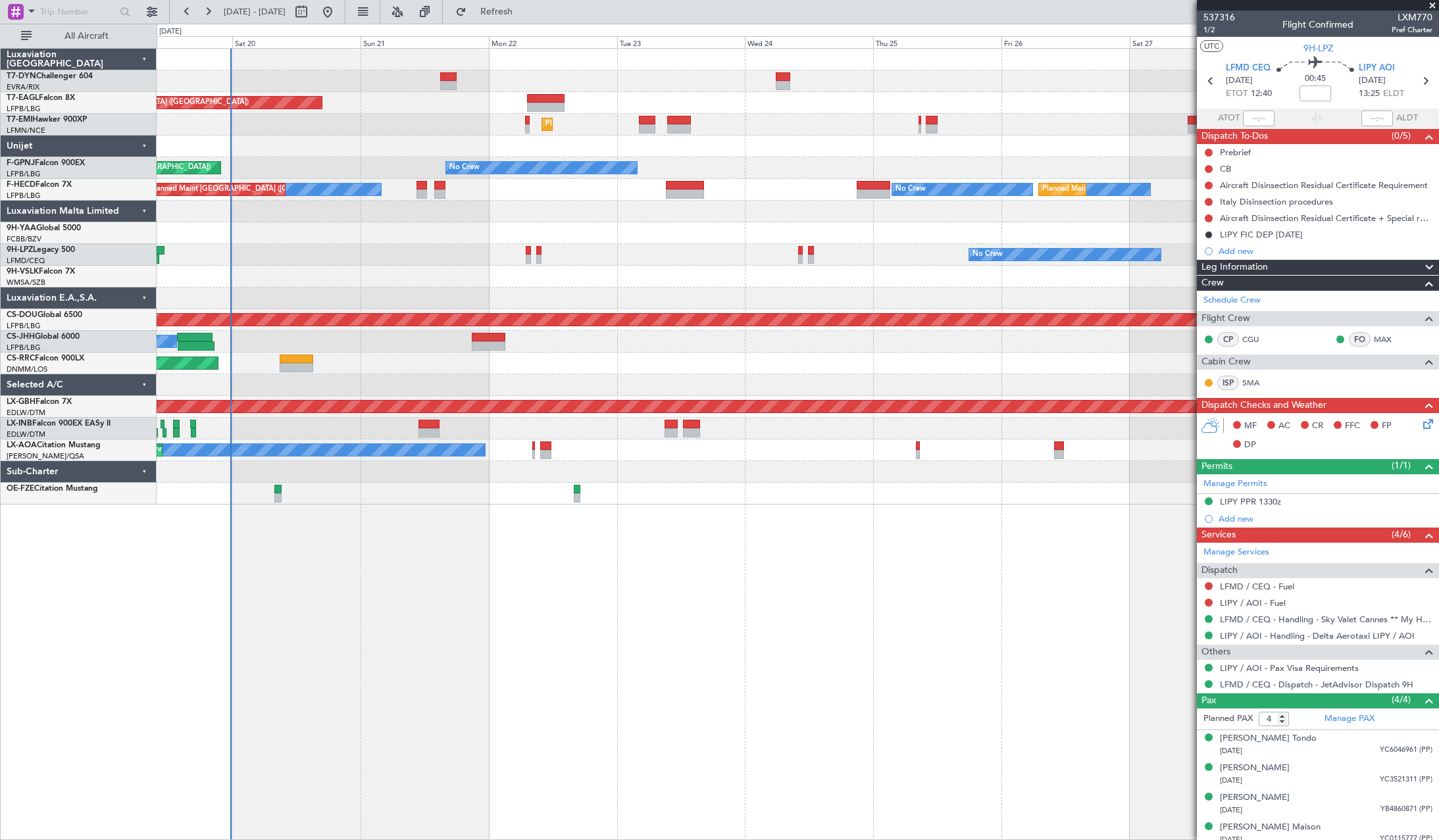
click at [806, 265] on div "No Crew No Crew Planned Maint St Gallen (Altenrhein)" at bounding box center [798, 255] width 1282 height 22
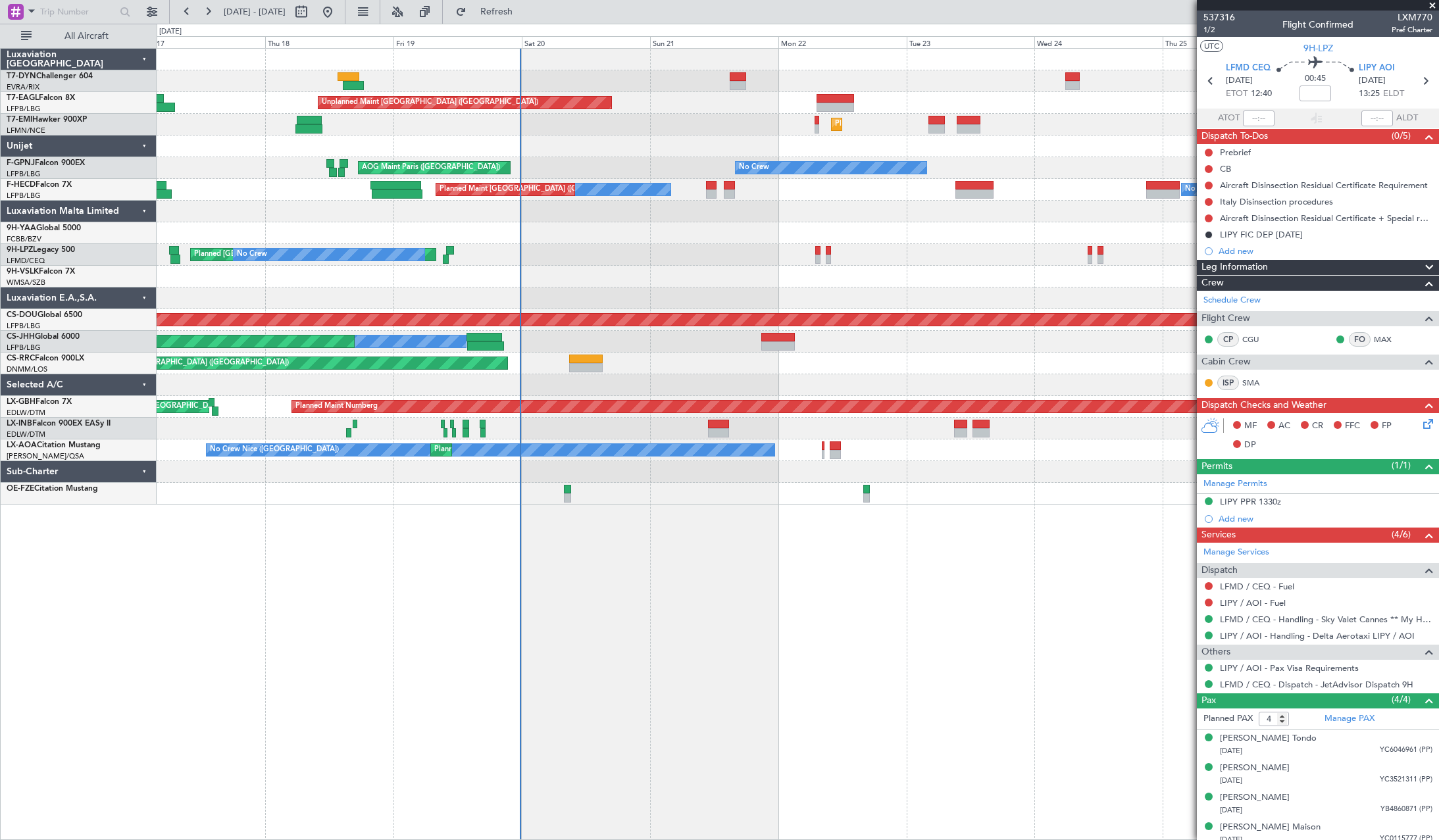
click at [823, 235] on div "Unplanned Maint Riga (Riga Intl) Unplanned Maint Paris (Le Bourget) Planned Mai…" at bounding box center [798, 276] width 1282 height 456
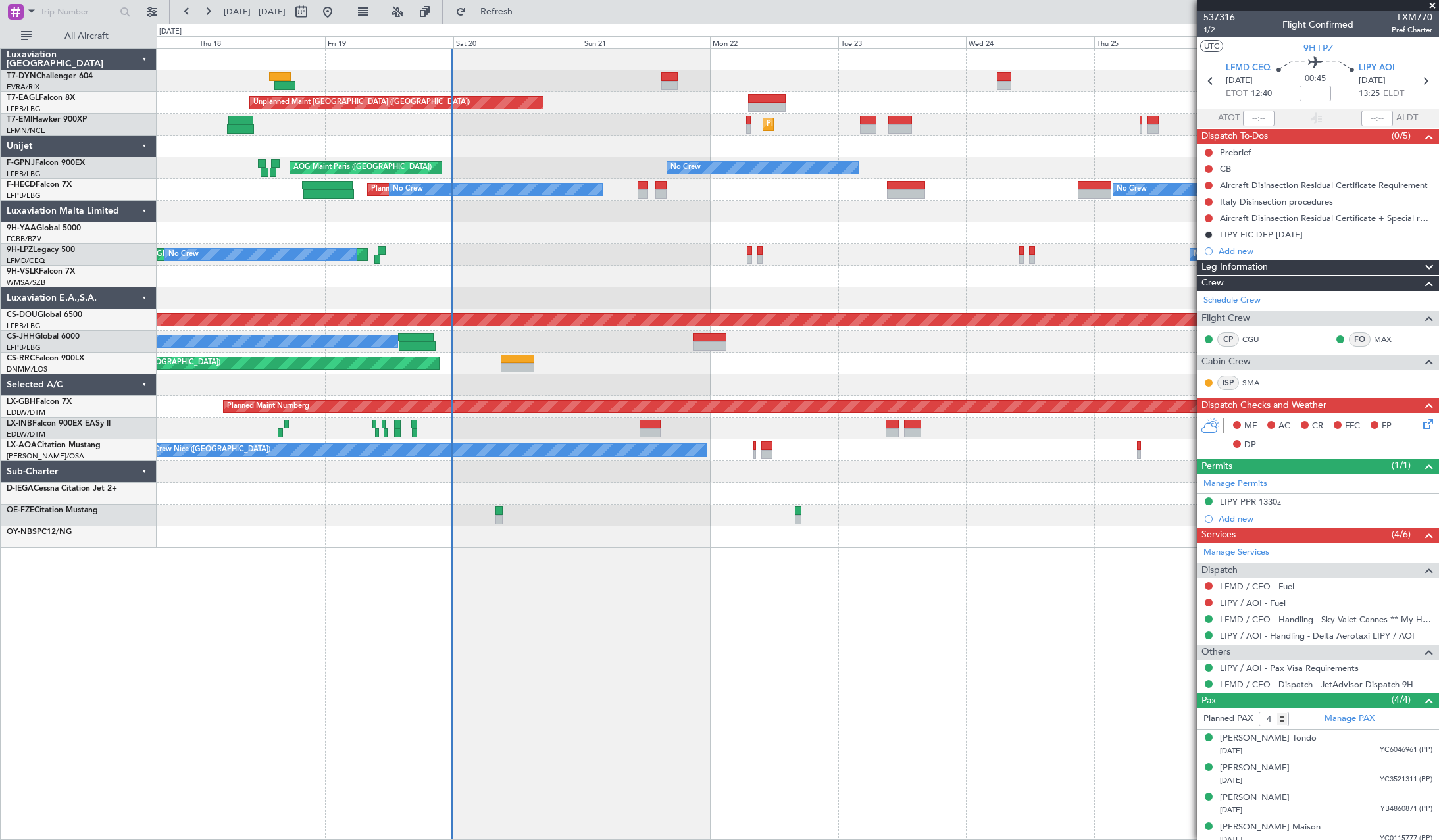
click at [495, 277] on div at bounding box center [798, 276] width 1282 height 22
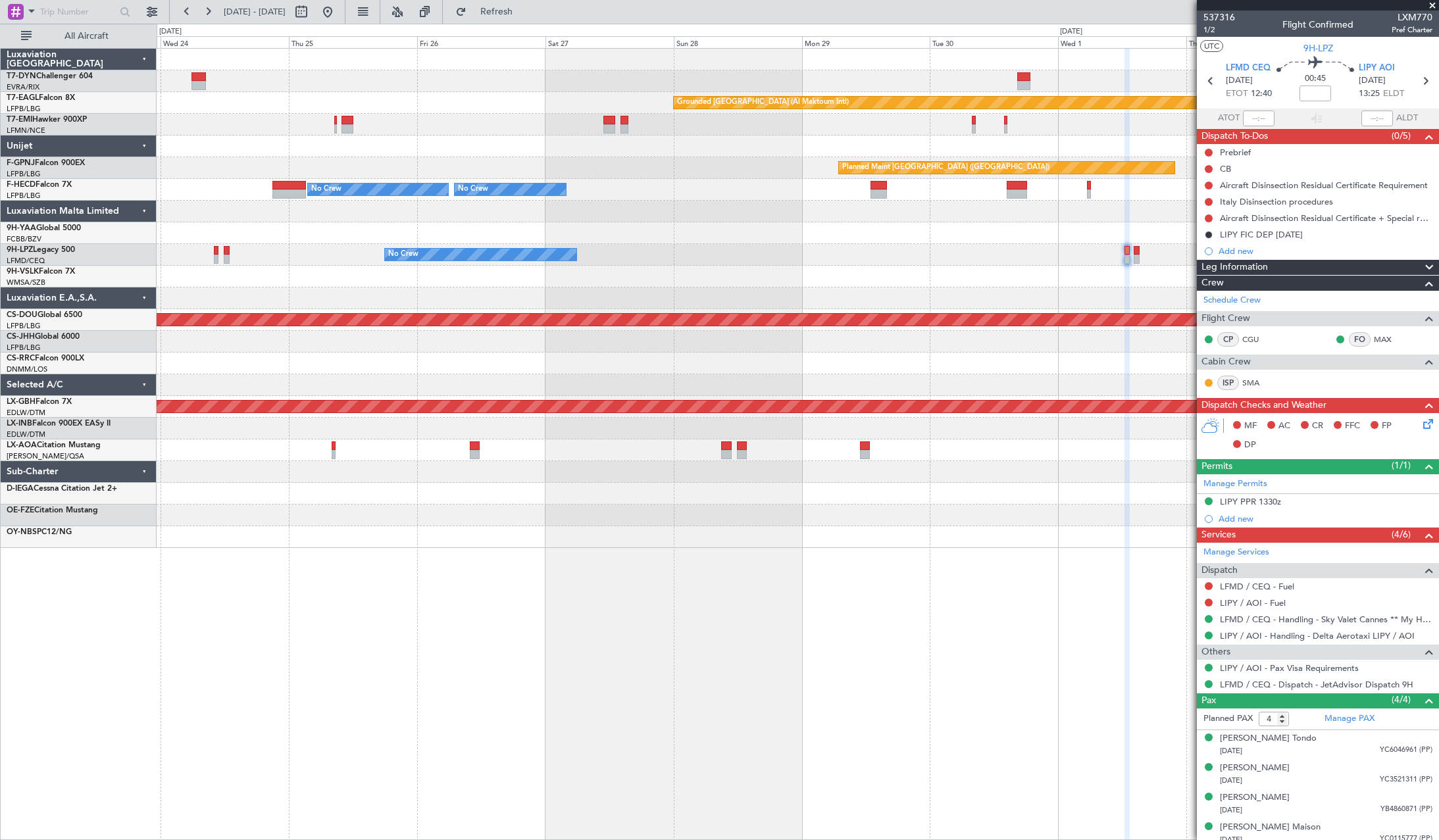
click at [271, 282] on div at bounding box center [798, 276] width 1282 height 22
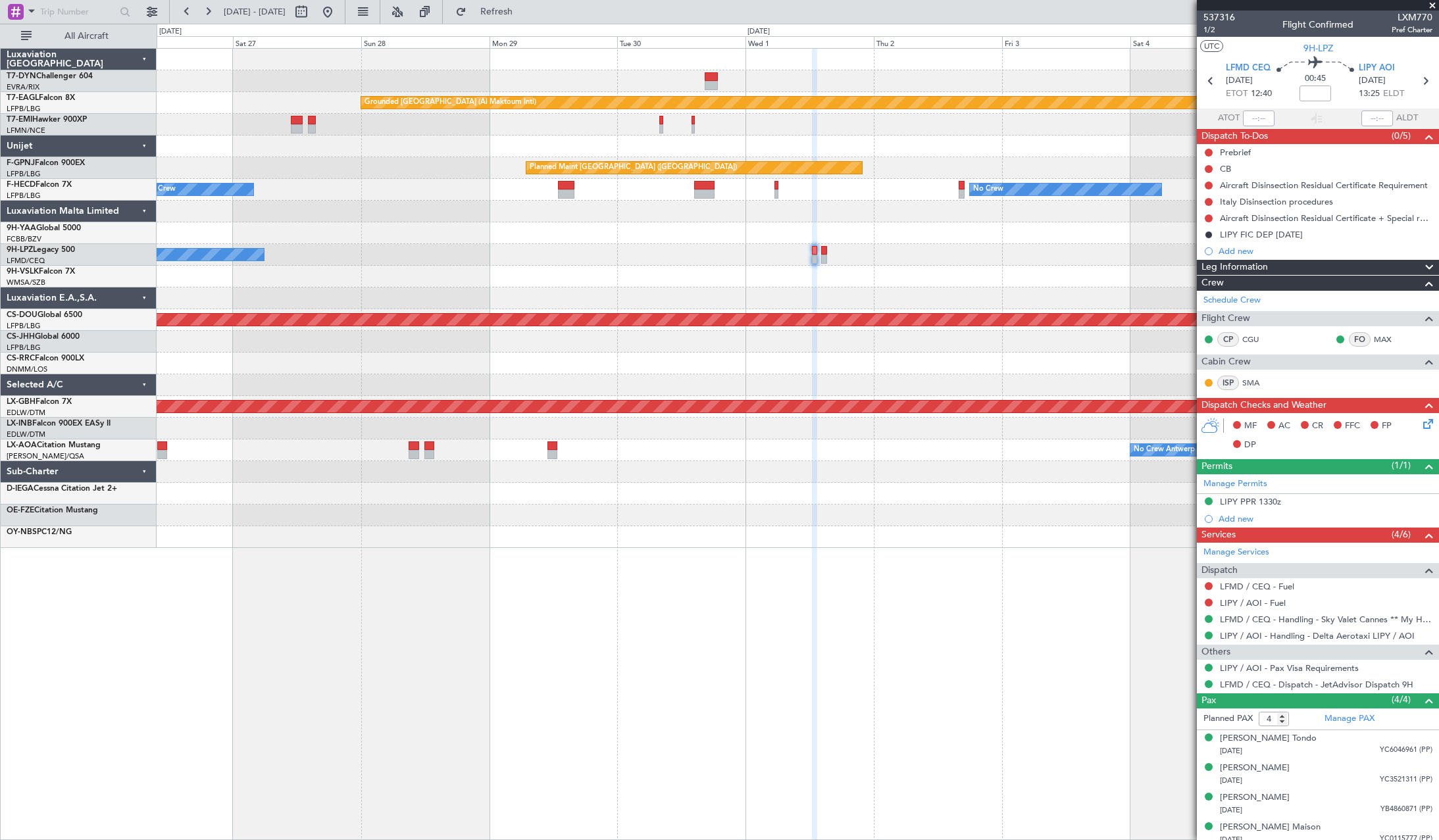
click at [628, 291] on div "Grounded Dubai (Al Maktoum Intl) Planned Maint Paris (Le Bourget) Planned Maint…" at bounding box center [798, 298] width 1282 height 499
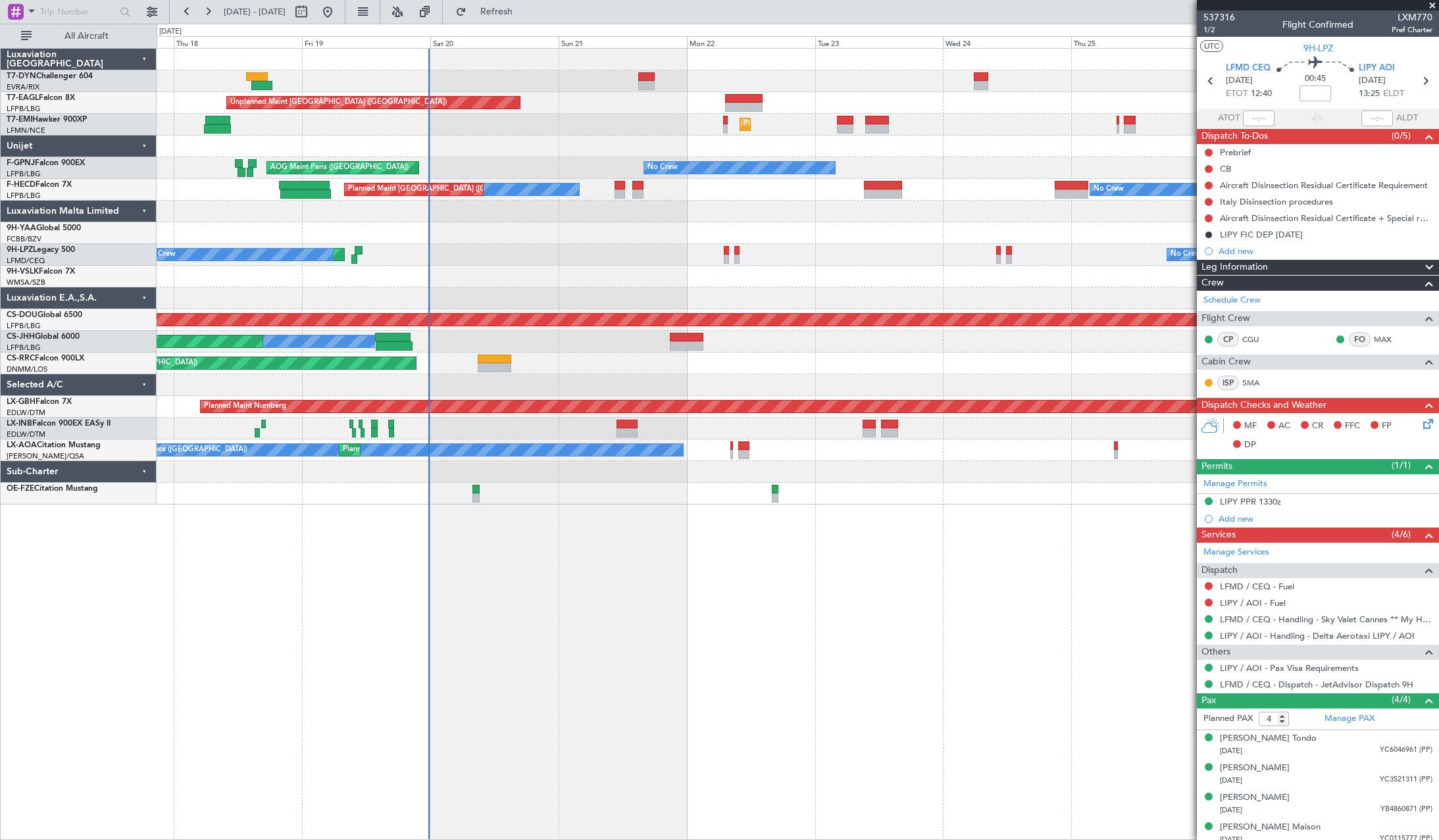
click at [1005, 253] on div "No Crew Planned Maint St Gallen (Altenrhein) No Crew" at bounding box center [798, 255] width 1282 height 22
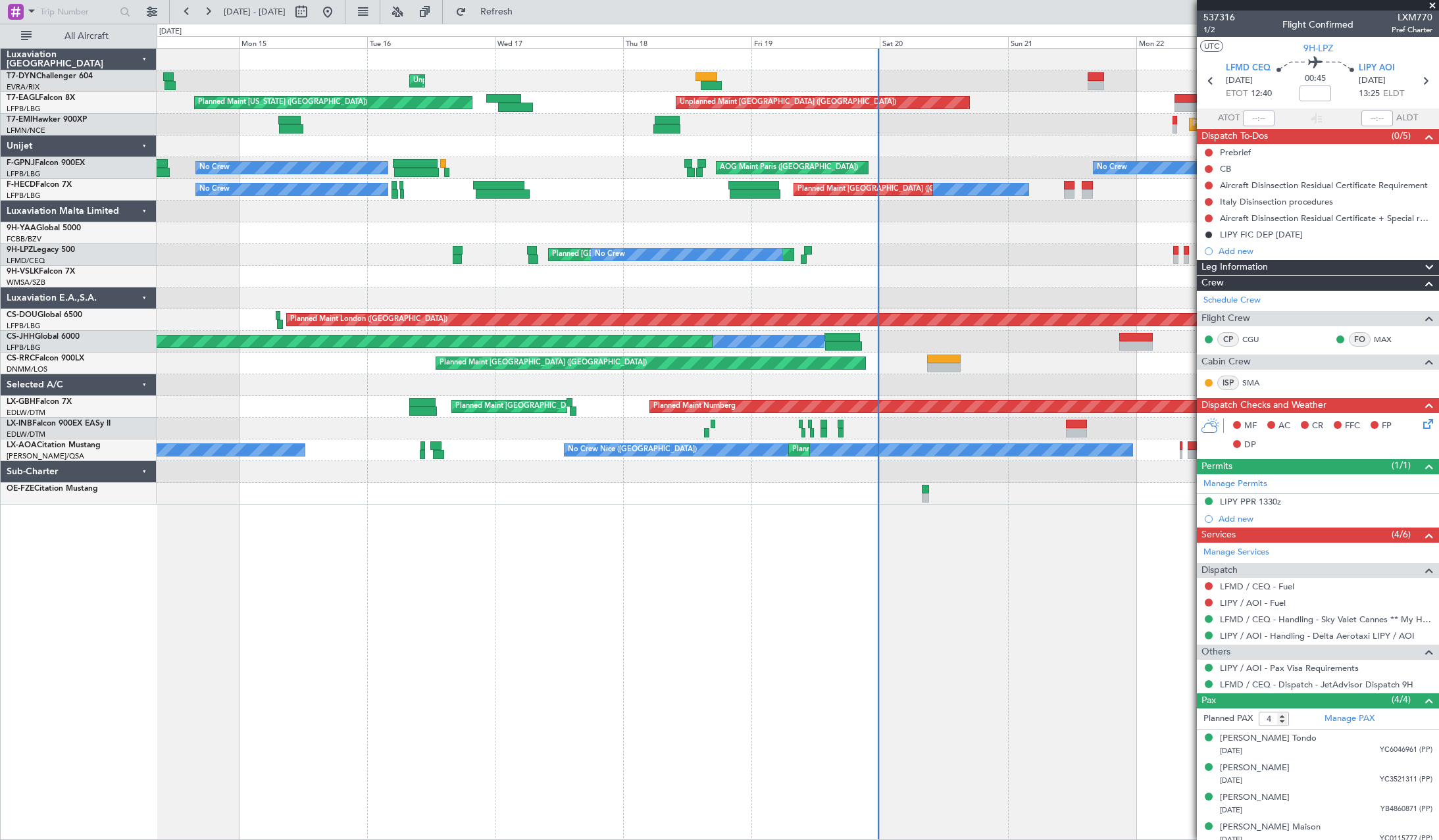
click at [1007, 268] on div "Unplanned Maint Riga (Riga Intl) Unplanned Maint Paris (Le Bourget) Planned Mai…" at bounding box center [798, 276] width 1282 height 456
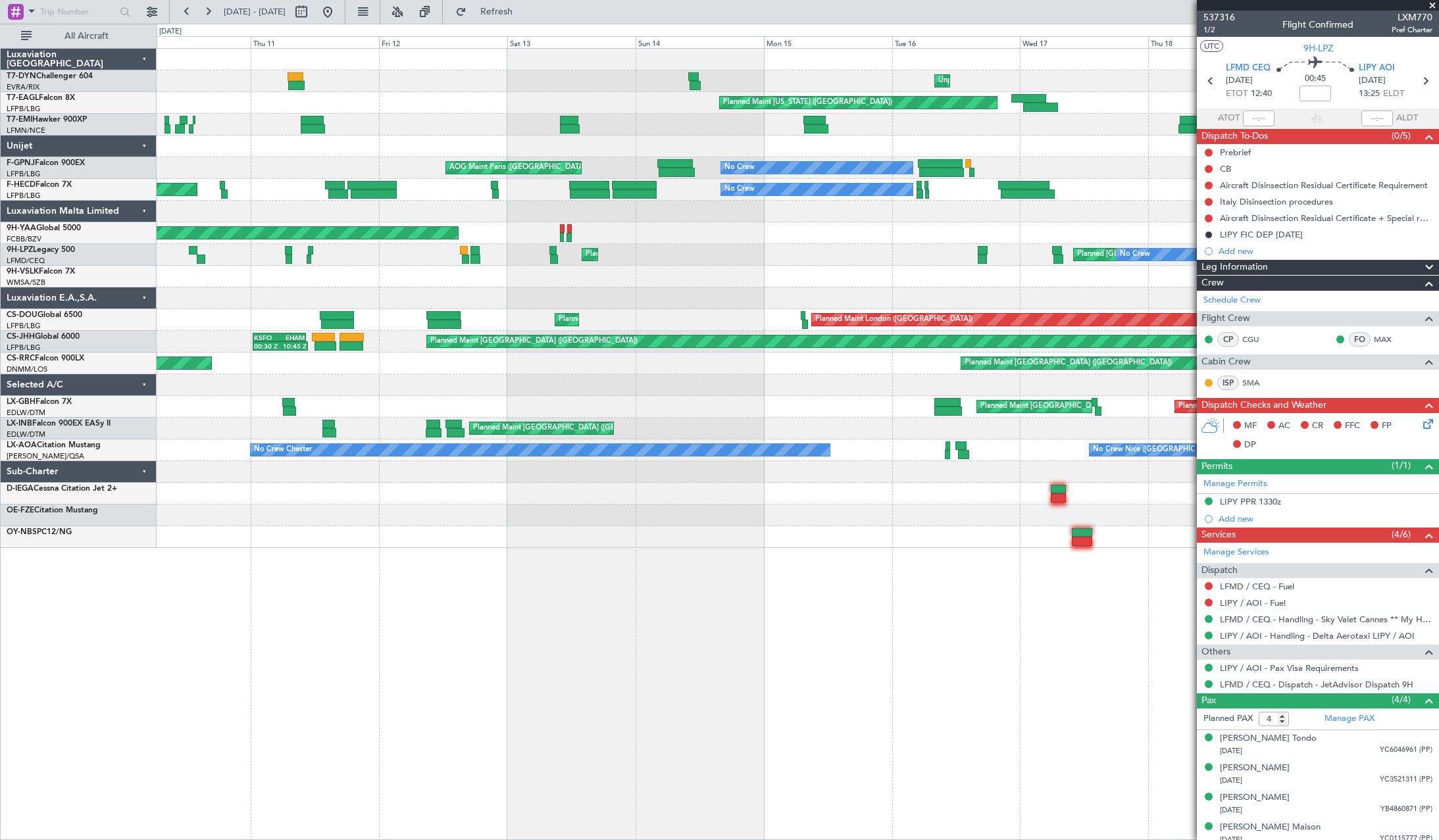
click at [1019, 267] on div at bounding box center [798, 276] width 1282 height 22
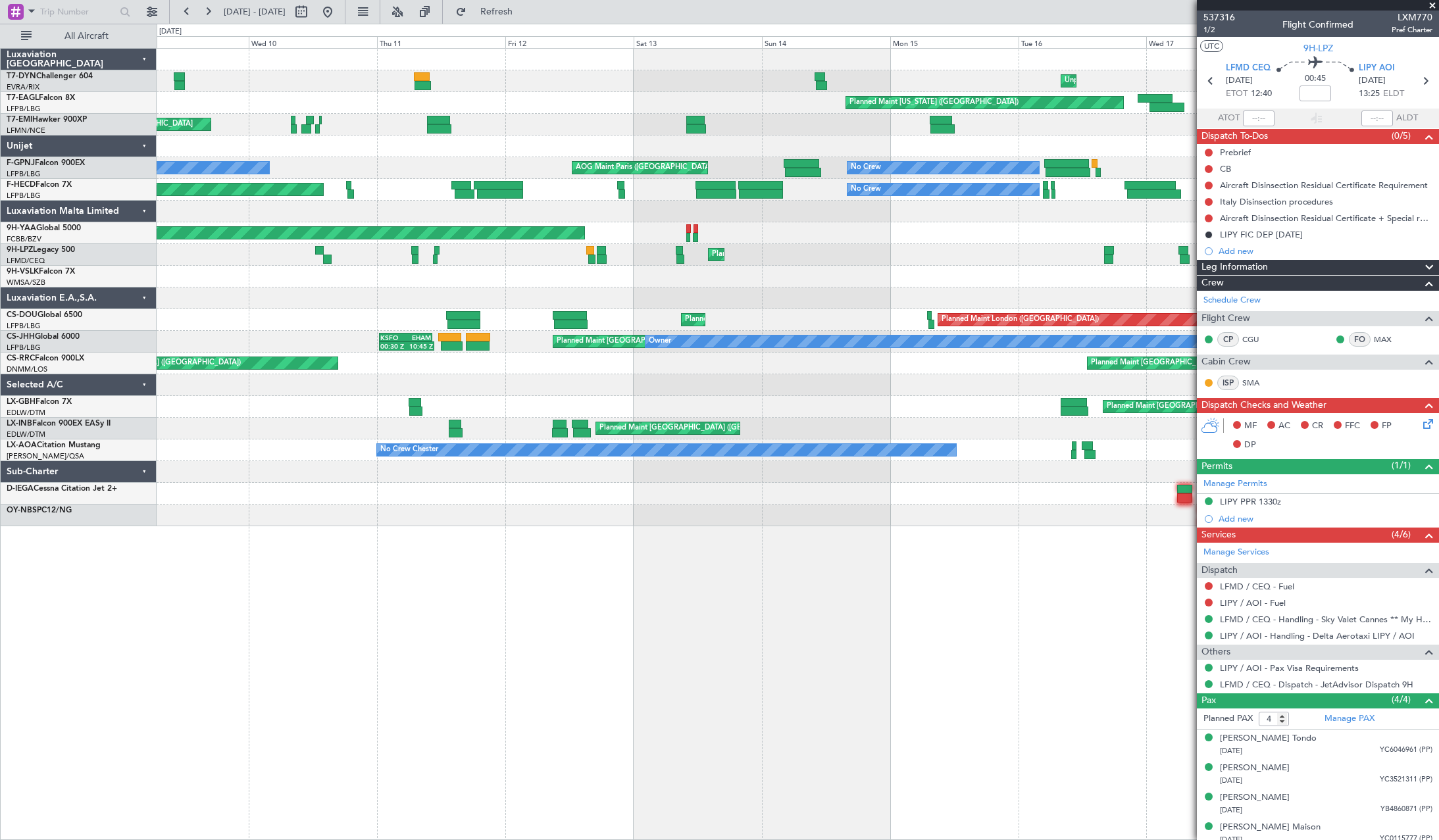
click at [809, 263] on div "Unplanned Maint Riga (Riga Intl) Planned Maint New York (Teterboro) Unplanned M…" at bounding box center [798, 286] width 1282 height 477
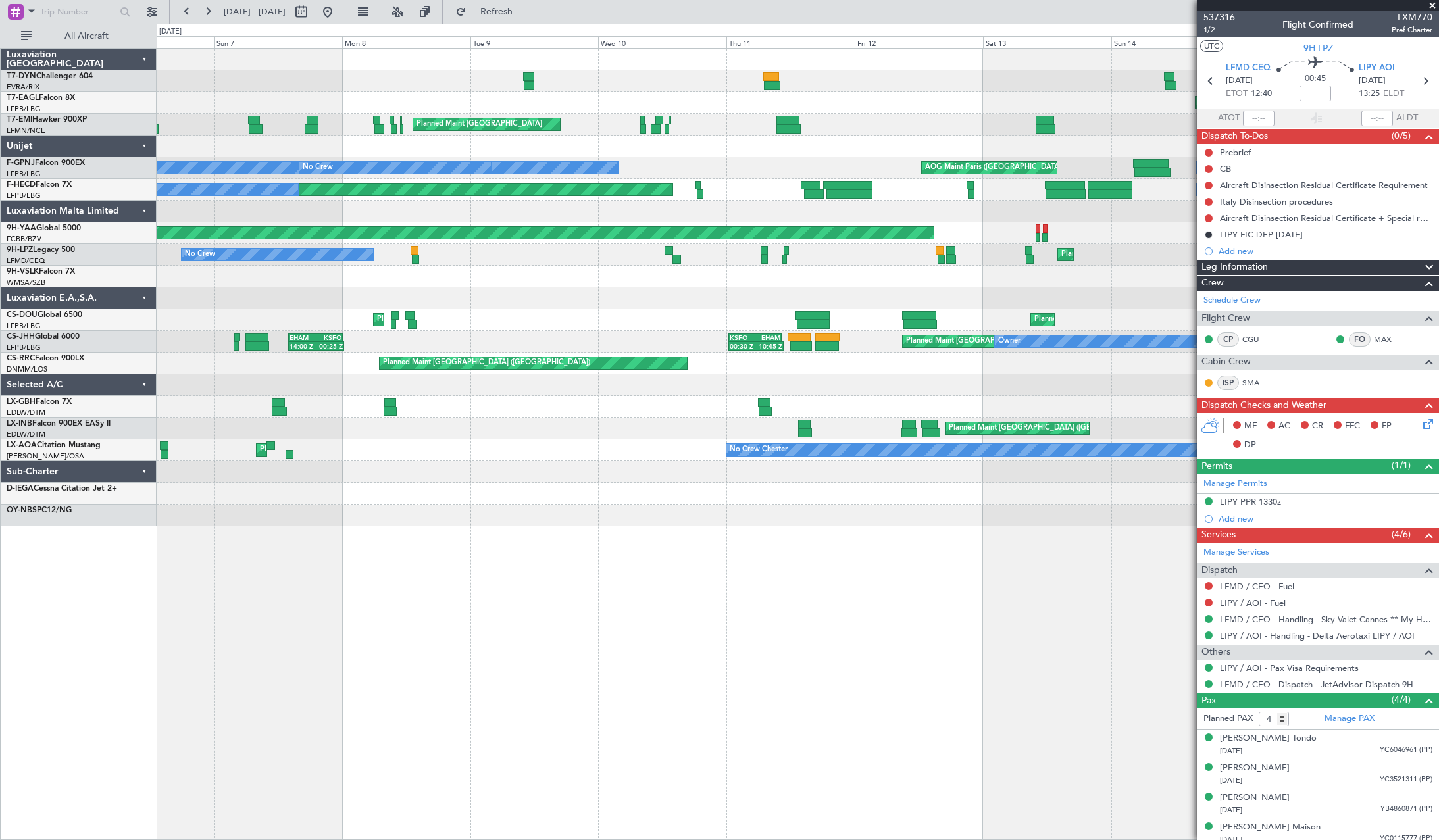
click at [971, 271] on div at bounding box center [798, 276] width 1282 height 22
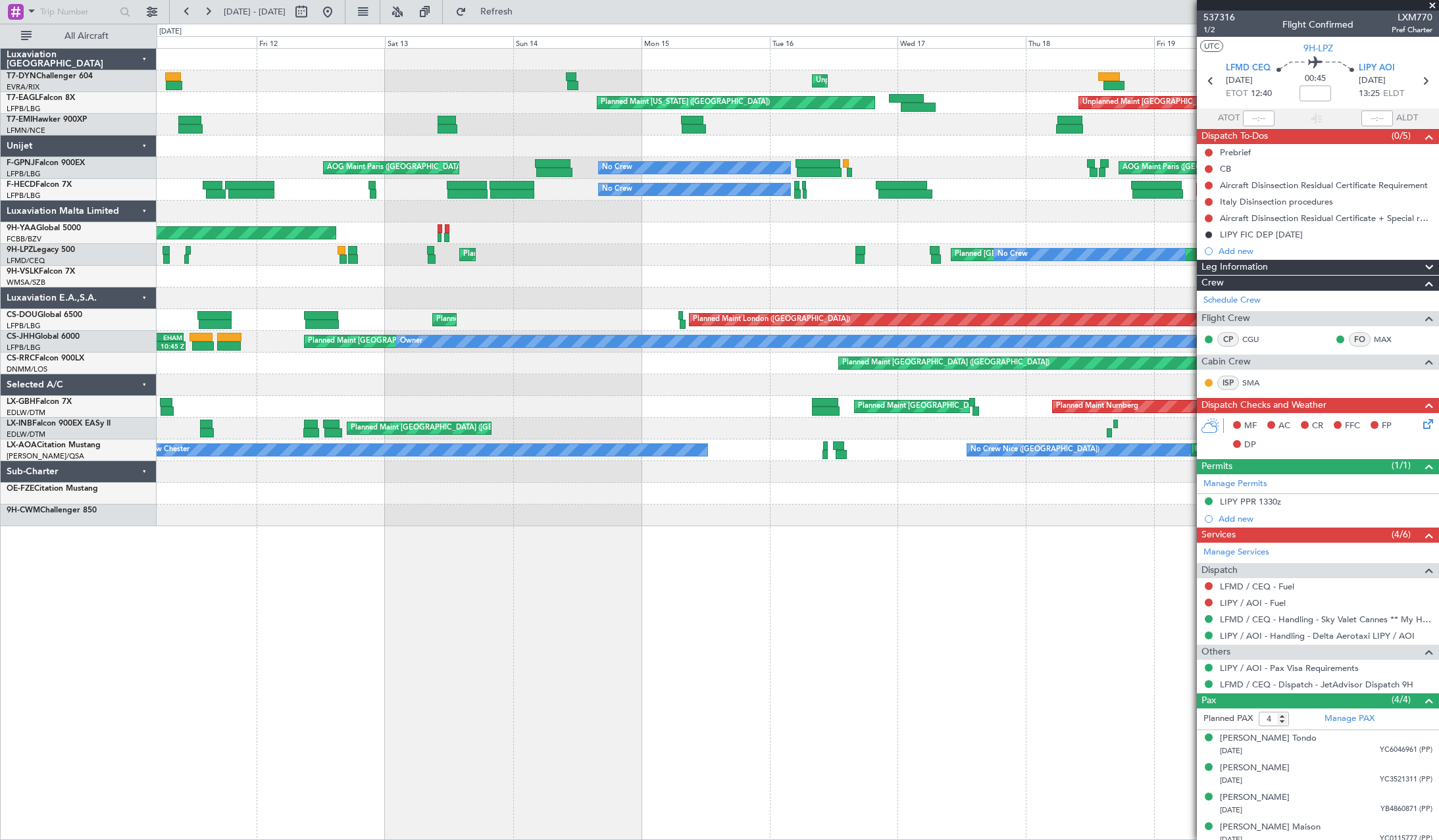
click at [478, 309] on div "Unplanned Maint Riga (Riga Intl) Planned Maint New York (Teterboro) Unplanned M…" at bounding box center [798, 286] width 1282 height 477
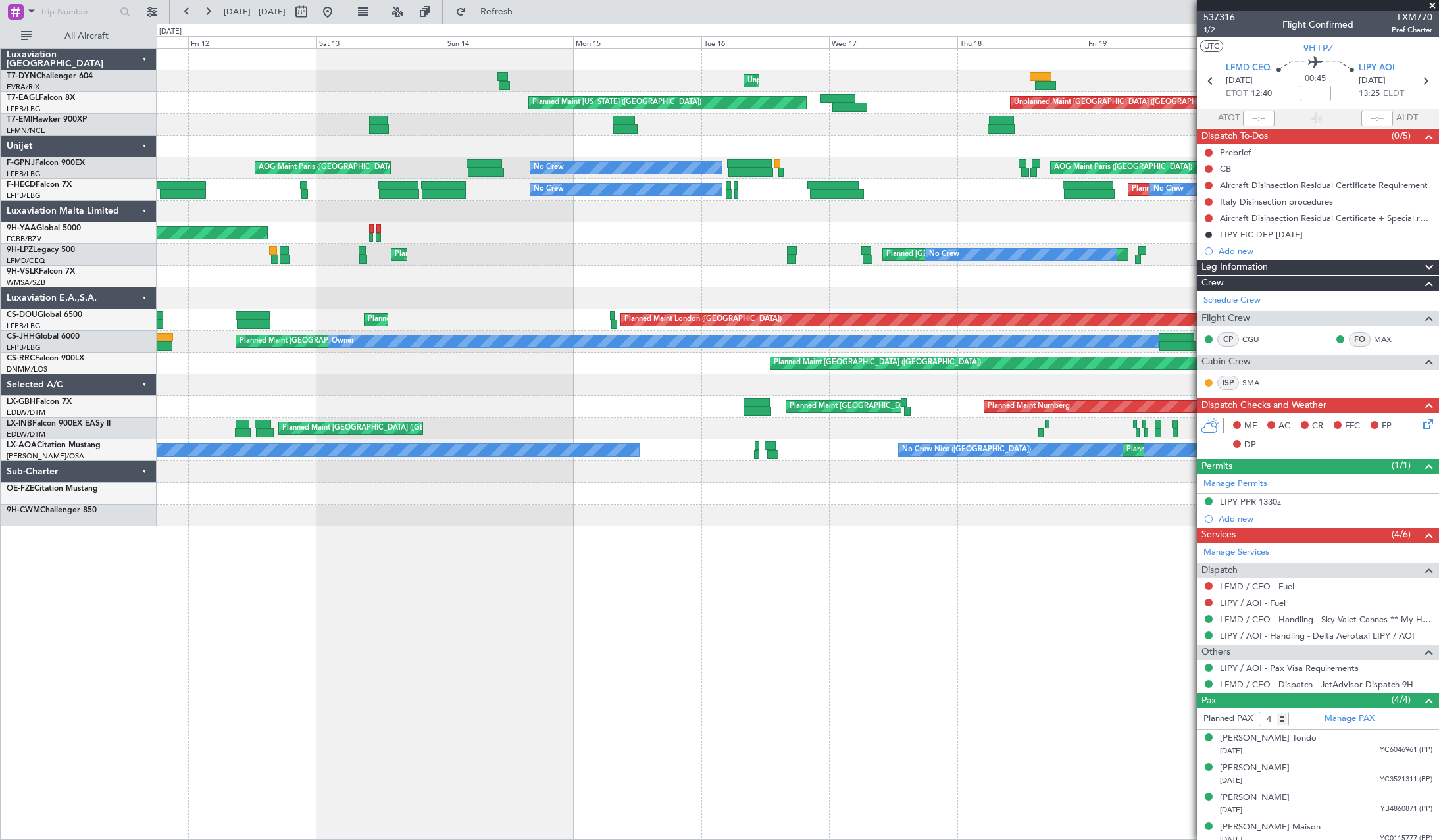
click at [412, 315] on div "Unplanned Maint Riga (Riga Intl) Planned Maint New York (Teterboro) Unplanned M…" at bounding box center [798, 286] width 1282 height 477
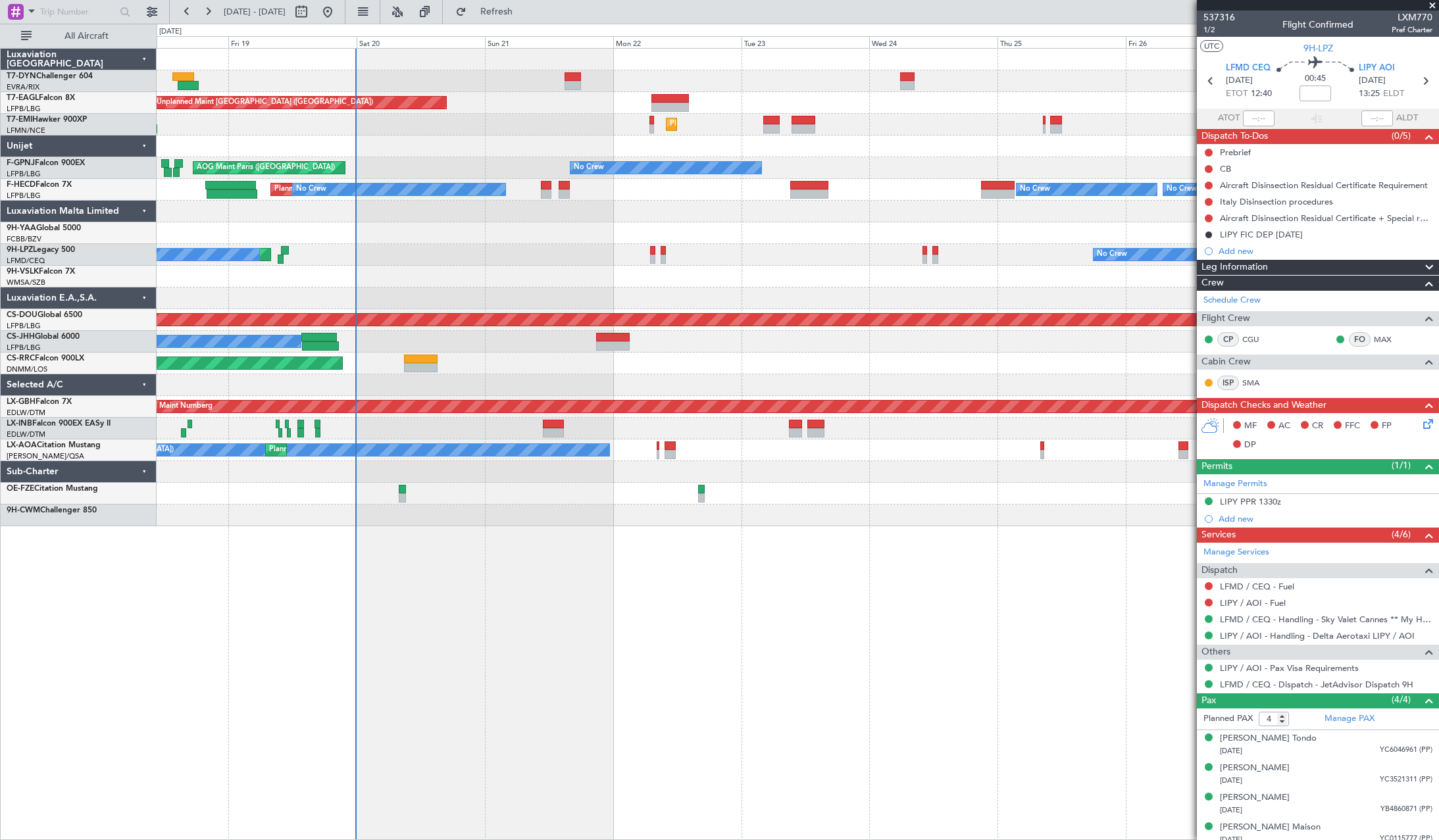
click at [477, 297] on div "Unplanned Maint Riga (Riga Intl) Unplanned Maint Paris (Le Bourget) Grounded Du…" at bounding box center [798, 286] width 1282 height 477
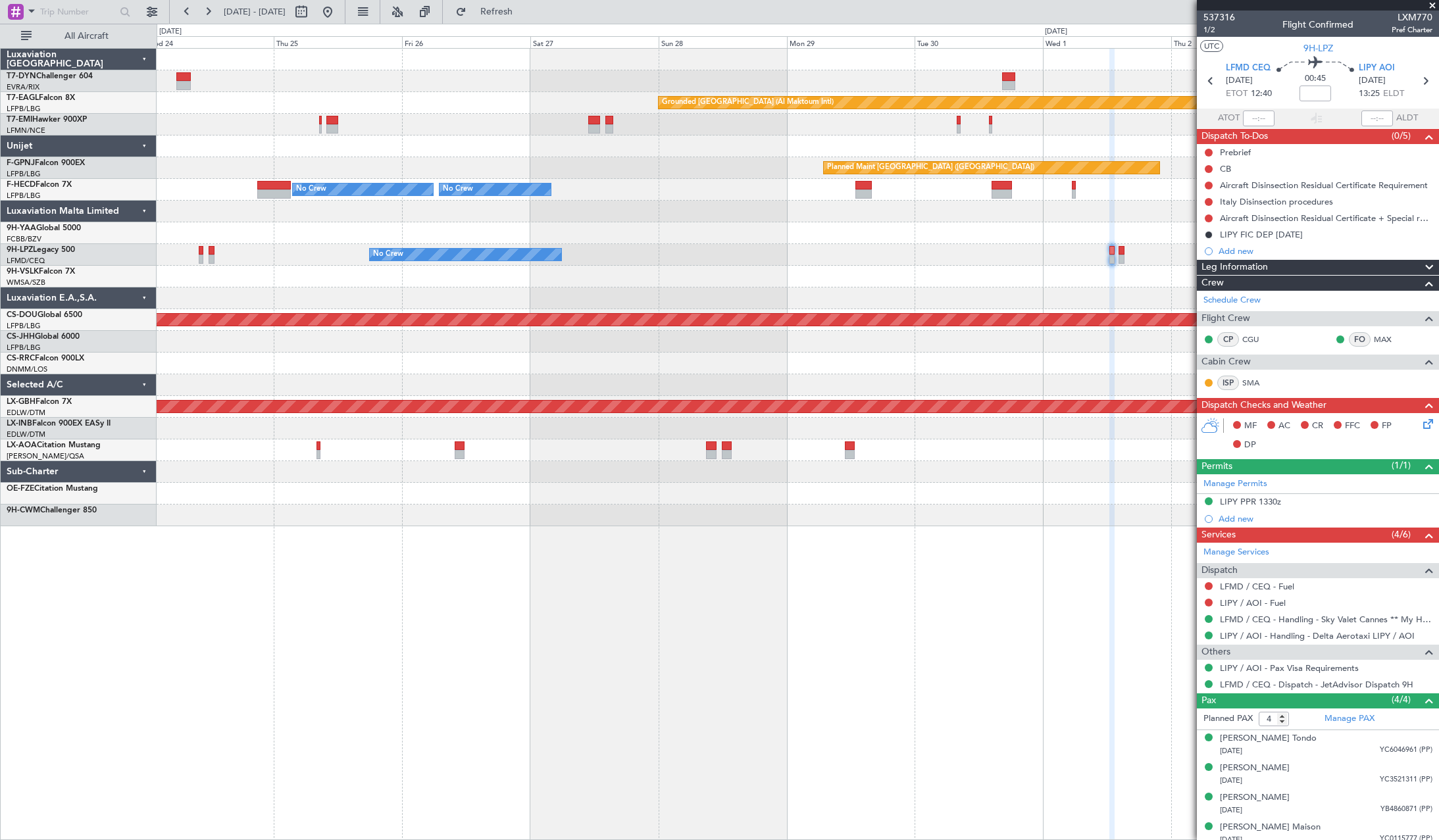
click at [614, 301] on div at bounding box center [798, 298] width 1282 height 22
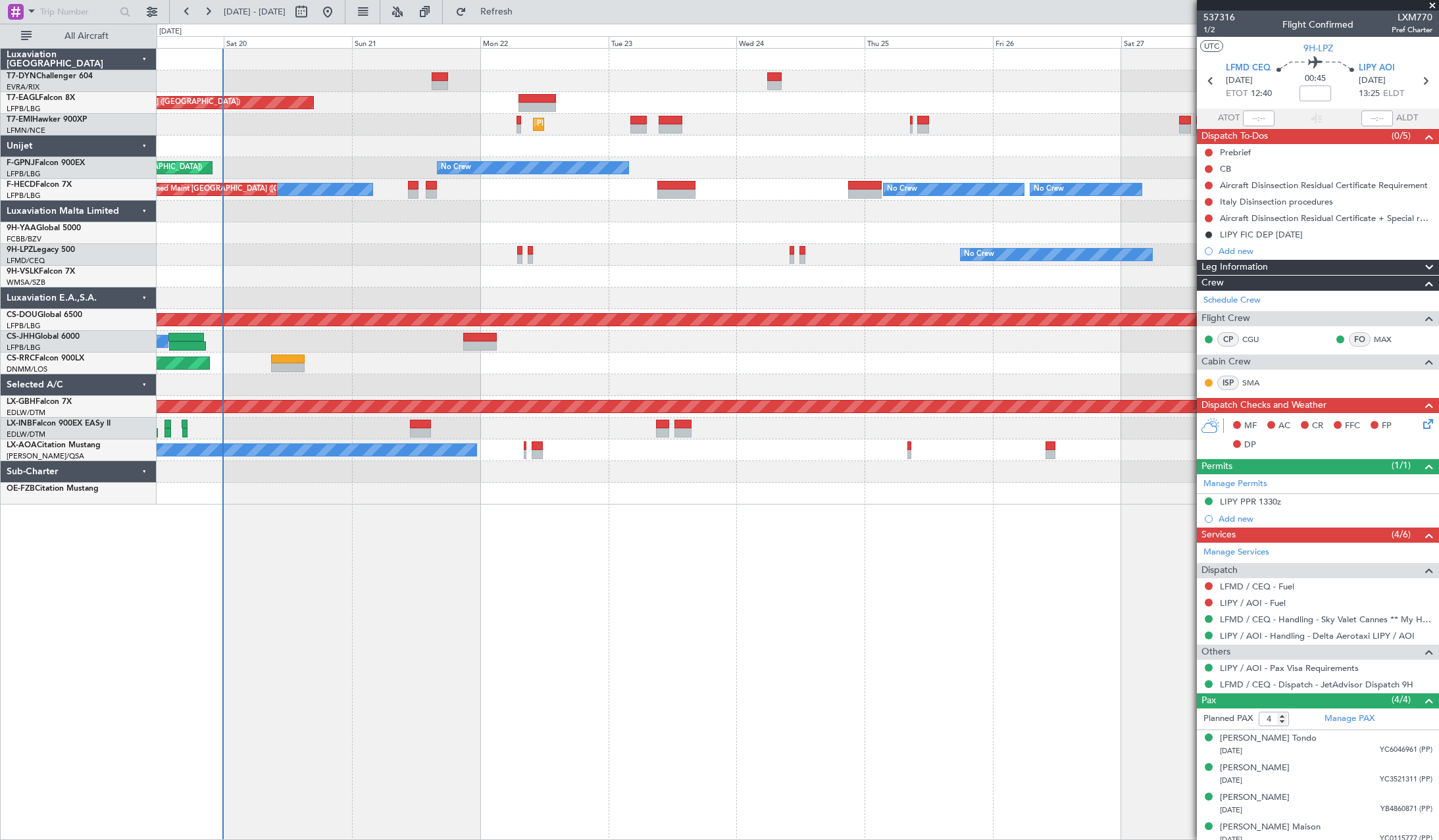
click at [1194, 232] on div "Grounded Dubai (Al Maktoum Intl) Unplanned Maint Paris (Le Bourget) Planned Mai…" at bounding box center [798, 276] width 1282 height 456
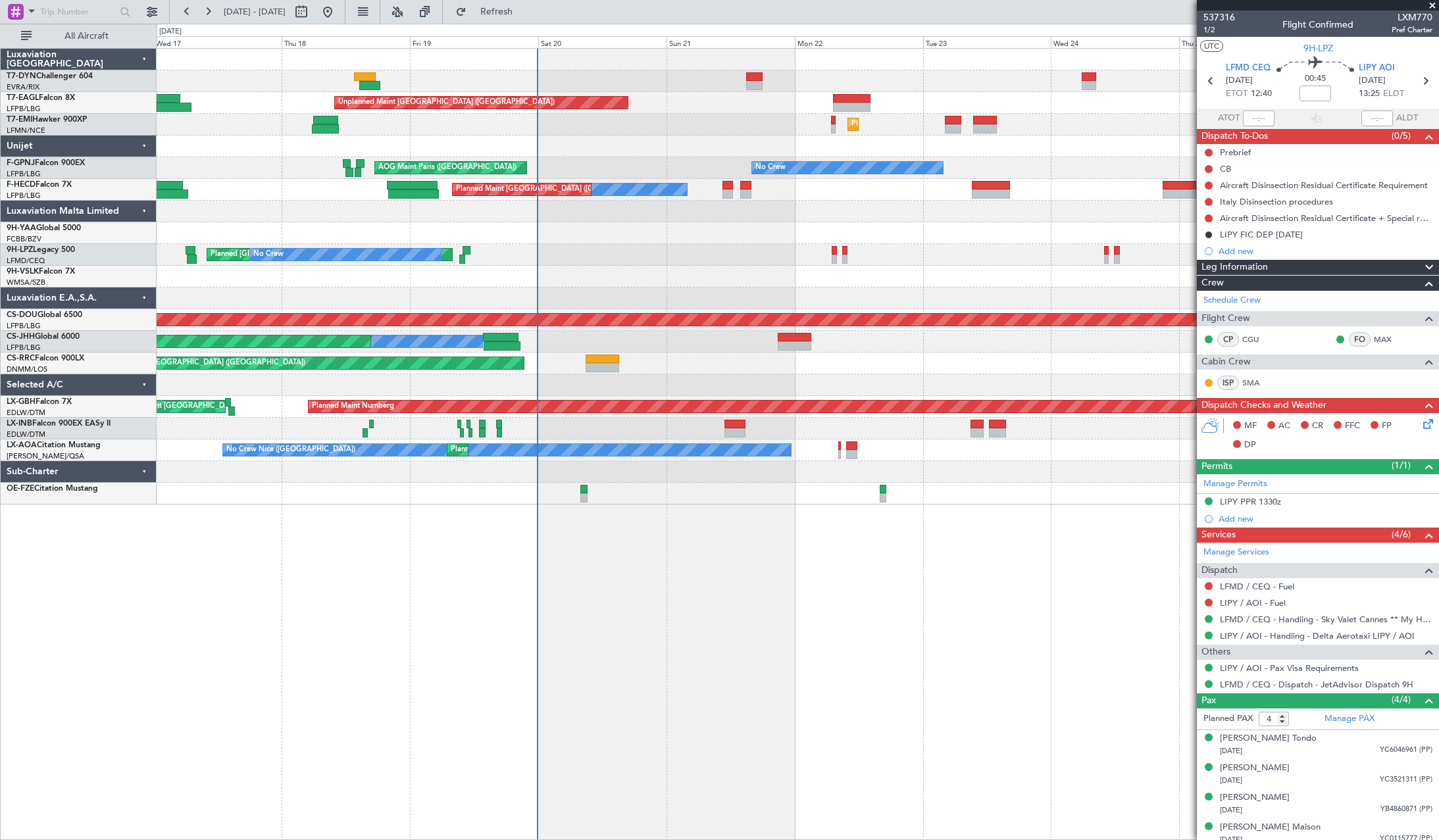
click at [940, 251] on div "No Crew Planned Maint St Gallen (Altenrhein) No Crew" at bounding box center [798, 255] width 1282 height 22
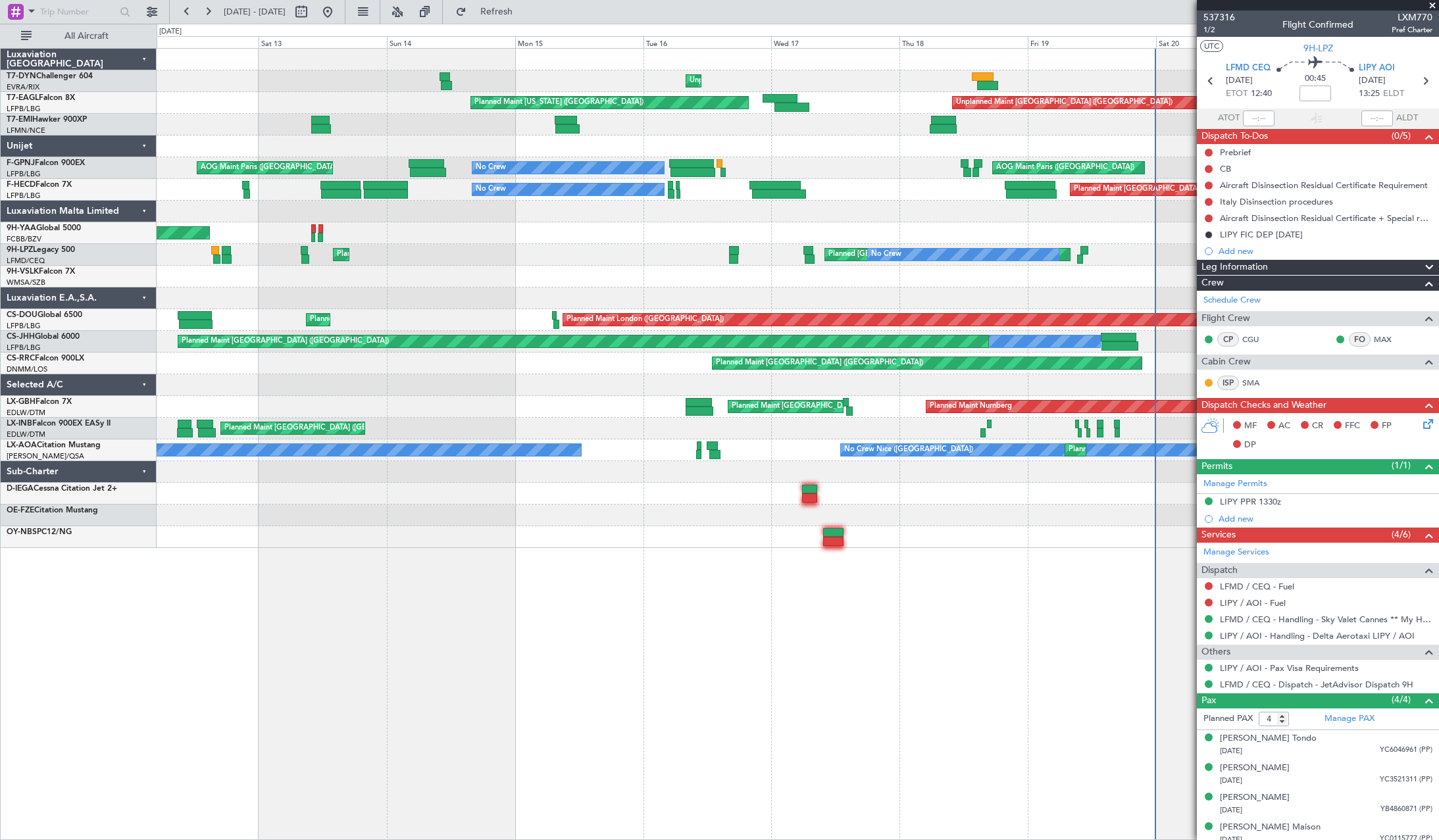
click at [1124, 229] on div "Unplanned Maint Riga (Riga Intl) Unplanned Maint Paris (Le Bourget) Planned Mai…" at bounding box center [798, 298] width 1282 height 499
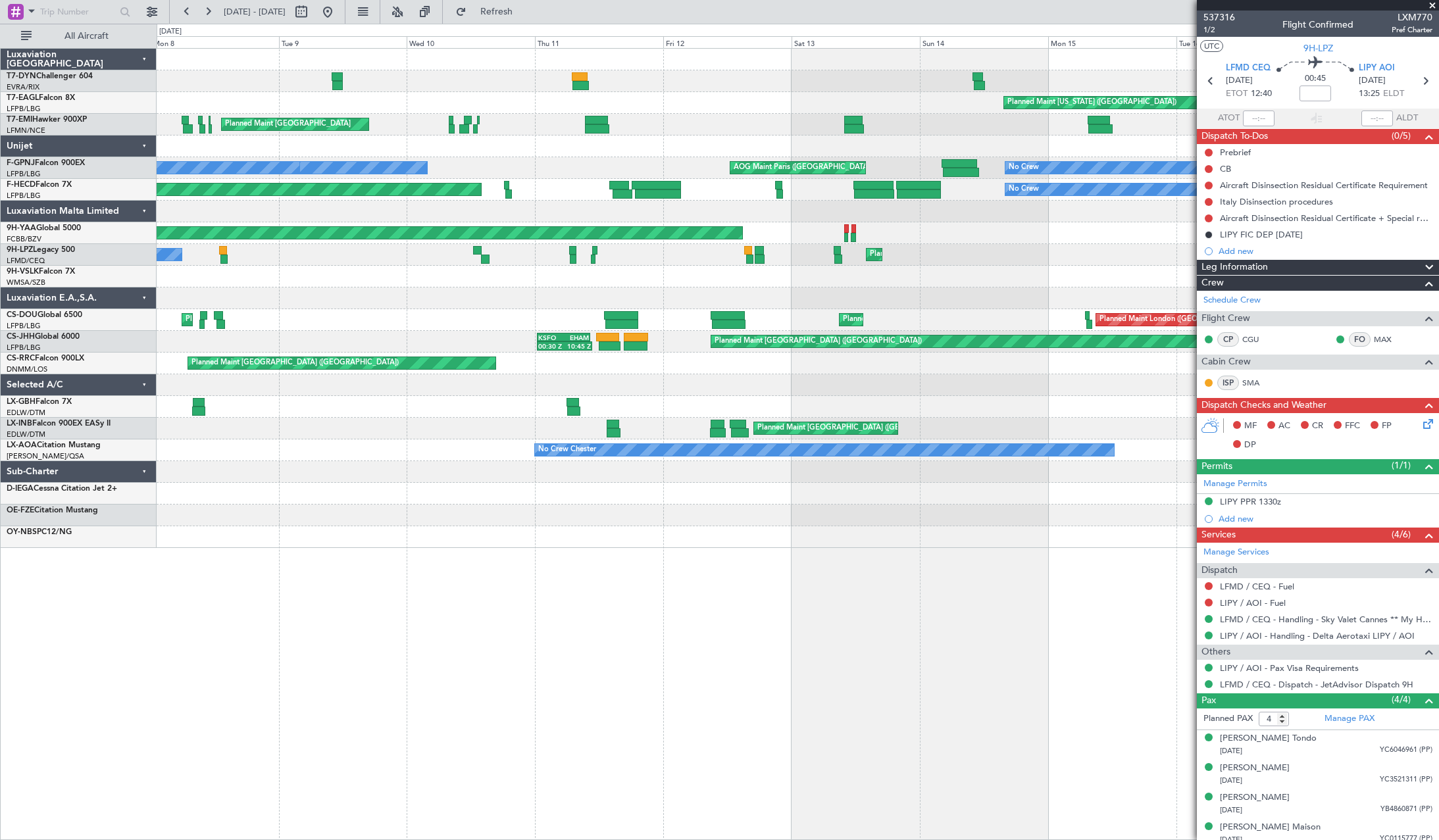
click at [962, 279] on div "Unplanned Maint Riga (Riga Intl) Planned Maint New York (Teterboro) Unplanned M…" at bounding box center [798, 298] width 1282 height 499
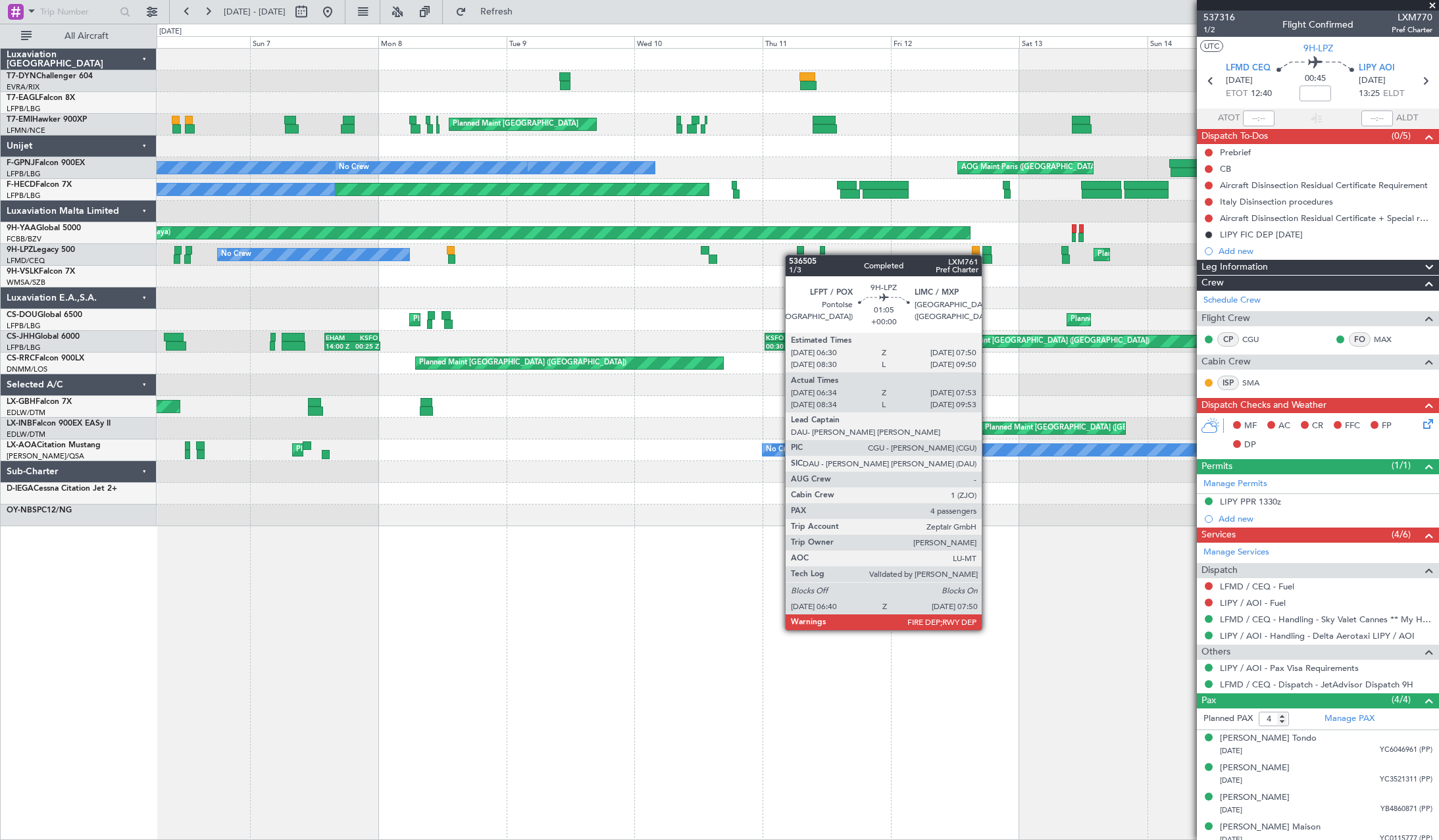
click at [806, 254] on div "Planned Maint Cannes (Mandelieu) No Crew Planned Maint St Gallen (Altenrhein) N…" at bounding box center [798, 255] width 1282 height 22
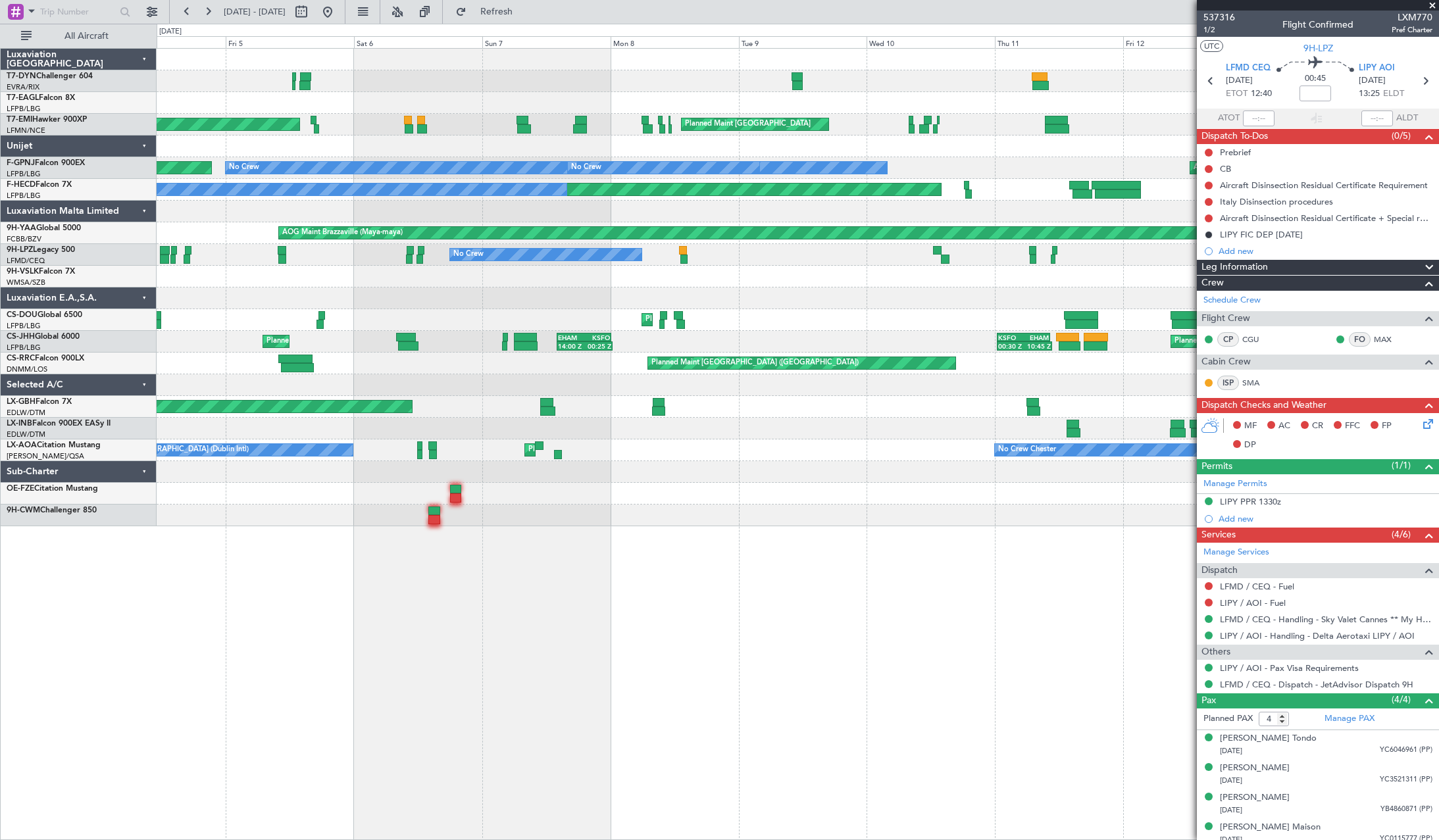
click at [906, 256] on div "Planned Maint Cannes (Mandelieu) No Crew No Crew" at bounding box center [798, 255] width 1282 height 22
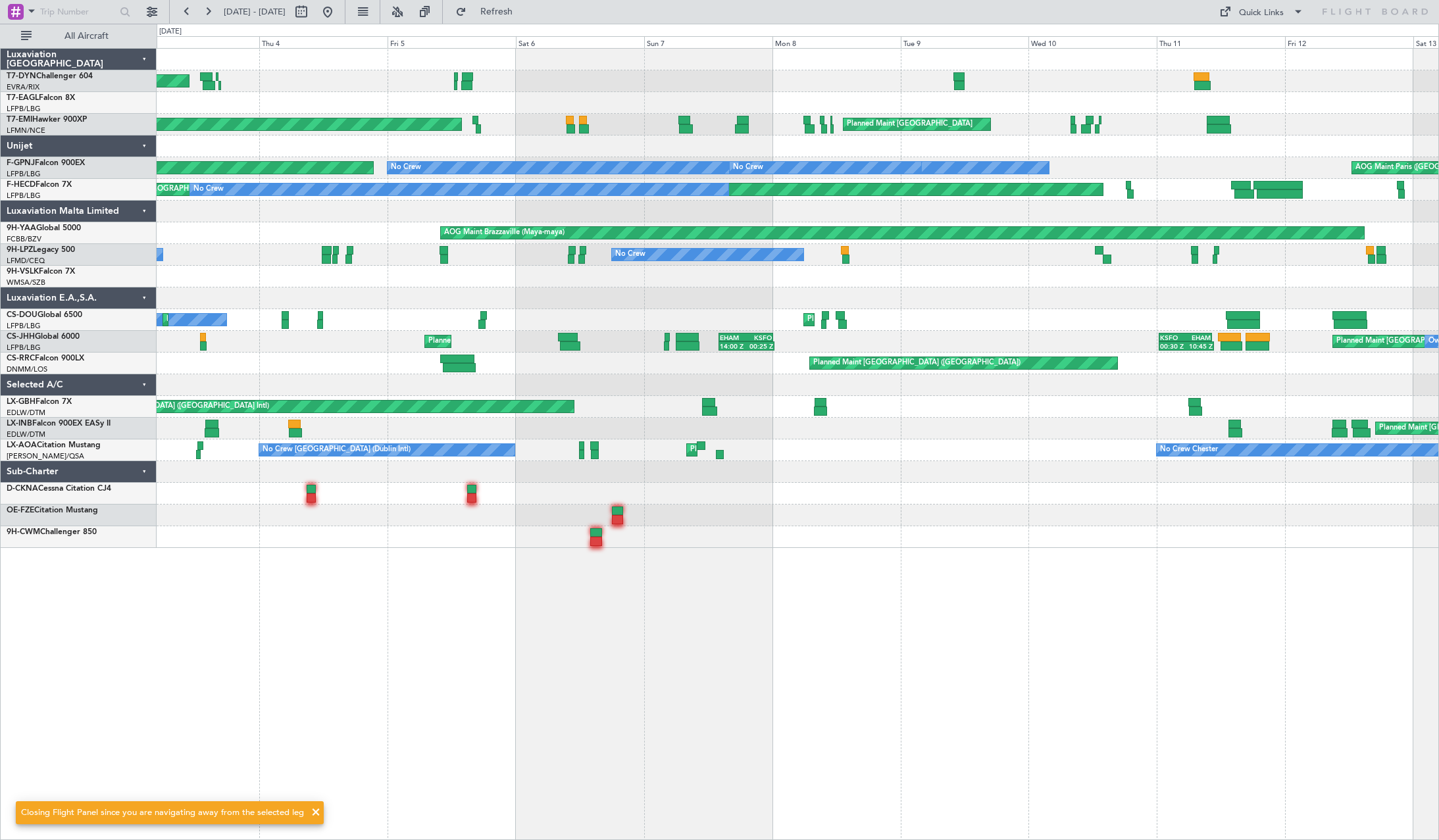
click at [919, 242] on div "AOG Maint Riga (Riga Intl) Planned Maint New York (Teterboro) Planned Maint Zur…" at bounding box center [798, 298] width 1282 height 499
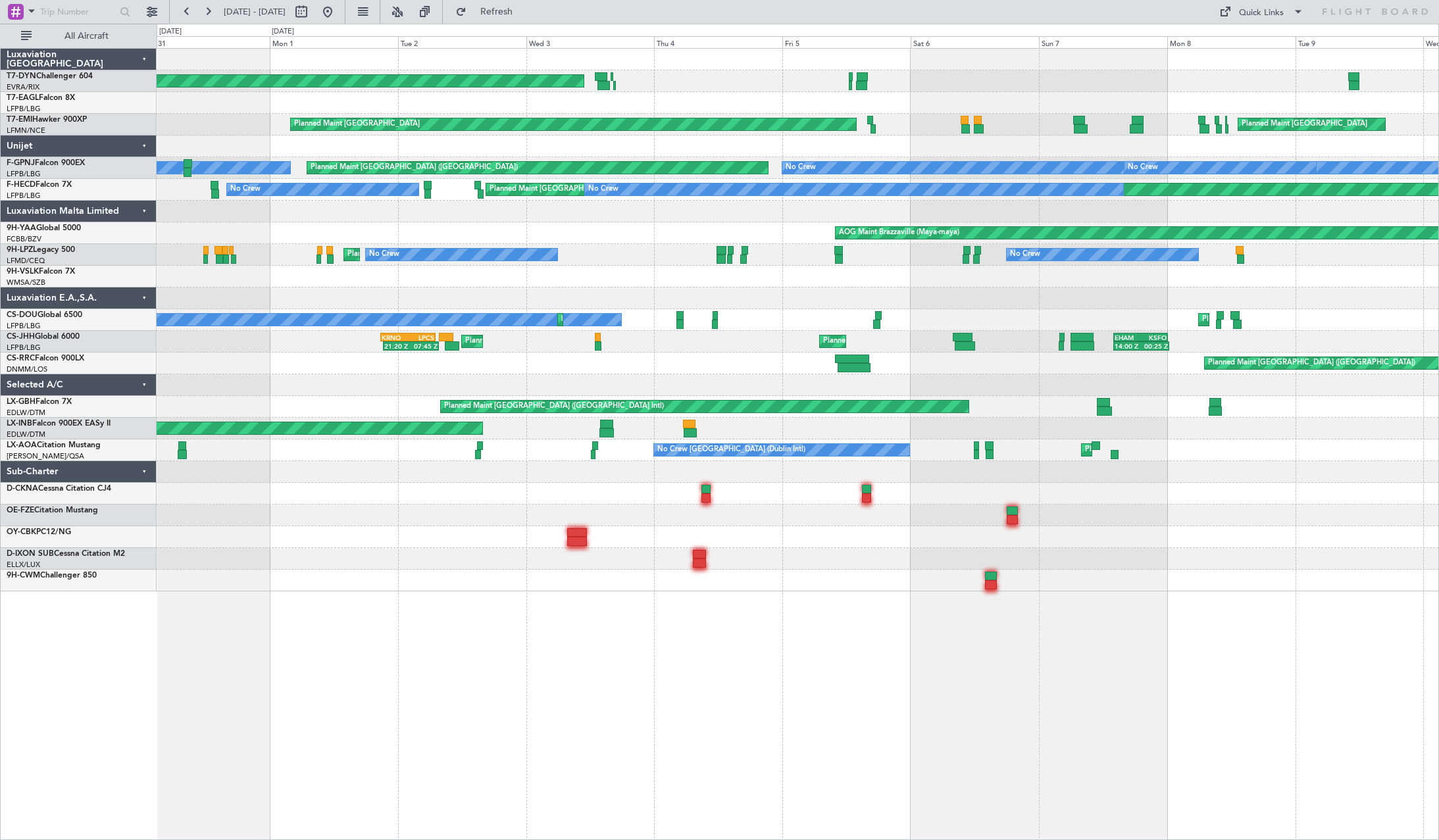
click at [1185, 280] on div "AOG Maint Riga (Riga Intl) Planned Maint Zurich Planned Maint Zurich No Crew No…" at bounding box center [798, 320] width 1282 height 542
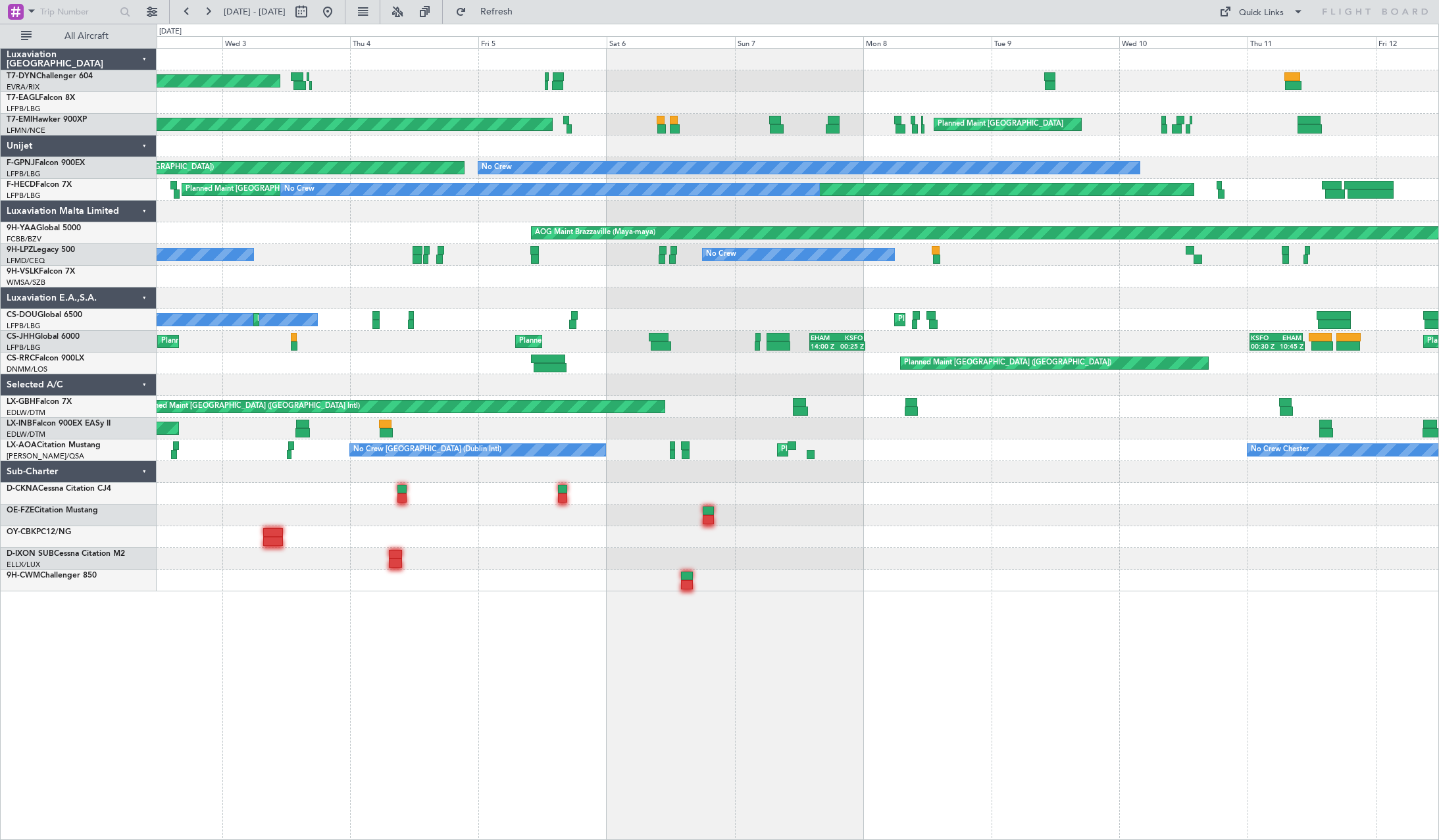
click at [585, 248] on div "AOG Maint Riga (Riga Intl) Planned Maint New York (Teterboro) Planned Maint Zur…" at bounding box center [798, 320] width 1282 height 542
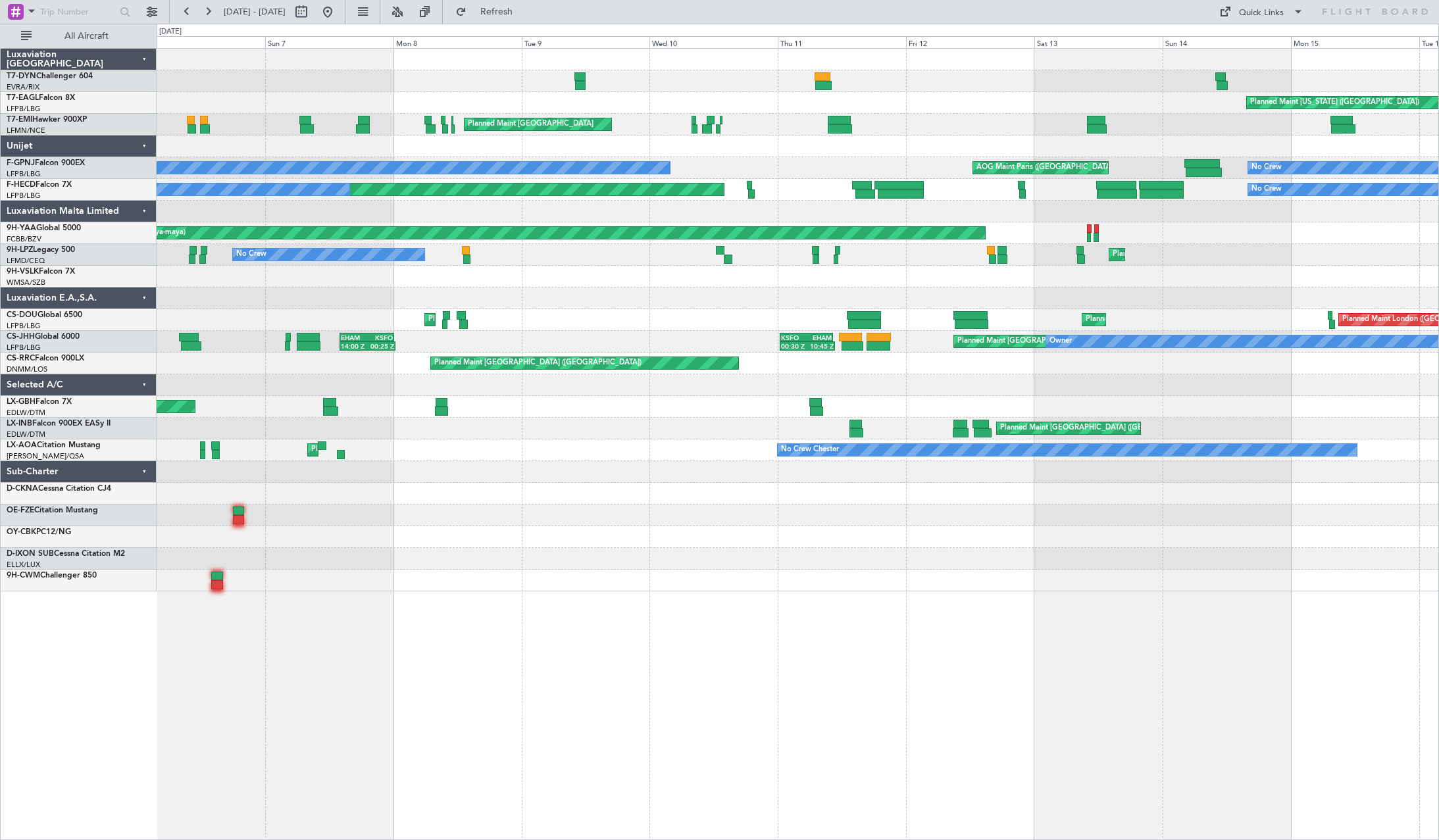
click at [429, 274] on div at bounding box center [798, 276] width 1282 height 22
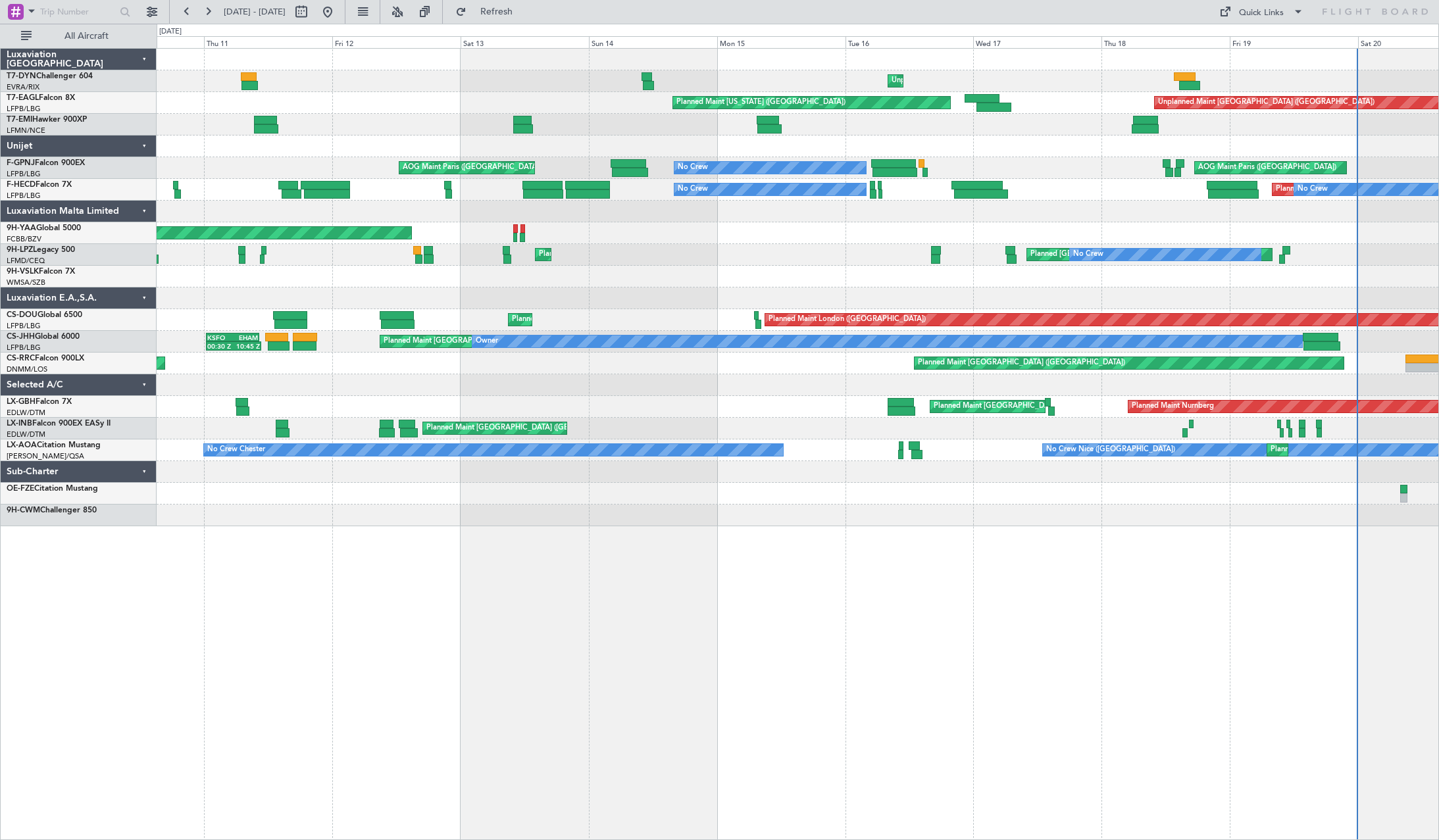
click at [282, 274] on div "Unplanned Maint Riga (Riga Intl) Planned Maint New York (Teterboro) Unplanned M…" at bounding box center [798, 286] width 1282 height 477
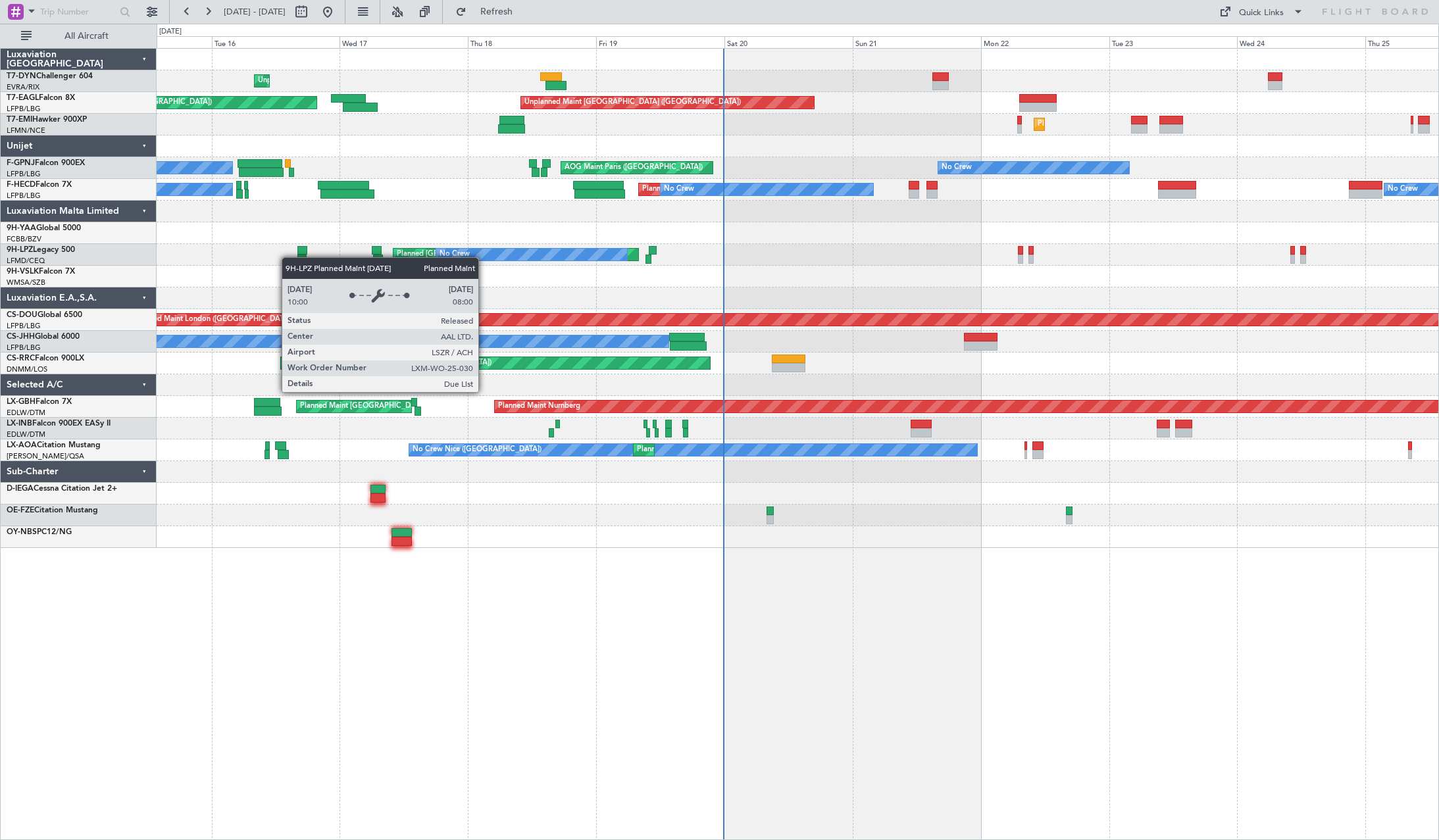
click at [421, 259] on div "Unplanned Maint Riga (Riga Intl) Unplanned Maint Paris (Le Bourget) Planned Mai…" at bounding box center [798, 298] width 1282 height 499
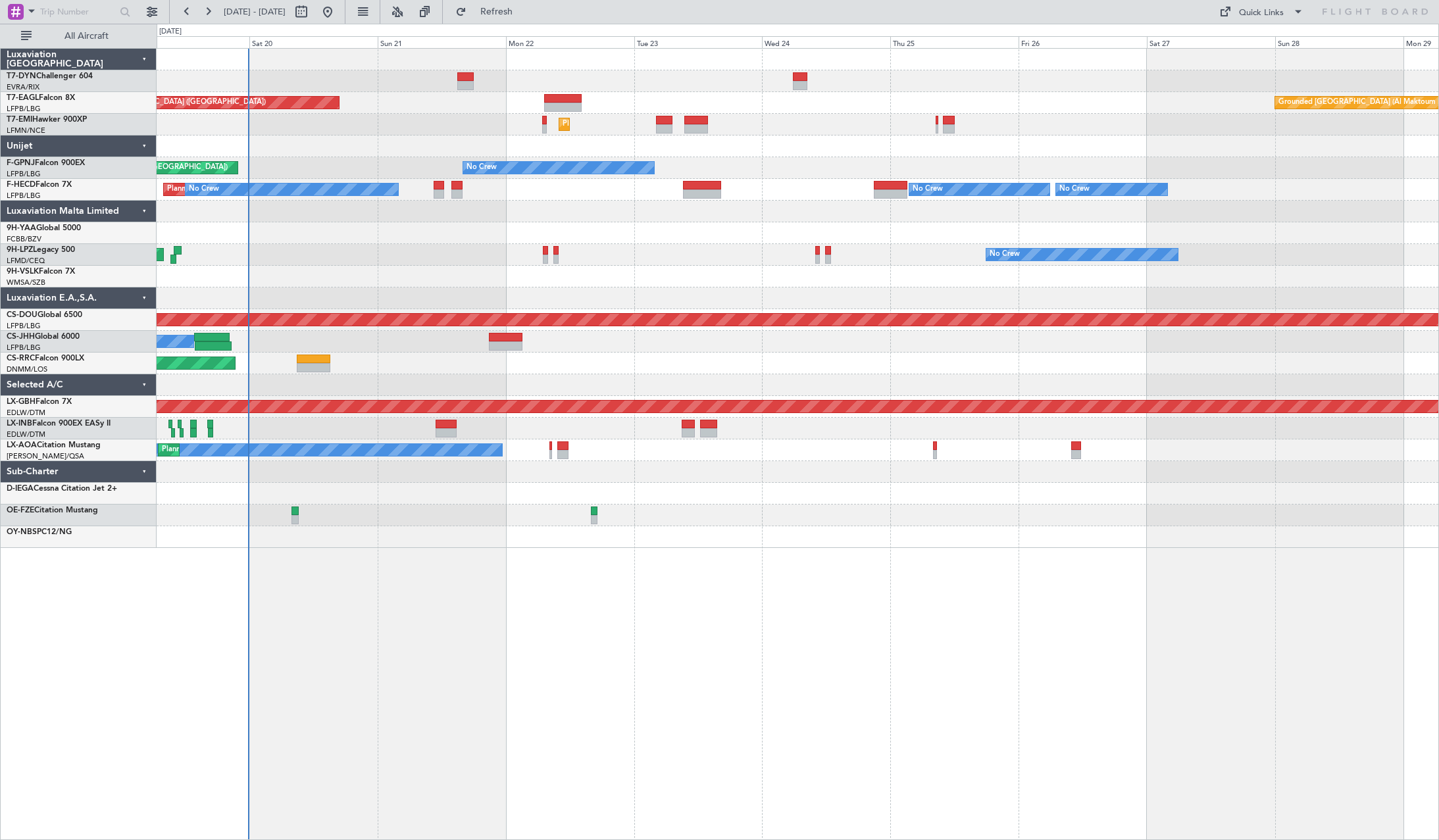
click at [326, 280] on div at bounding box center [798, 276] width 1282 height 22
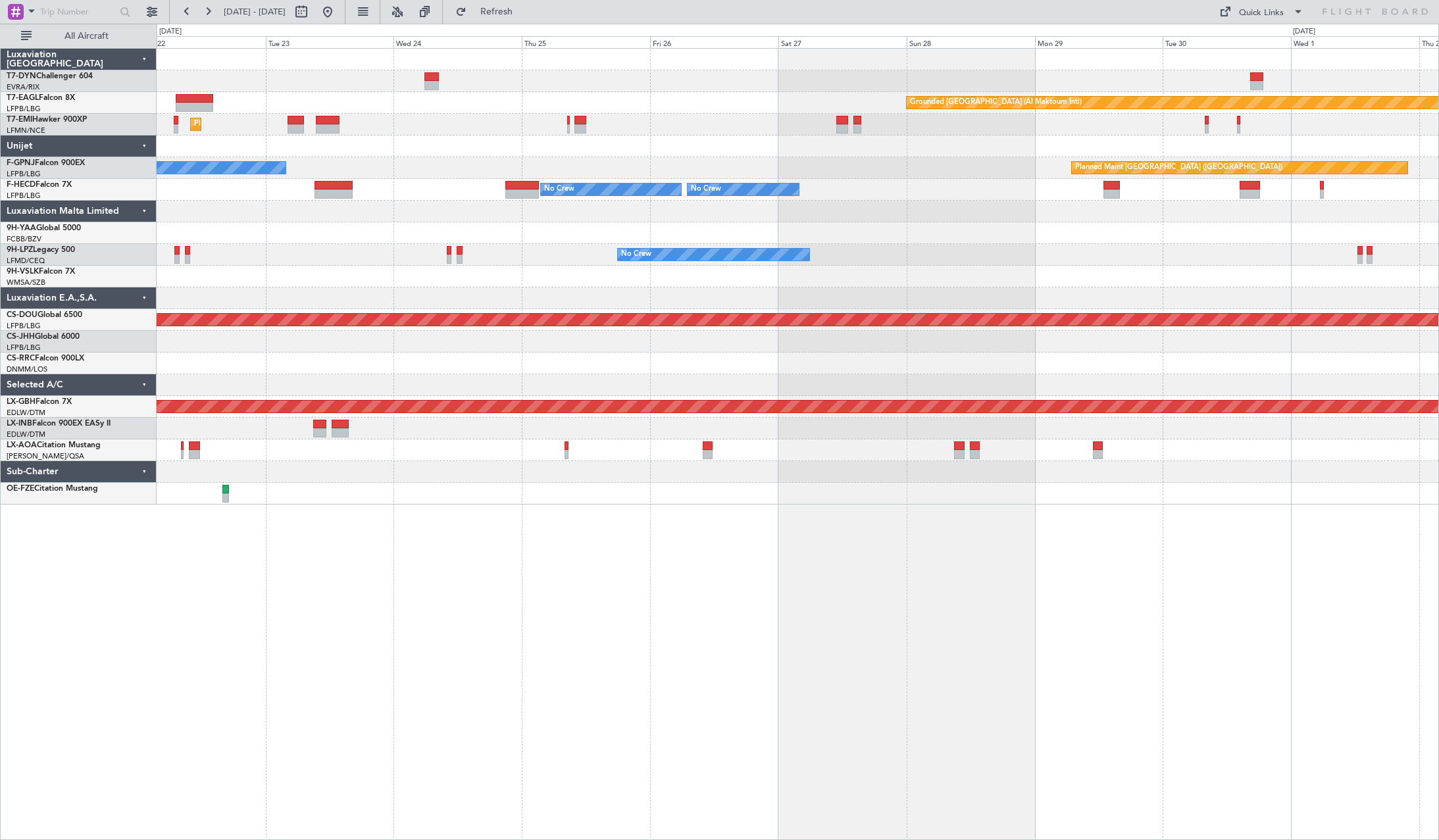
click at [530, 275] on div at bounding box center [798, 276] width 1282 height 22
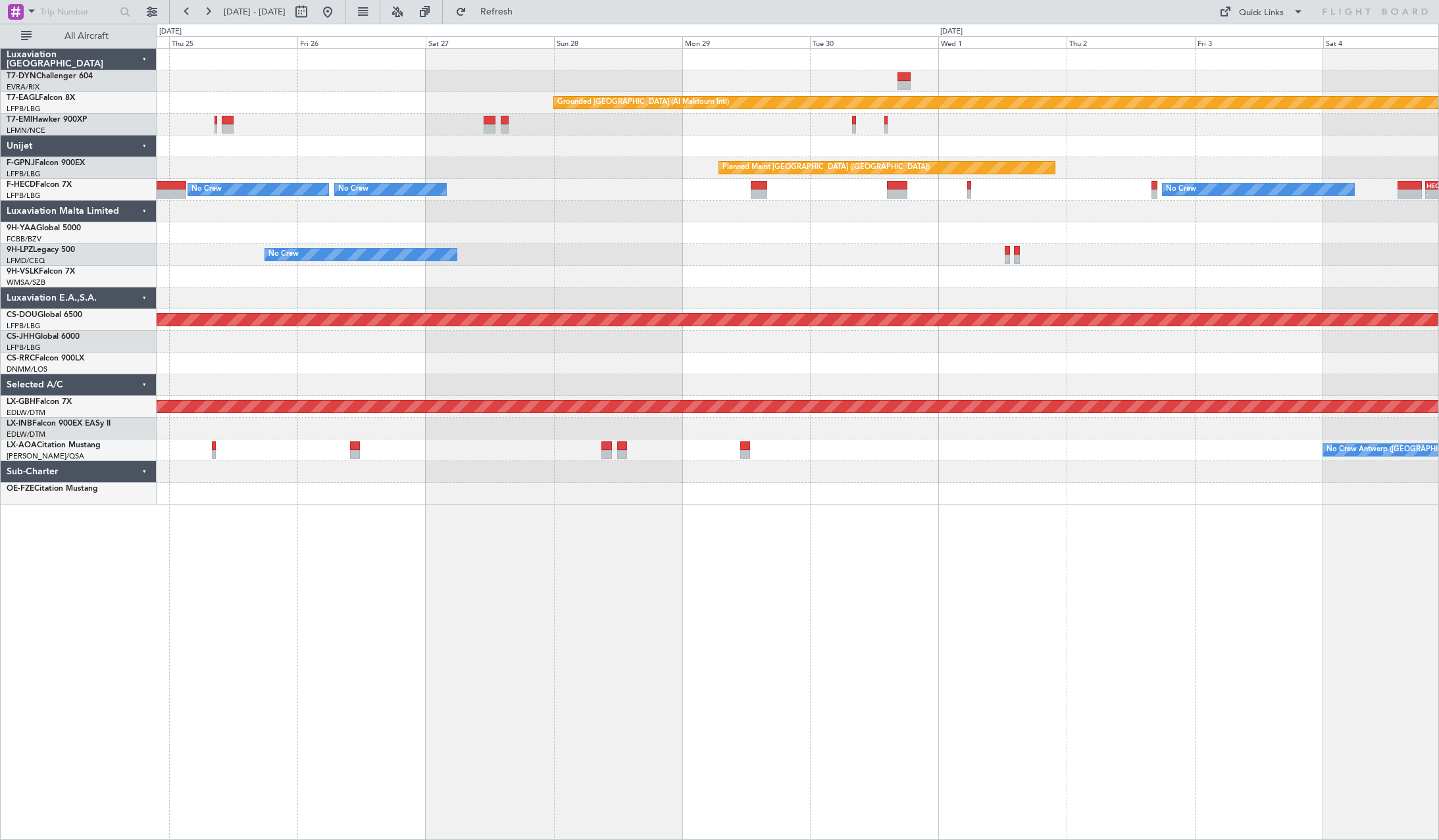
click at [973, 260] on div "No Crew" at bounding box center [798, 255] width 1282 height 22
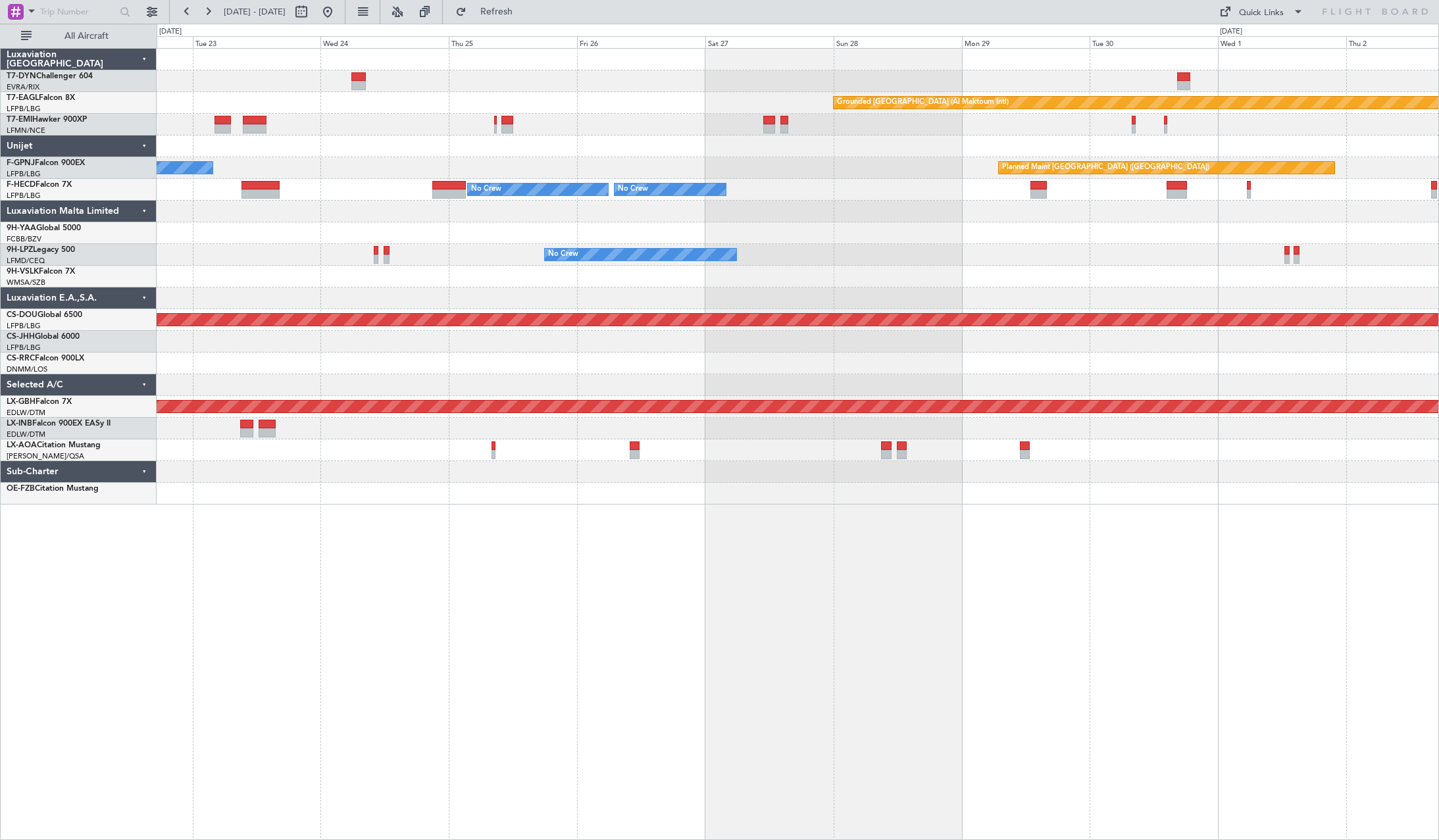
click at [1160, 249] on div "Grounded Dubai (Al Maktoum Intl) Unplanned Maint Paris (Le Bourget) Planned Mai…" at bounding box center [798, 276] width 1282 height 456
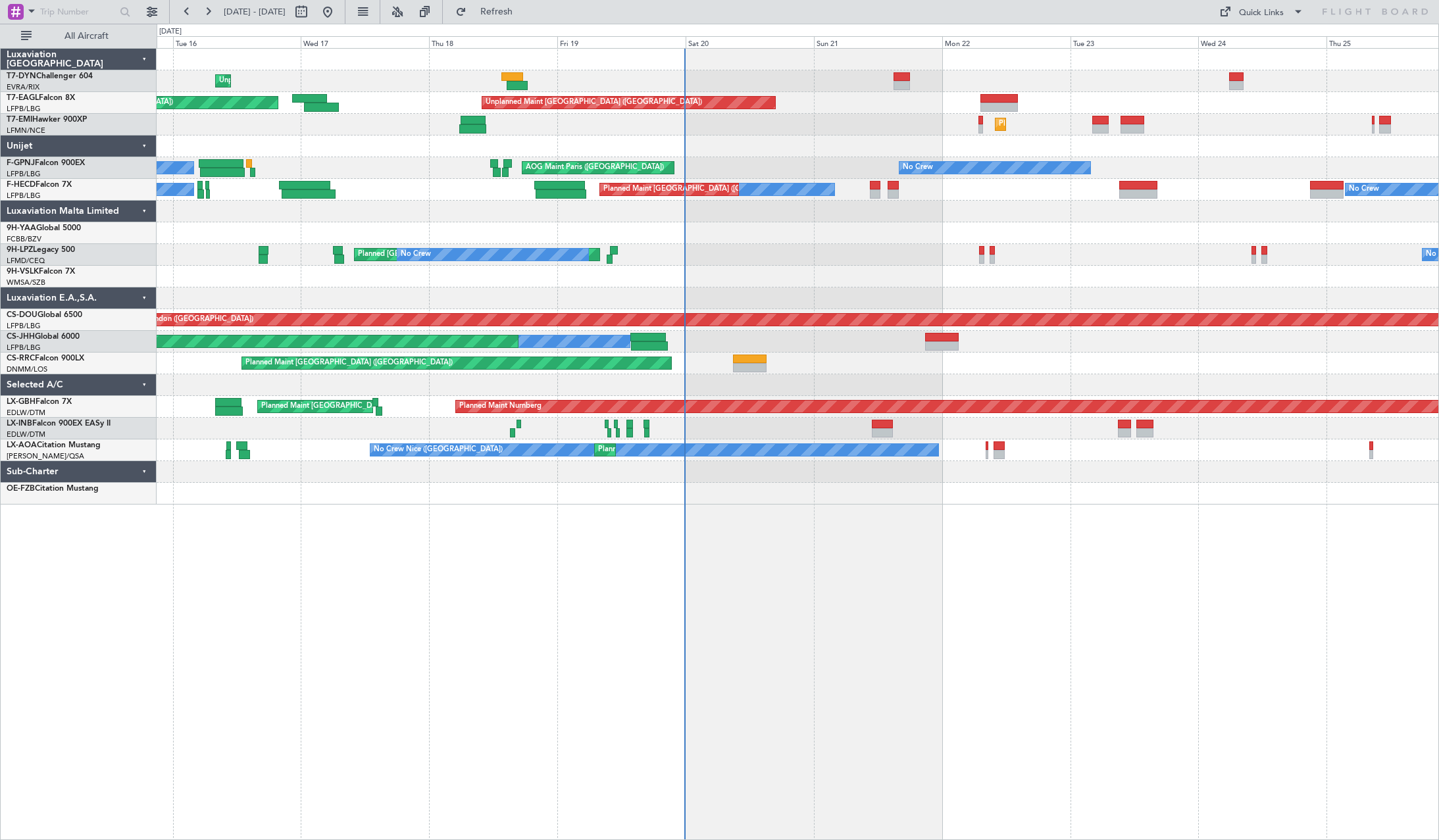
click at [1038, 256] on div "Unplanned Maint Riga (Riga Intl) Unplanned Maint Paris (Le Bourget) Planned Mai…" at bounding box center [798, 276] width 1282 height 456
click at [1107, 245] on div "Unplanned Maint Riga (Riga Intl) Unplanned Maint Paris (Le Bourget) Planned Mai…" at bounding box center [798, 276] width 1282 height 456
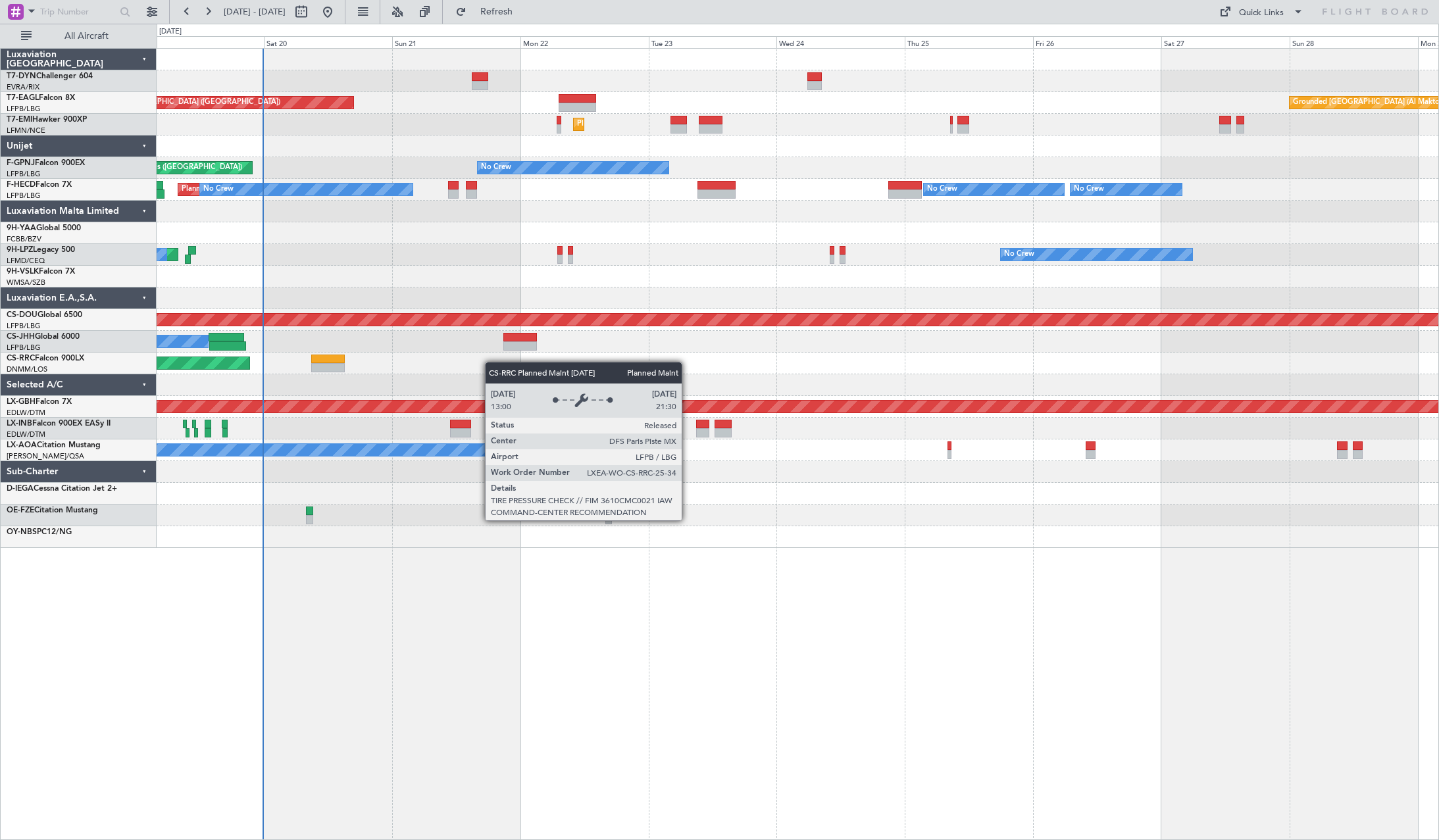
click at [333, 365] on div "Unplanned Maint Paris (Le Bourget) Grounded Dubai (Al Maktoum Intl) Planned Mai…" at bounding box center [798, 298] width 1282 height 499
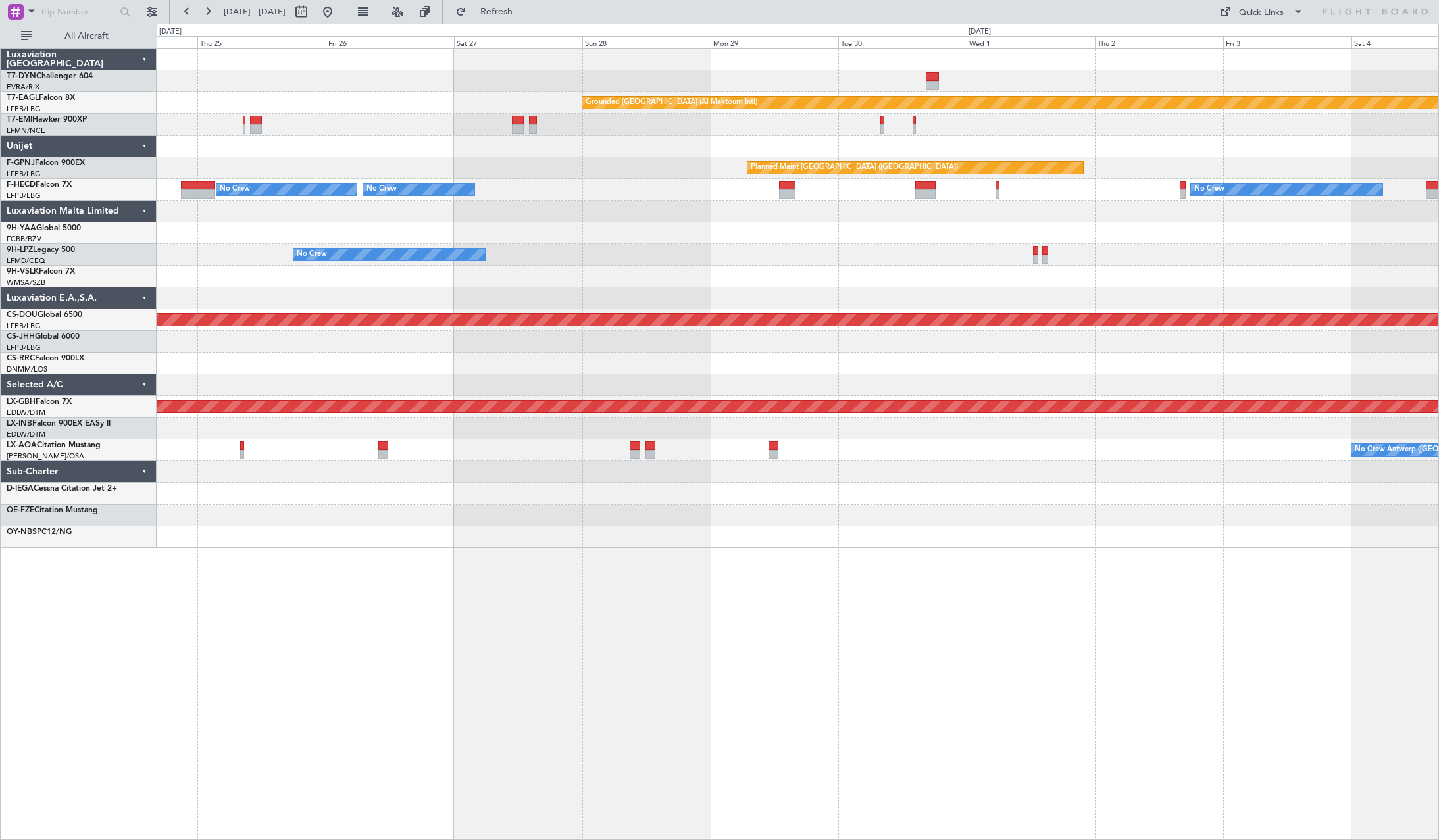
click at [335, 332] on div "Grounded Dubai (Al Maktoum Intl) Planned Maint Zurich Planned Maint Paris (Le B…" at bounding box center [798, 298] width 1282 height 499
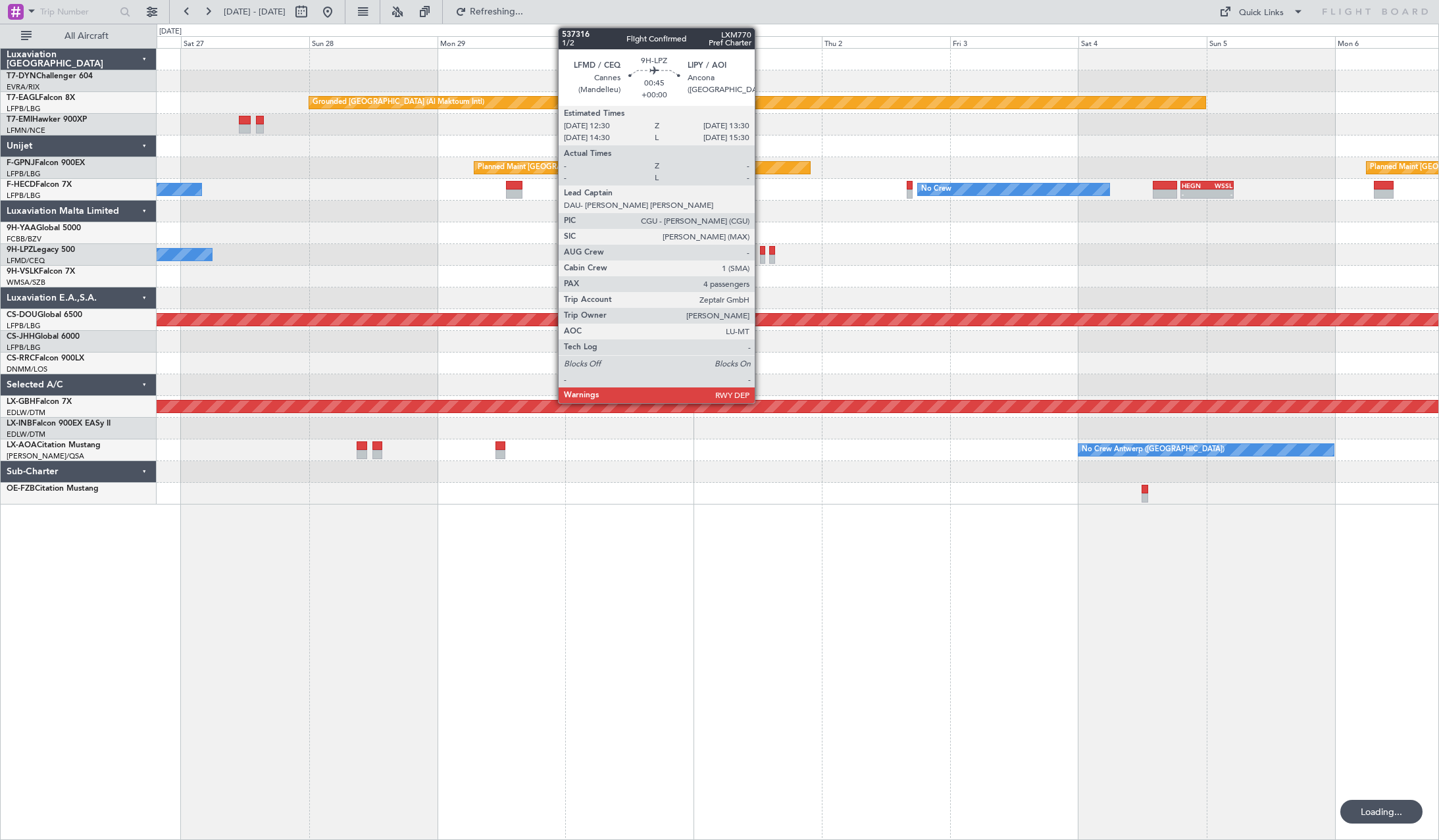
click at [761, 250] on div at bounding box center [762, 250] width 6 height 9
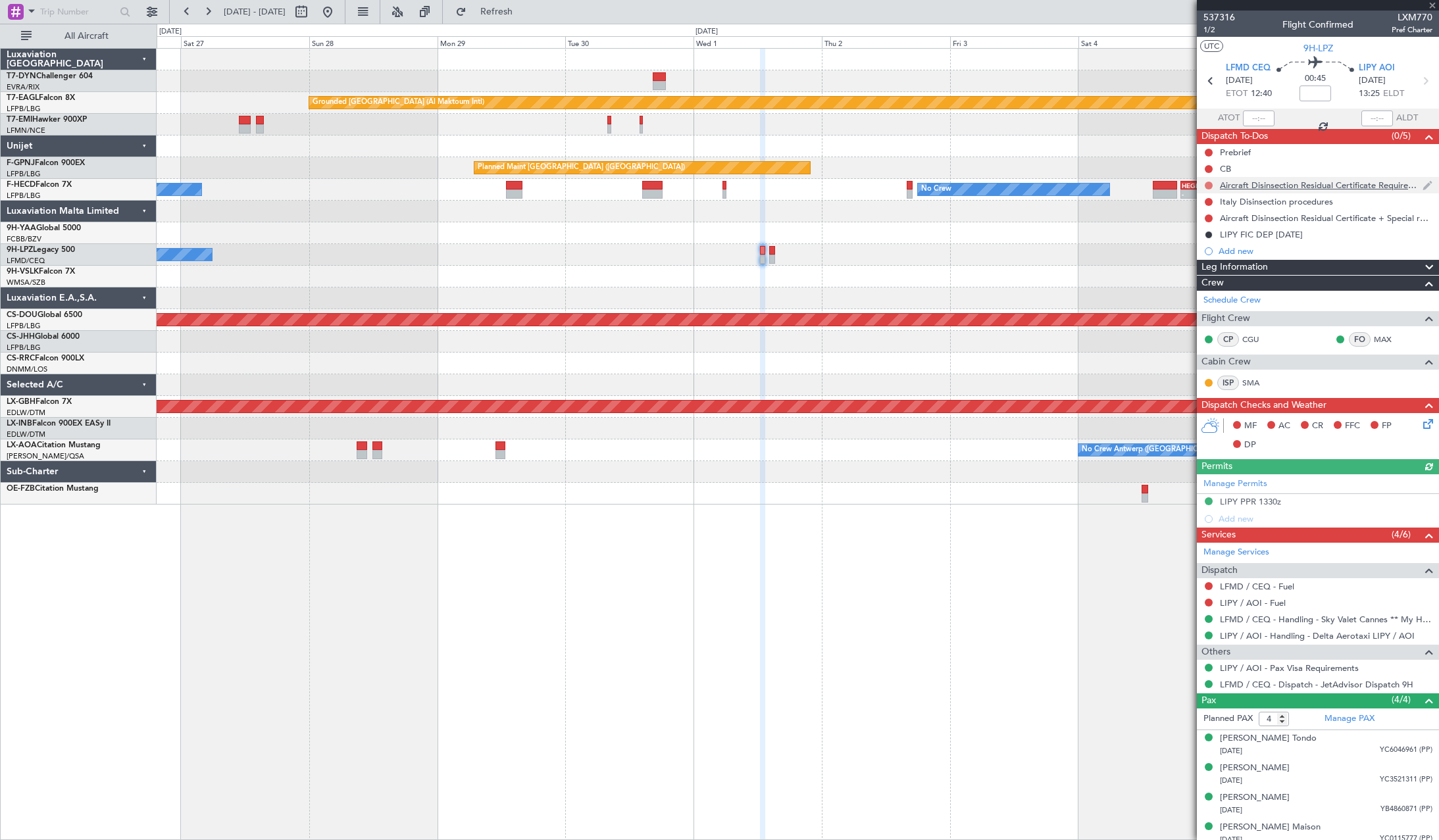
click at [1212, 185] on button at bounding box center [1208, 185] width 8 height 8
click at [1181, 222] on span at bounding box center [1183, 223] width 8 height 8
click at [1206, 201] on button at bounding box center [1208, 202] width 8 height 8
click at [1180, 237] on li "In Progress" at bounding box center [1209, 240] width 70 height 19
click at [1208, 219] on button at bounding box center [1208, 218] width 8 height 8
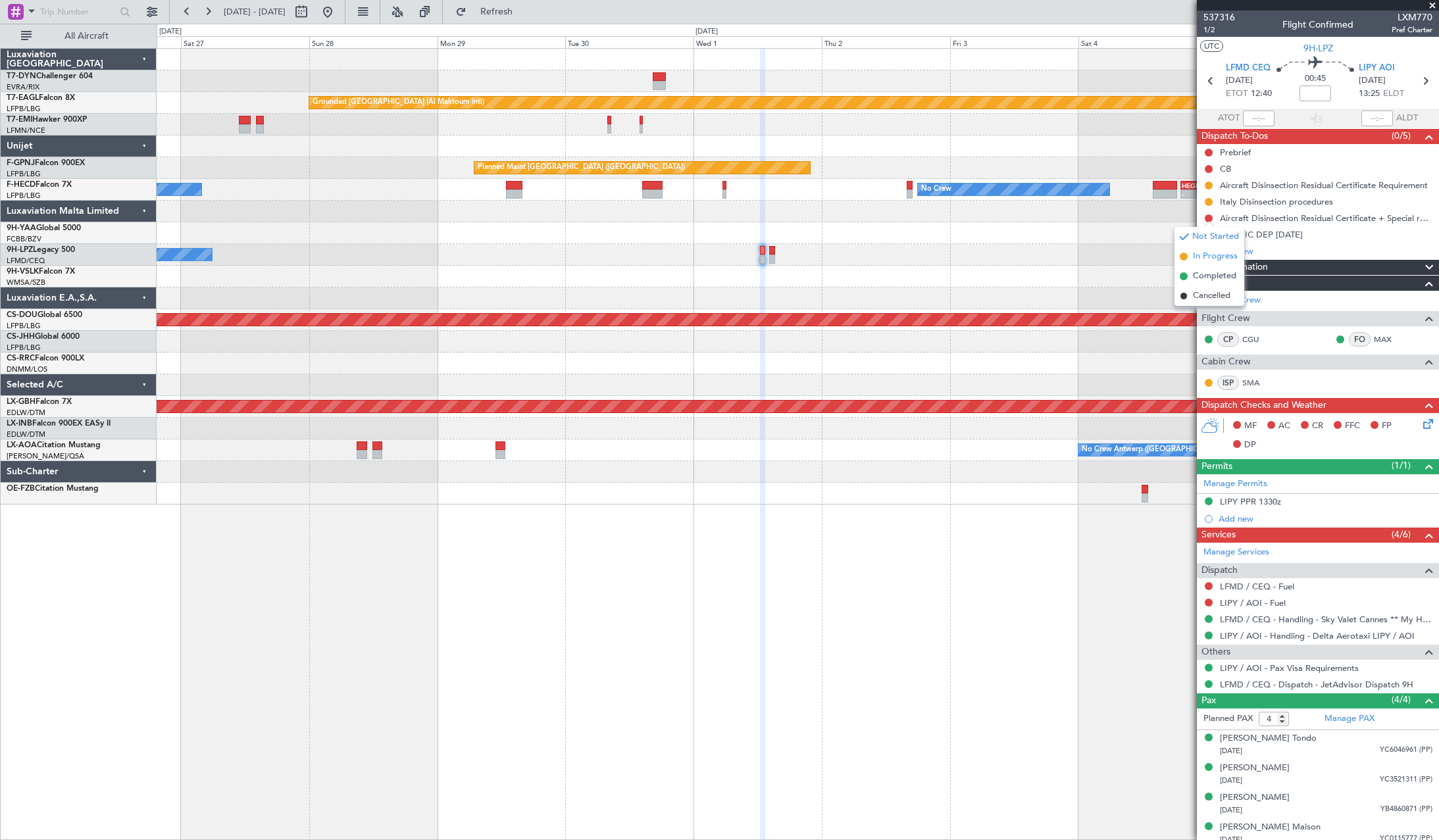
click at [1183, 258] on span at bounding box center [1183, 256] width 8 height 8
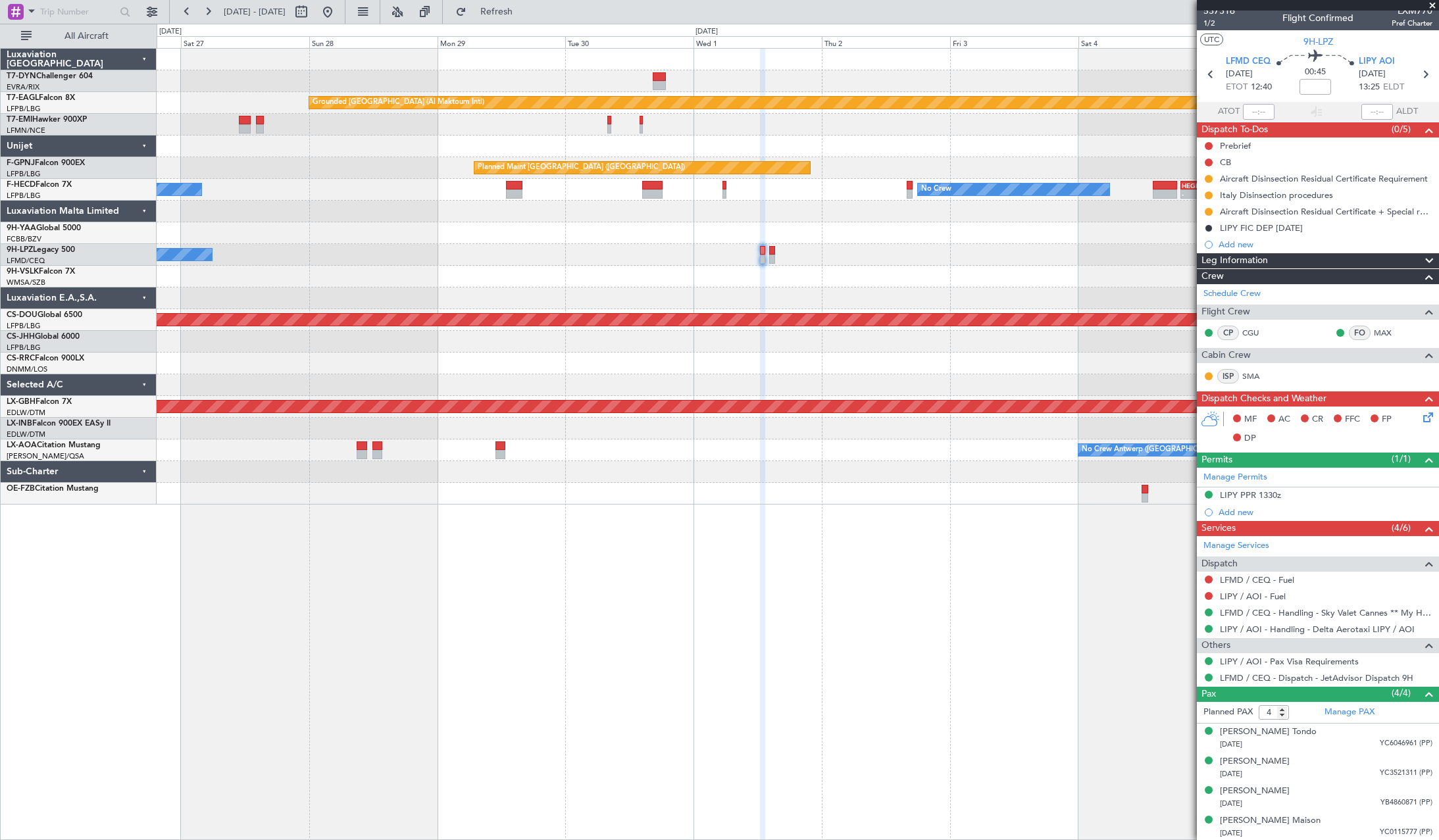
scroll to position [8, 0]
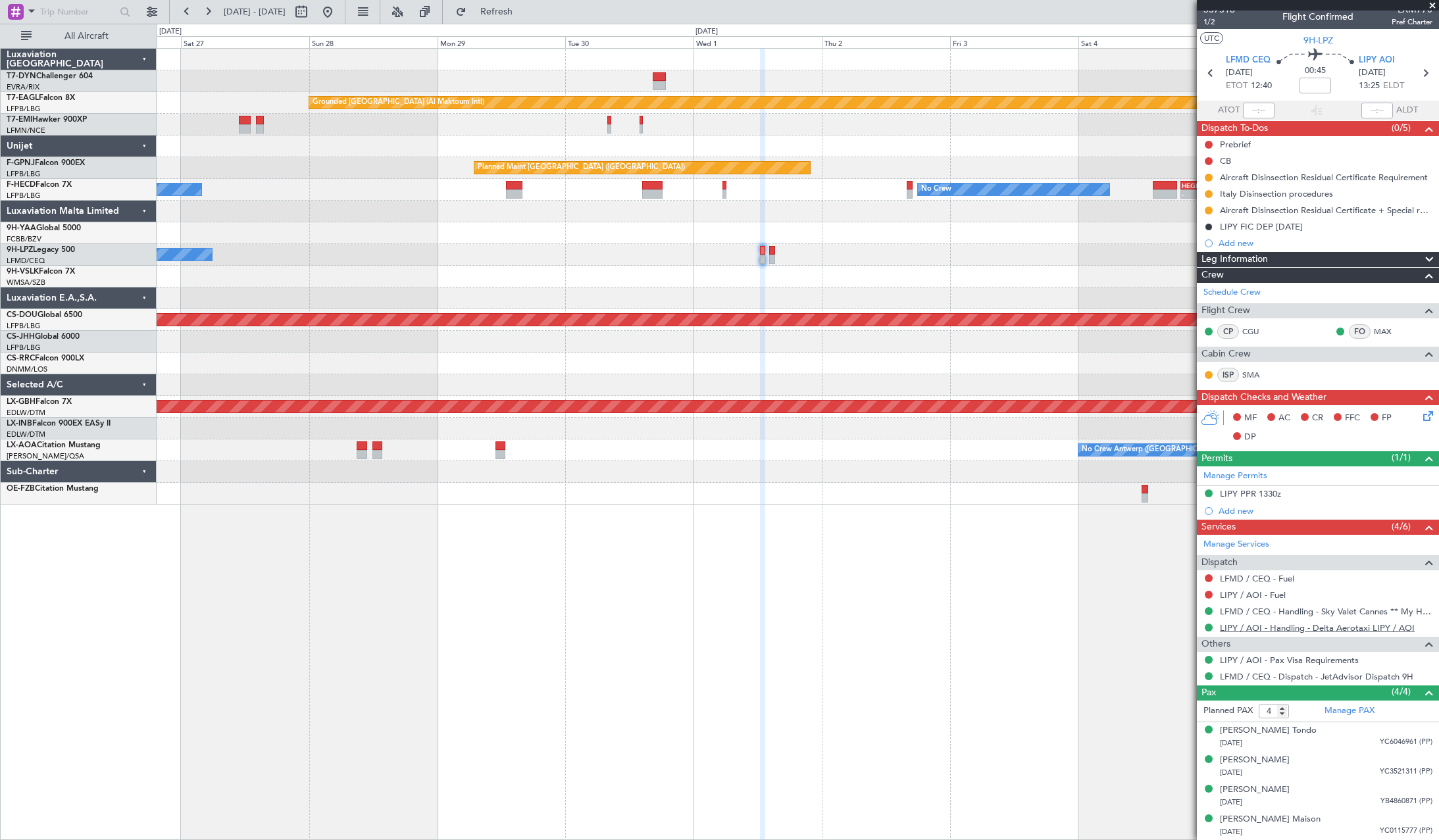
click at [1244, 629] on link "LIPY / AOI - Handling - Delta Aerotaxi LIPY / AOI" at bounding box center [1318, 627] width 195 height 11
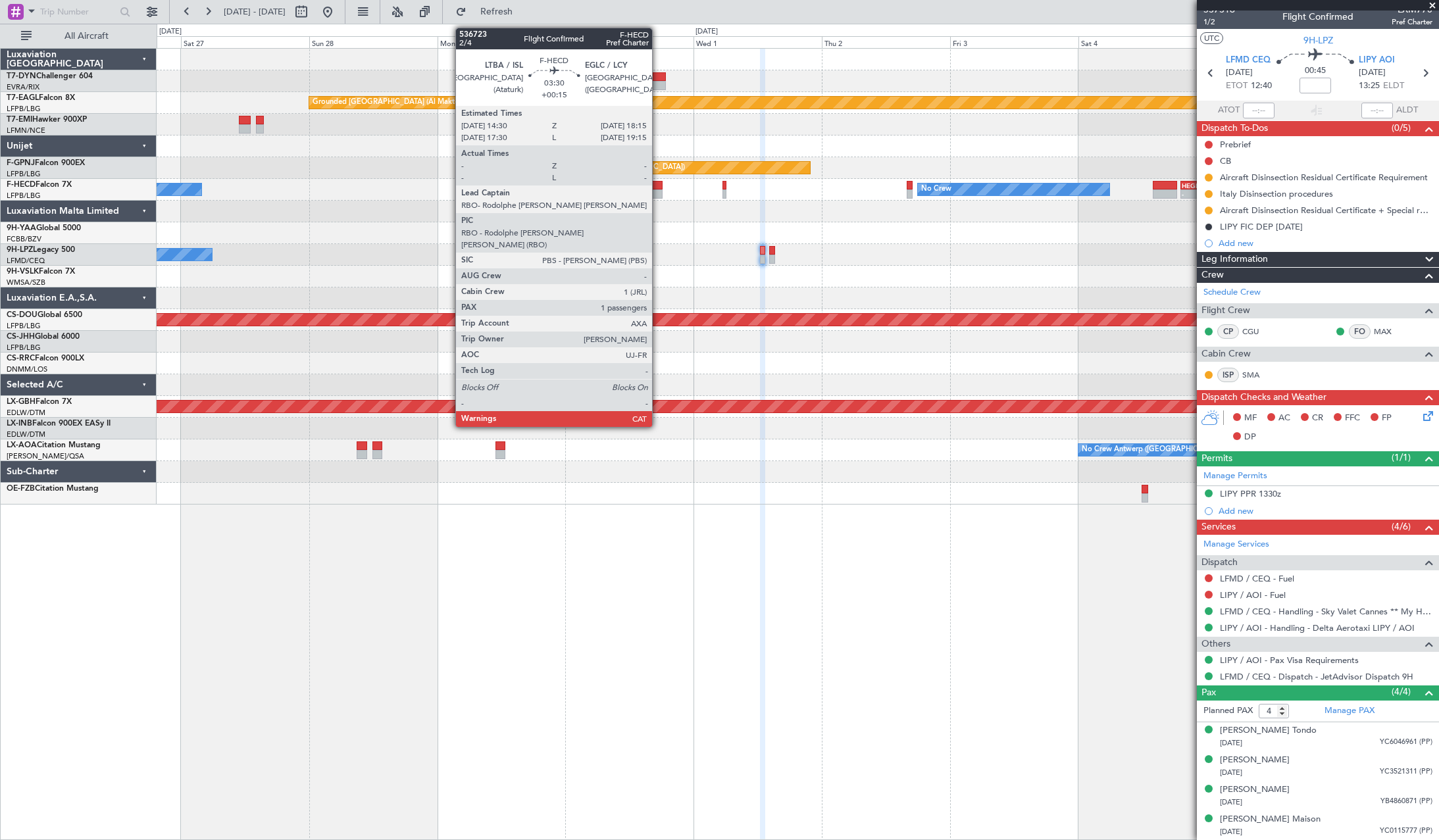
click at [658, 186] on div at bounding box center [652, 185] width 20 height 9
type input "+00:15"
type input "1"
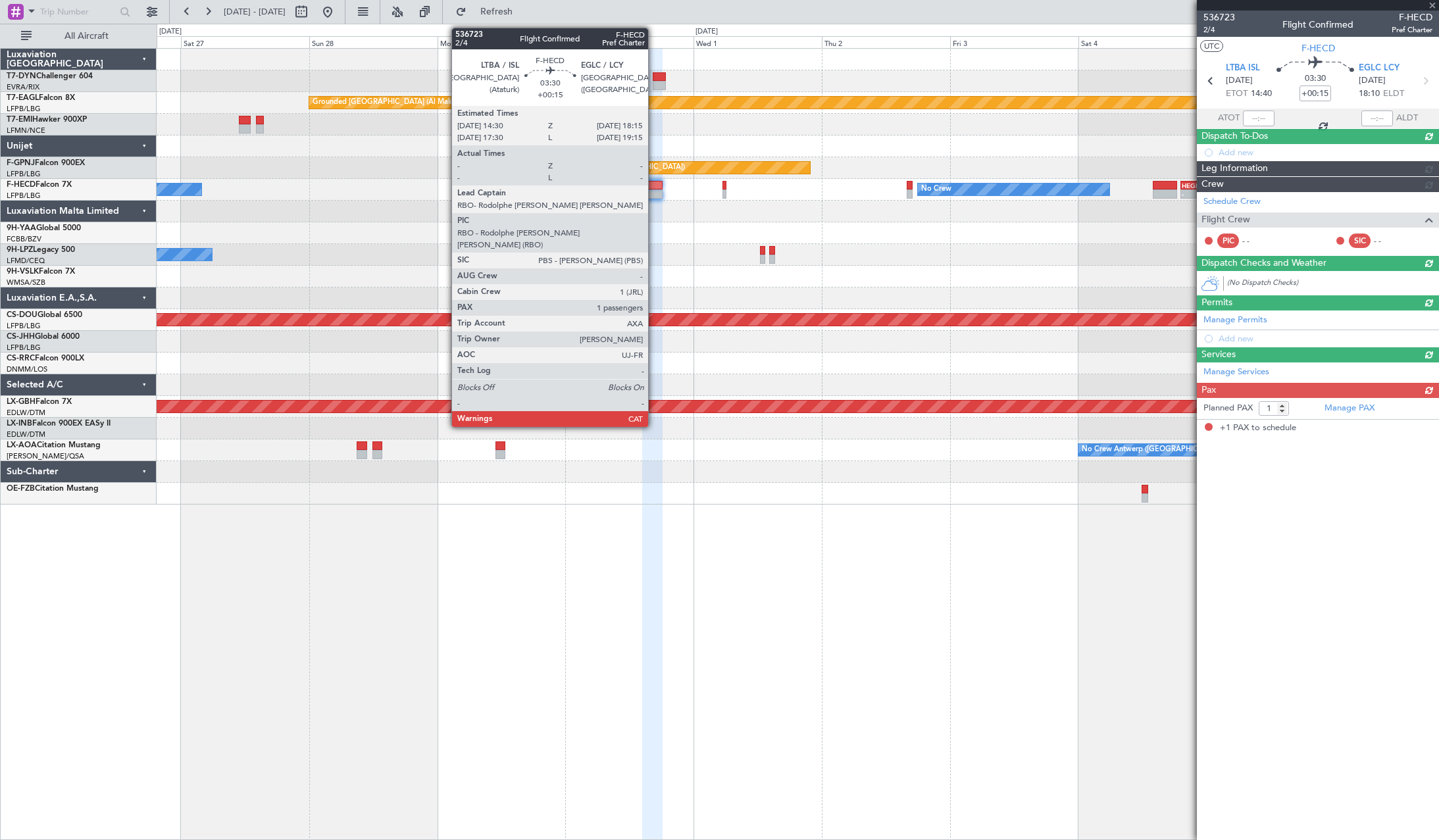
scroll to position [0, 0]
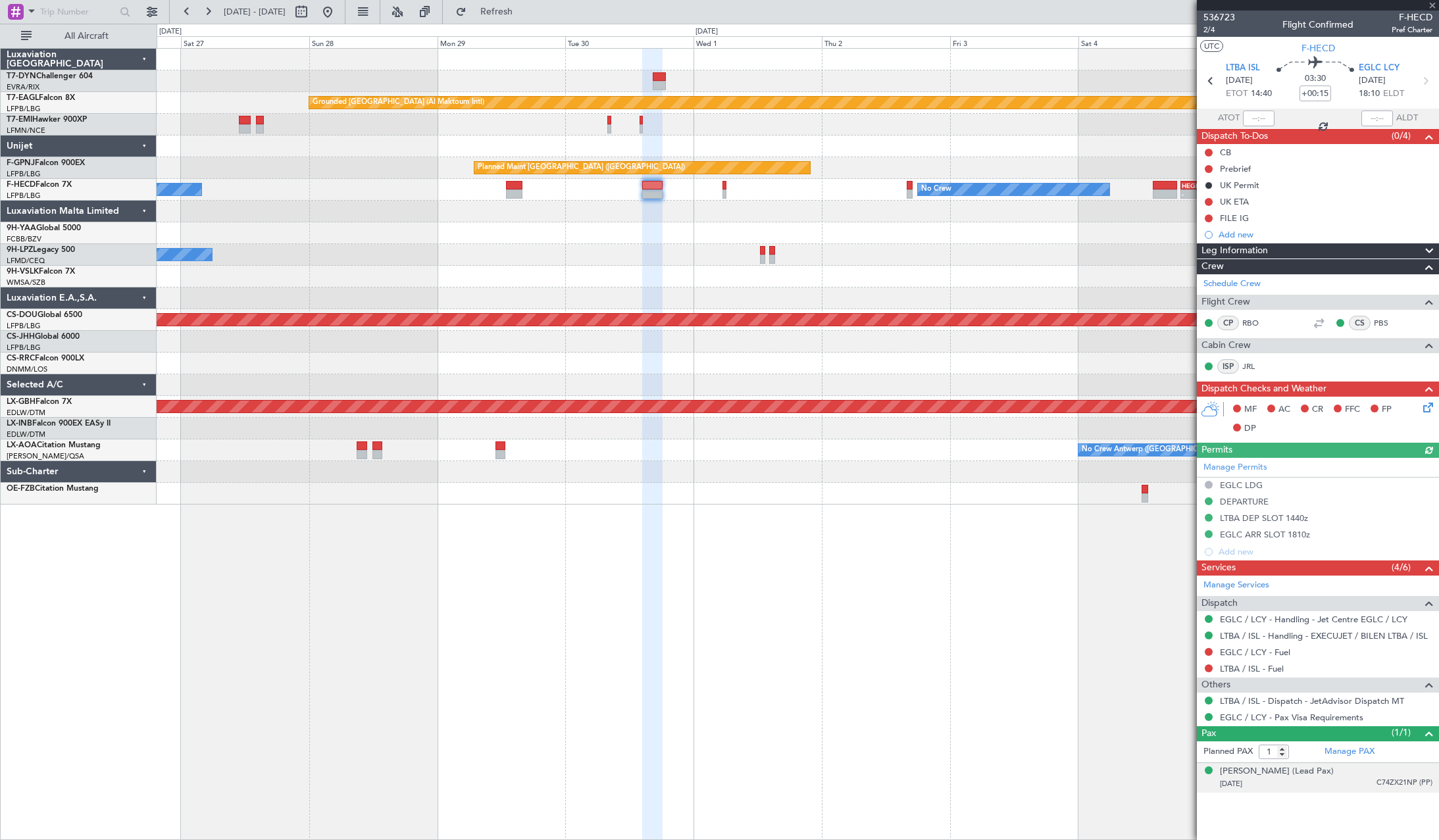
click at [1343, 780] on div "24/03/1973 C74ZX21NP (PP)" at bounding box center [1326, 784] width 213 height 14
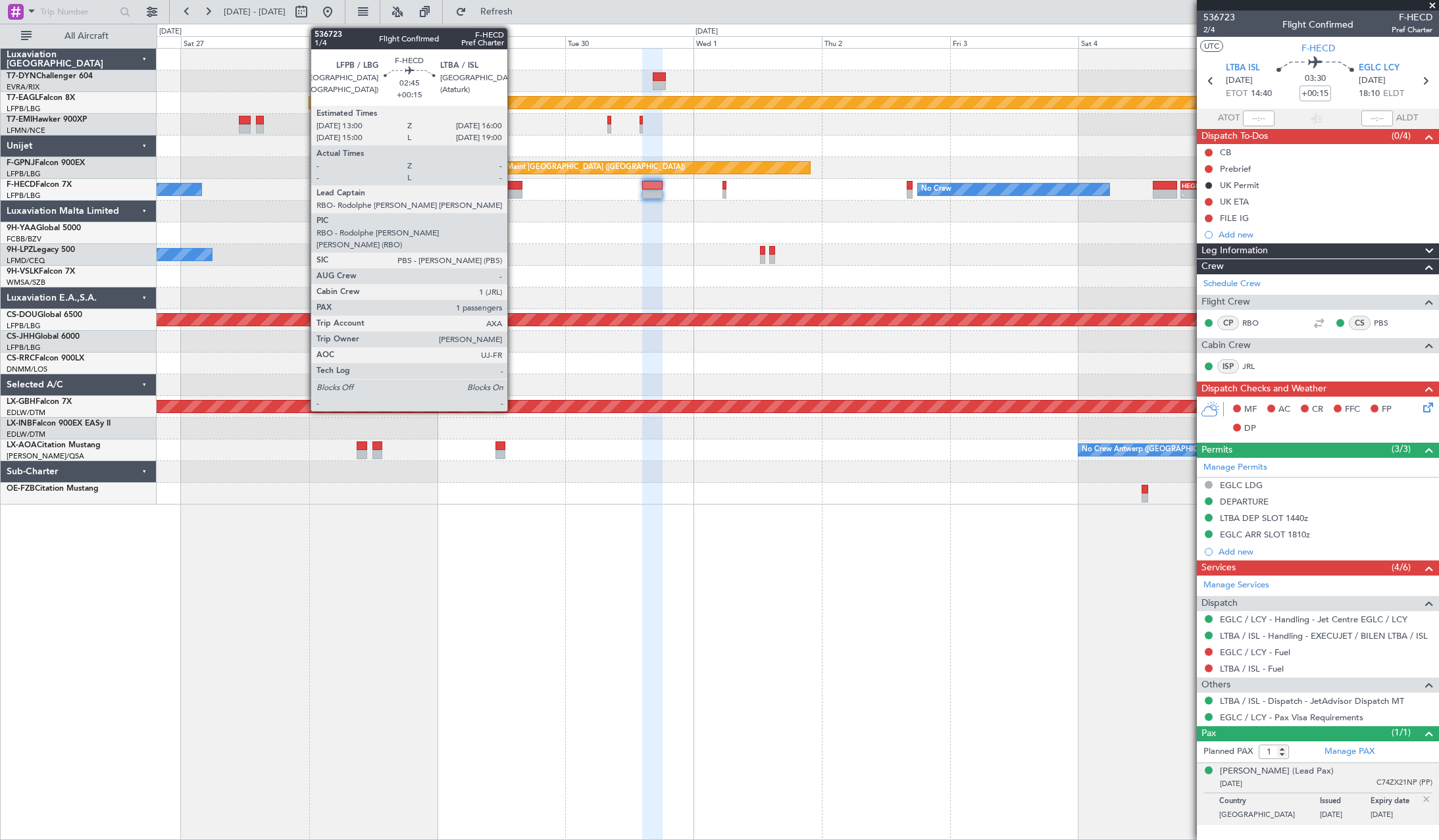
click at [513, 182] on div at bounding box center [514, 185] width 16 height 9
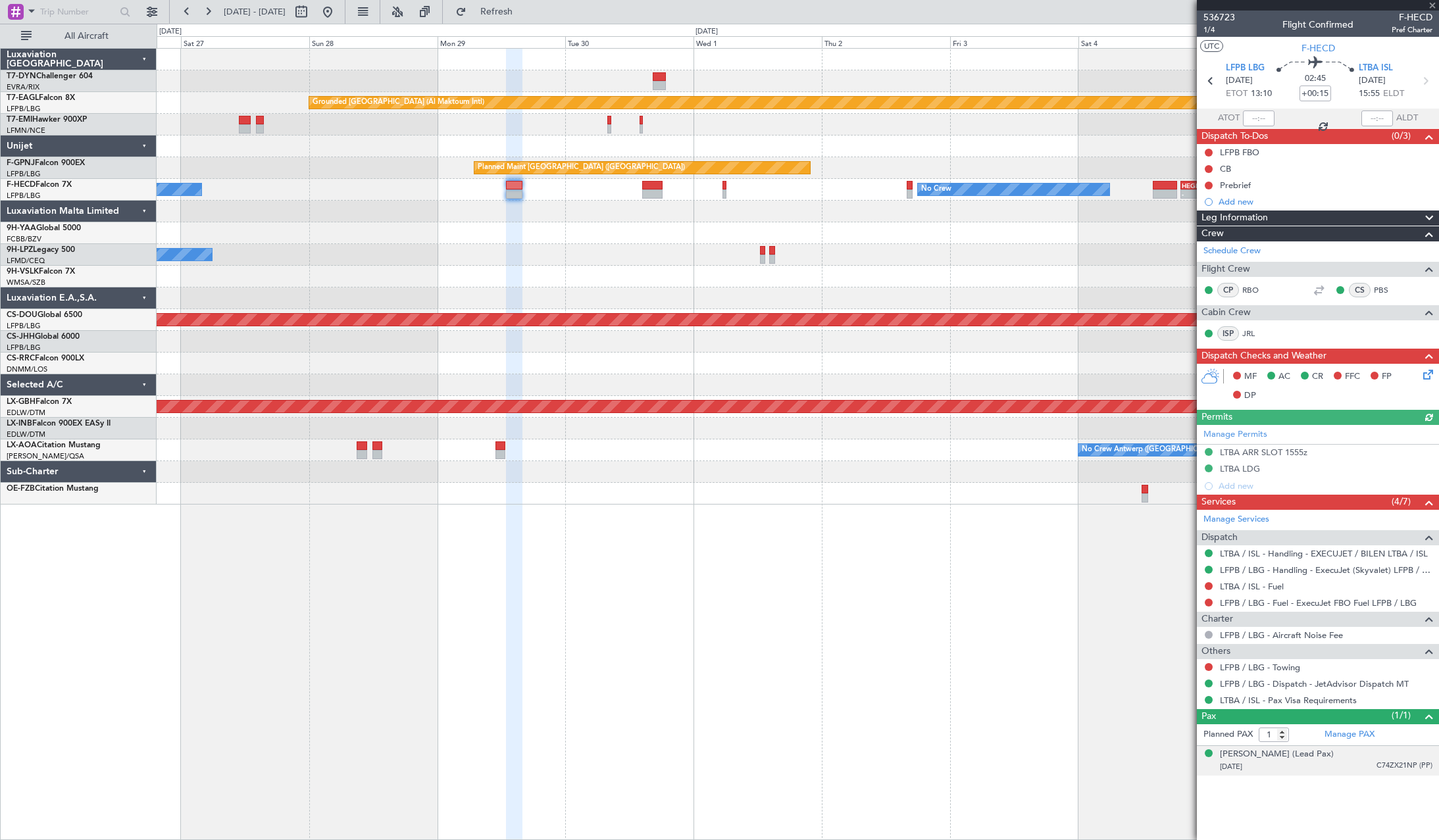
click at [1349, 753] on div "Thomas BUBERL (Lead Pax) 24/03/1973 C74ZX21NP (PP)" at bounding box center [1326, 760] width 213 height 25
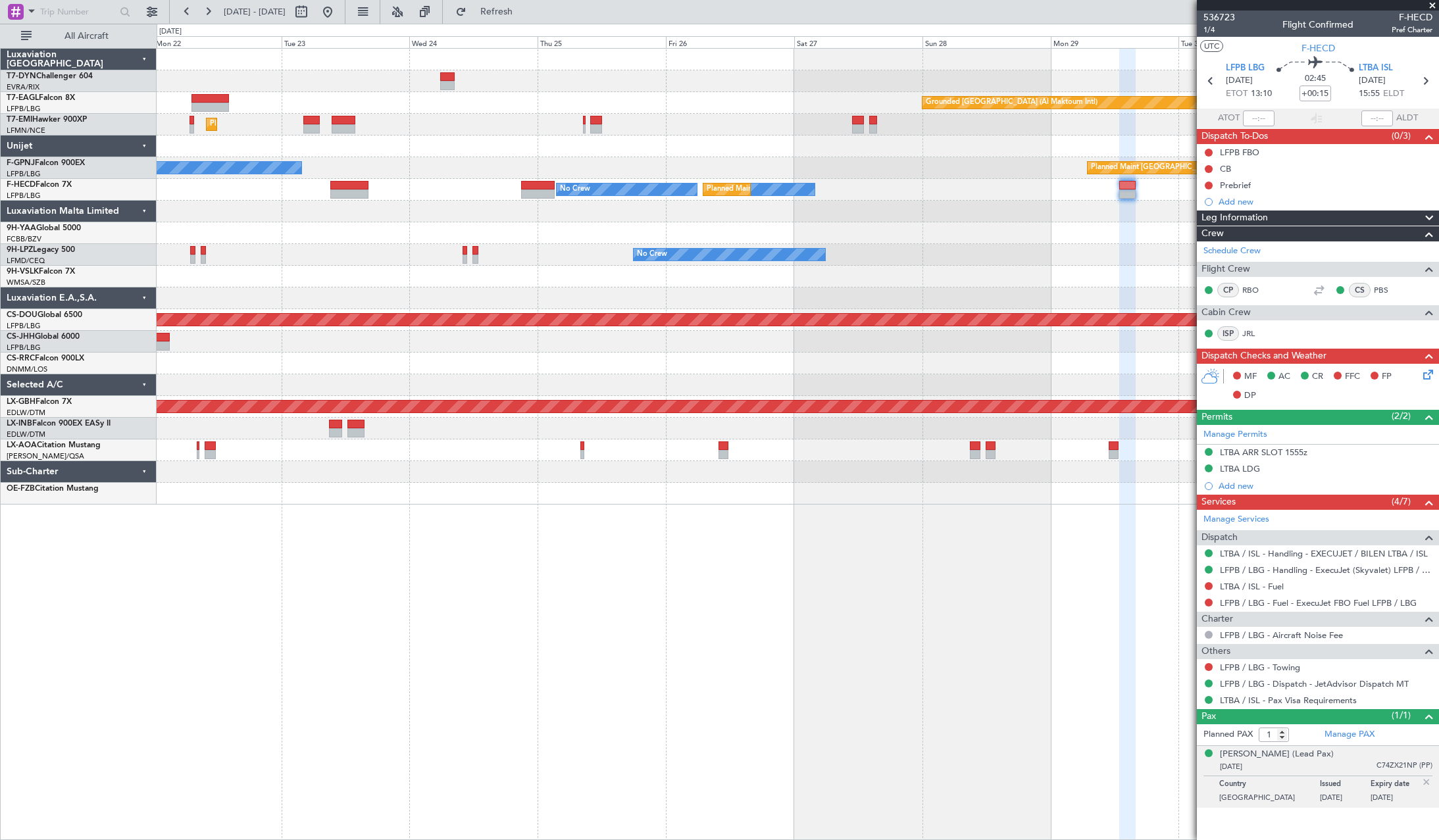
click at [1010, 269] on div "Grounded Dubai (Al Maktoum Intl) Unplanned Maint Paris (Le Bourget) Planned Mai…" at bounding box center [798, 276] width 1282 height 456
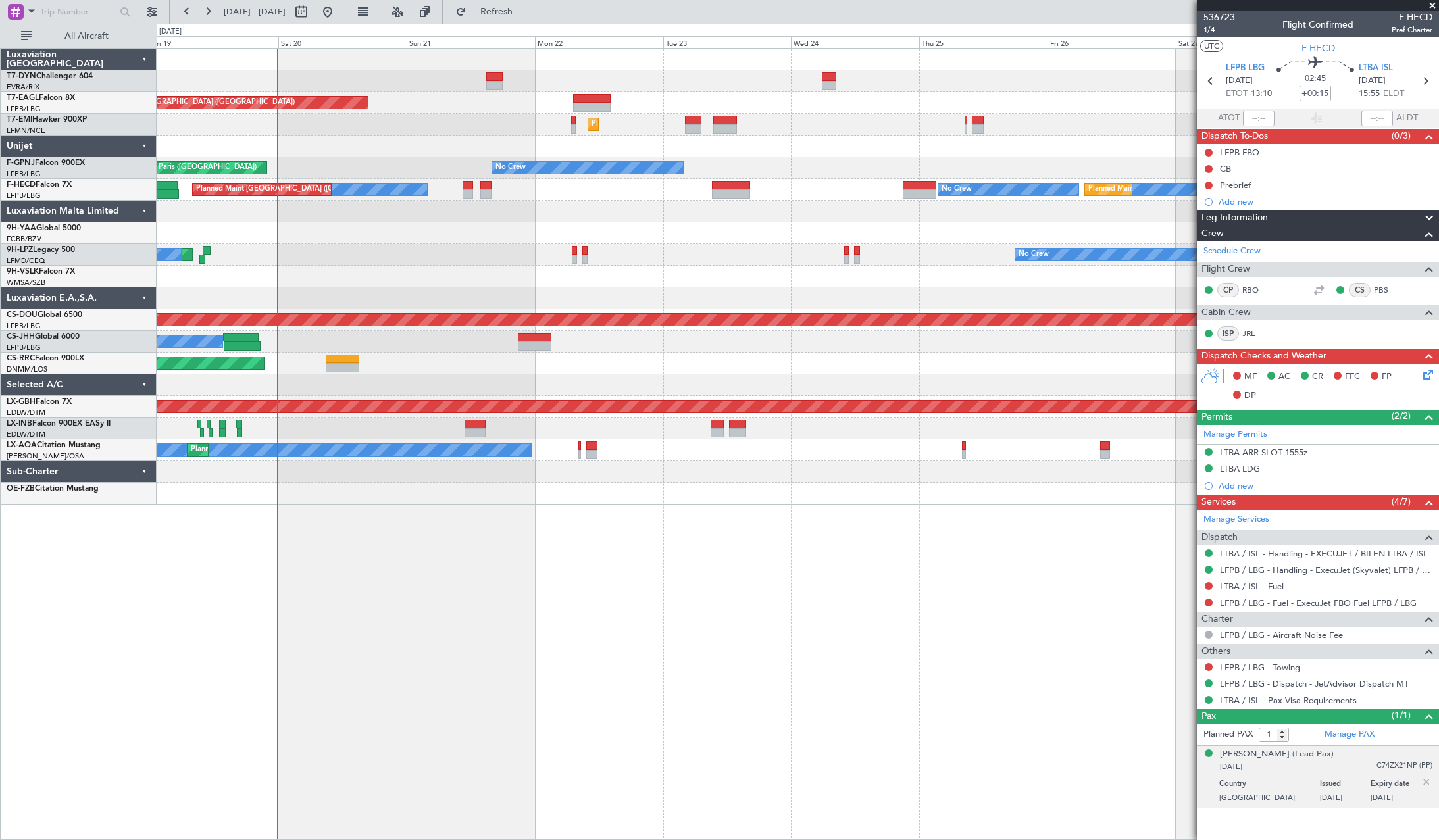
click at [845, 292] on div "Grounded Dubai (Al Maktoum Intl) Unplanned Maint Paris (Le Bourget) Planned Mai…" at bounding box center [798, 276] width 1282 height 456
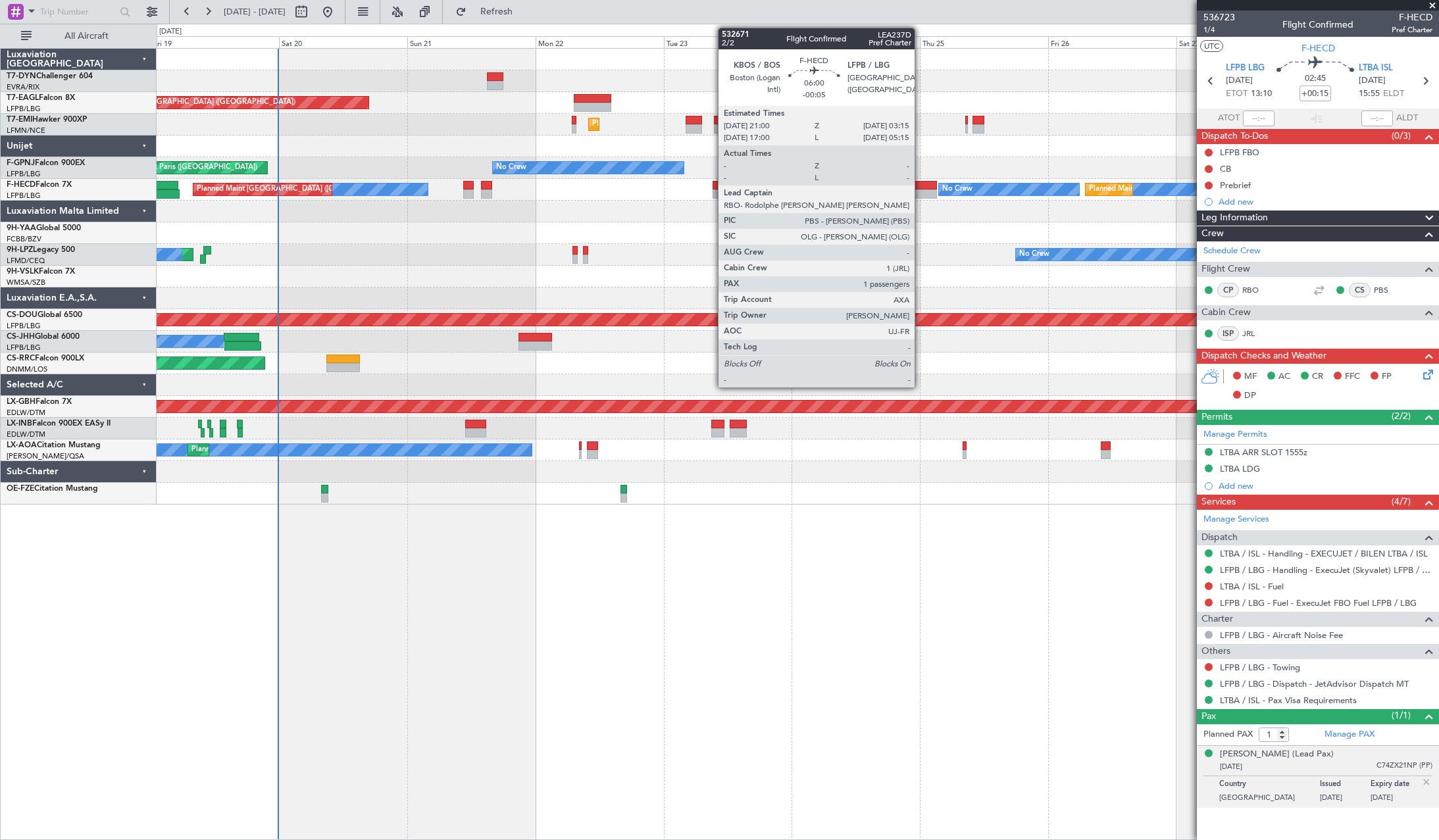
click at [921, 181] on div at bounding box center [920, 185] width 34 height 9
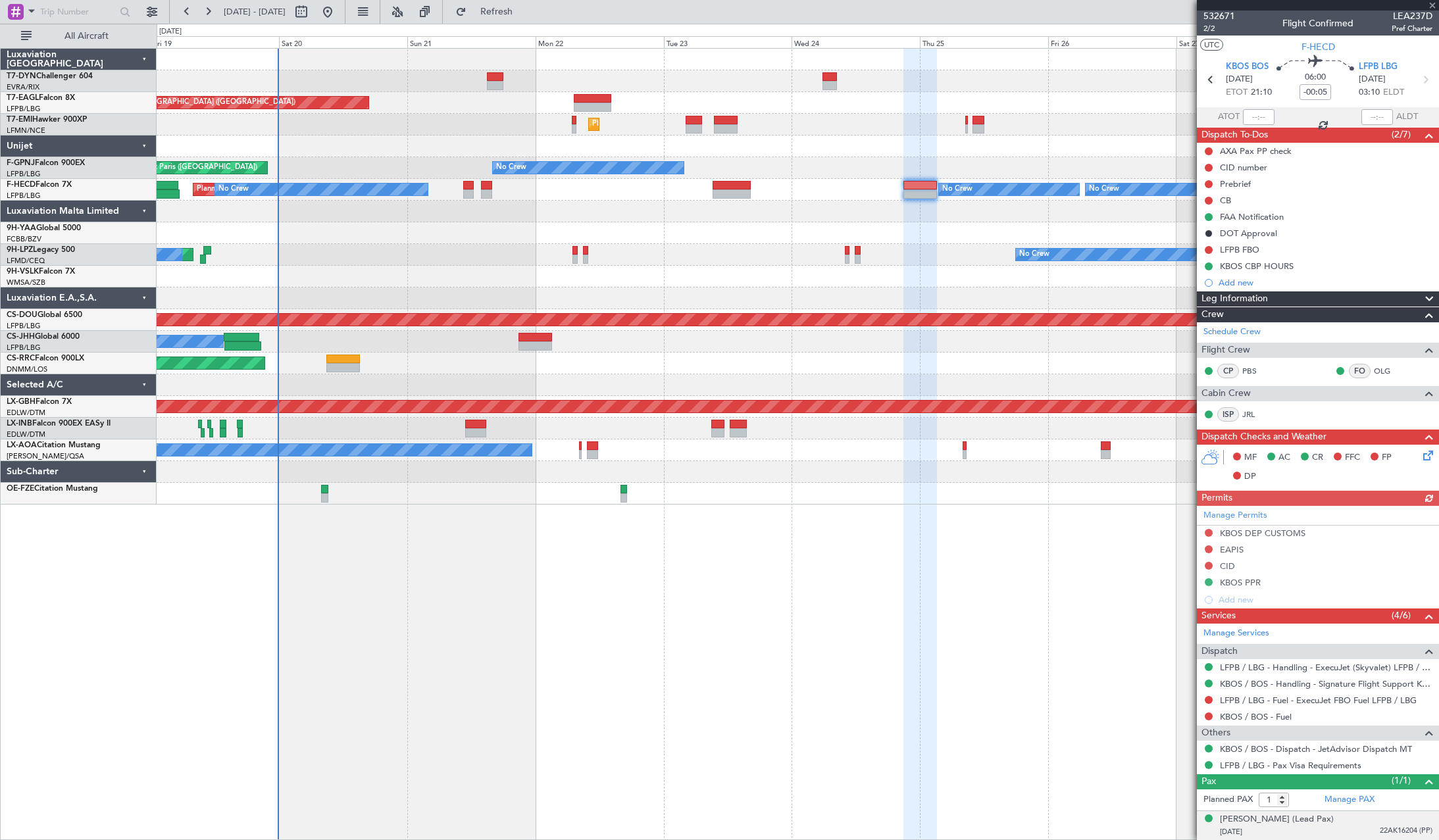
click at [1358, 815] on div "Thomas BUBERL (Lead Pax) 24/03/1973 22AK16204 (PP)" at bounding box center [1326, 826] width 213 height 25
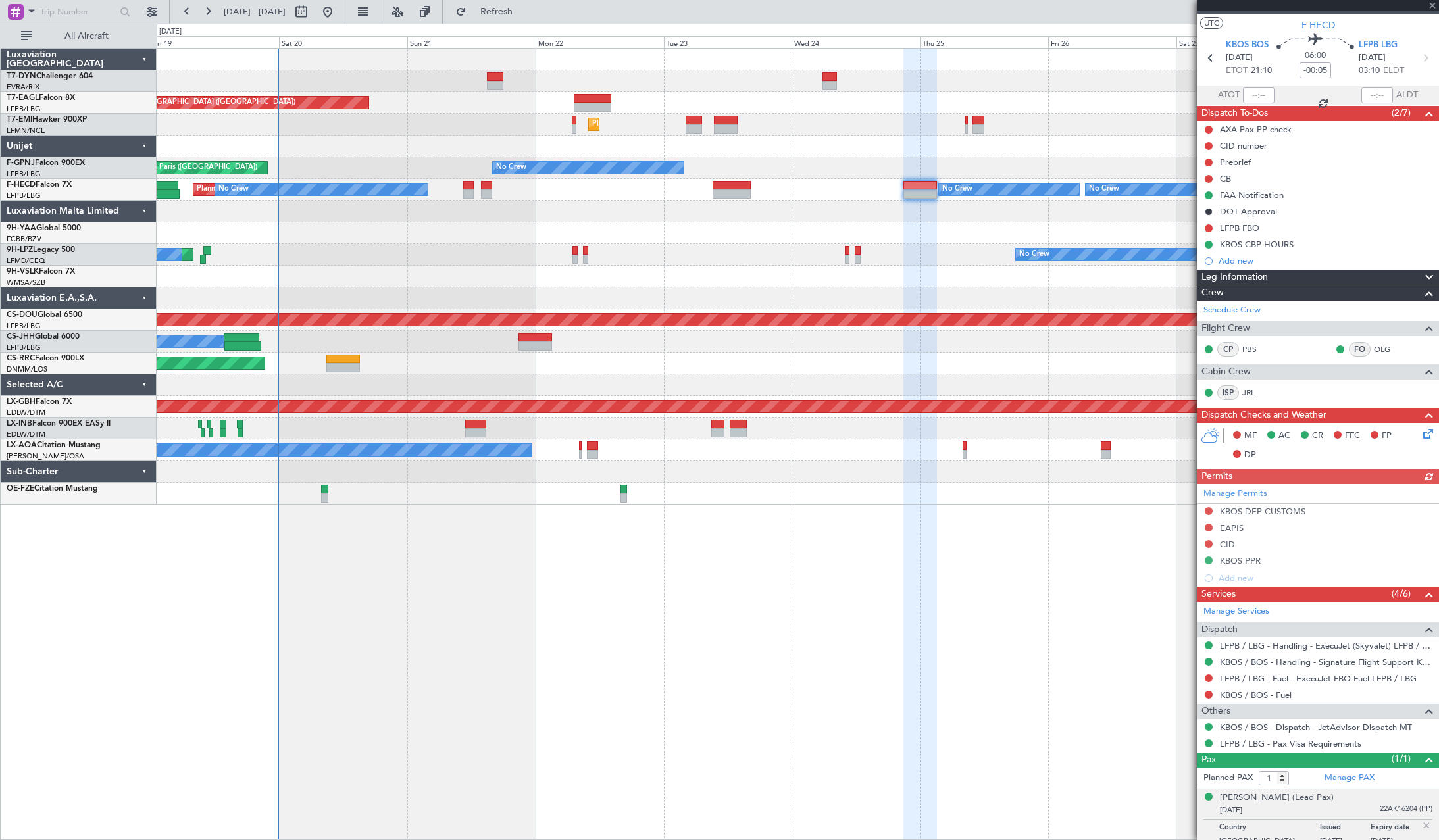
scroll to position [34, 0]
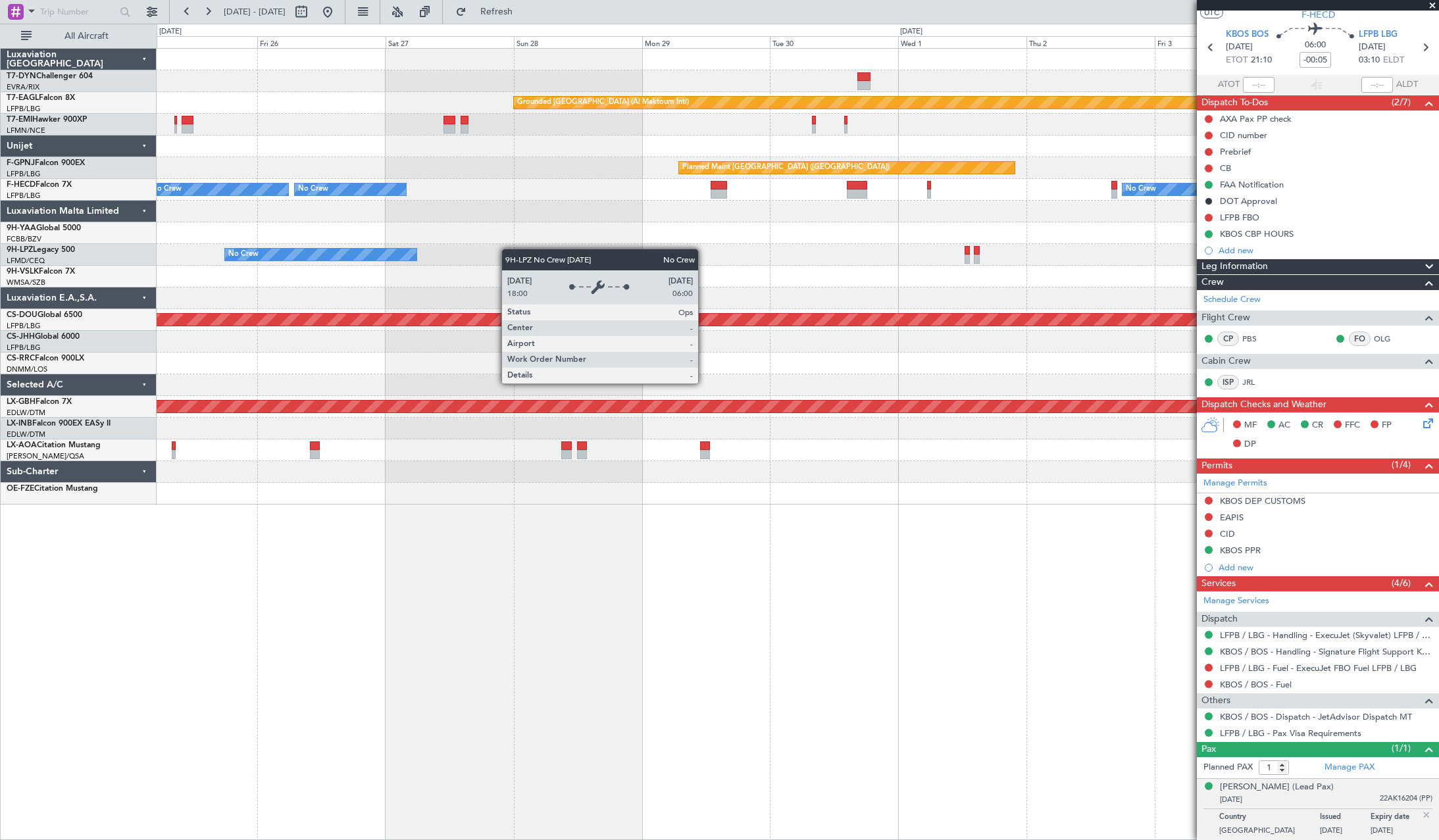
click at [326, 253] on div "Grounded Dubai (Al Maktoum Intl) Planned Maint Paris (Le Bourget) Planned Maint…" at bounding box center [798, 276] width 1282 height 456
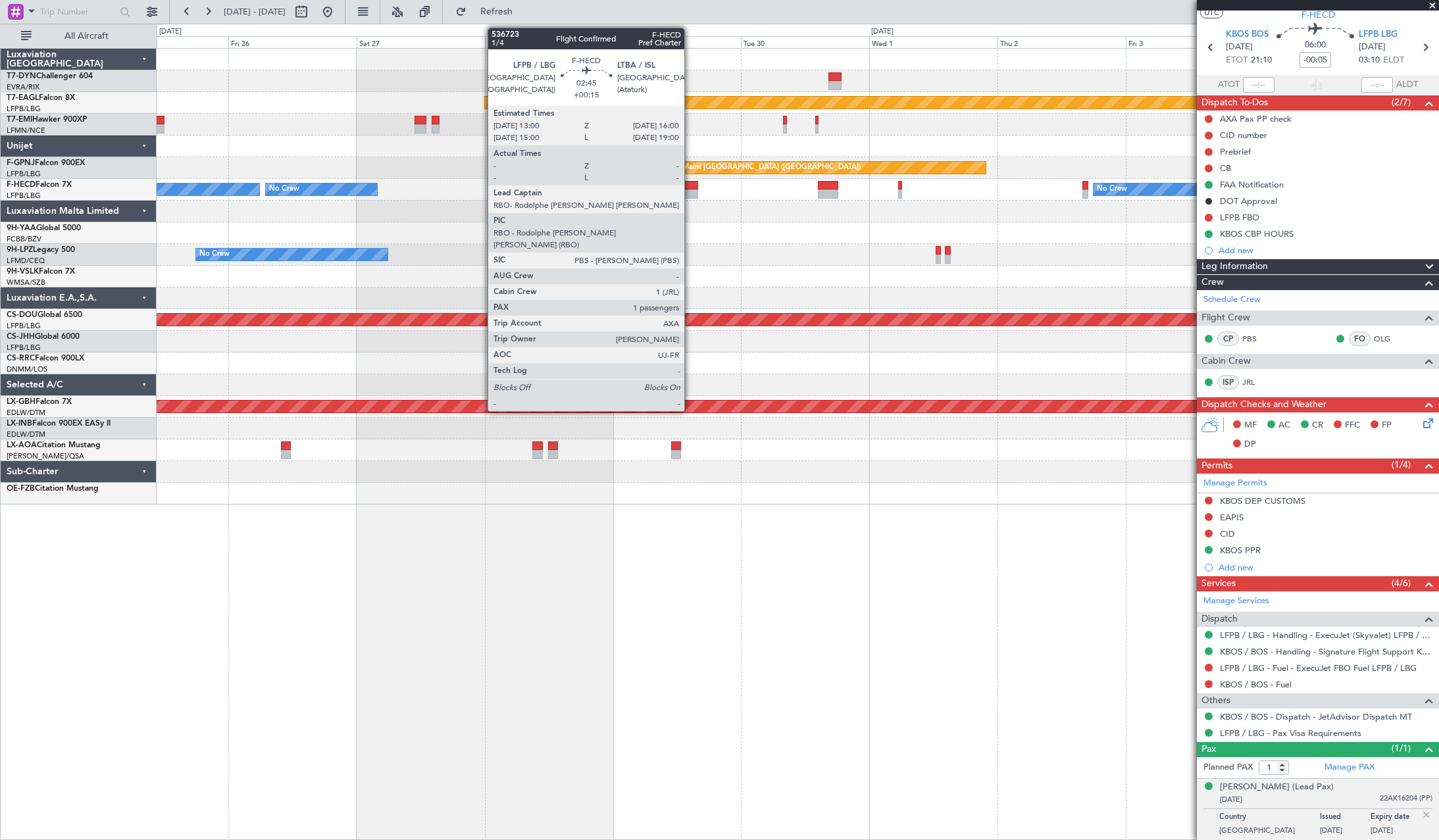
click at [690, 182] on div at bounding box center [689, 185] width 16 height 9
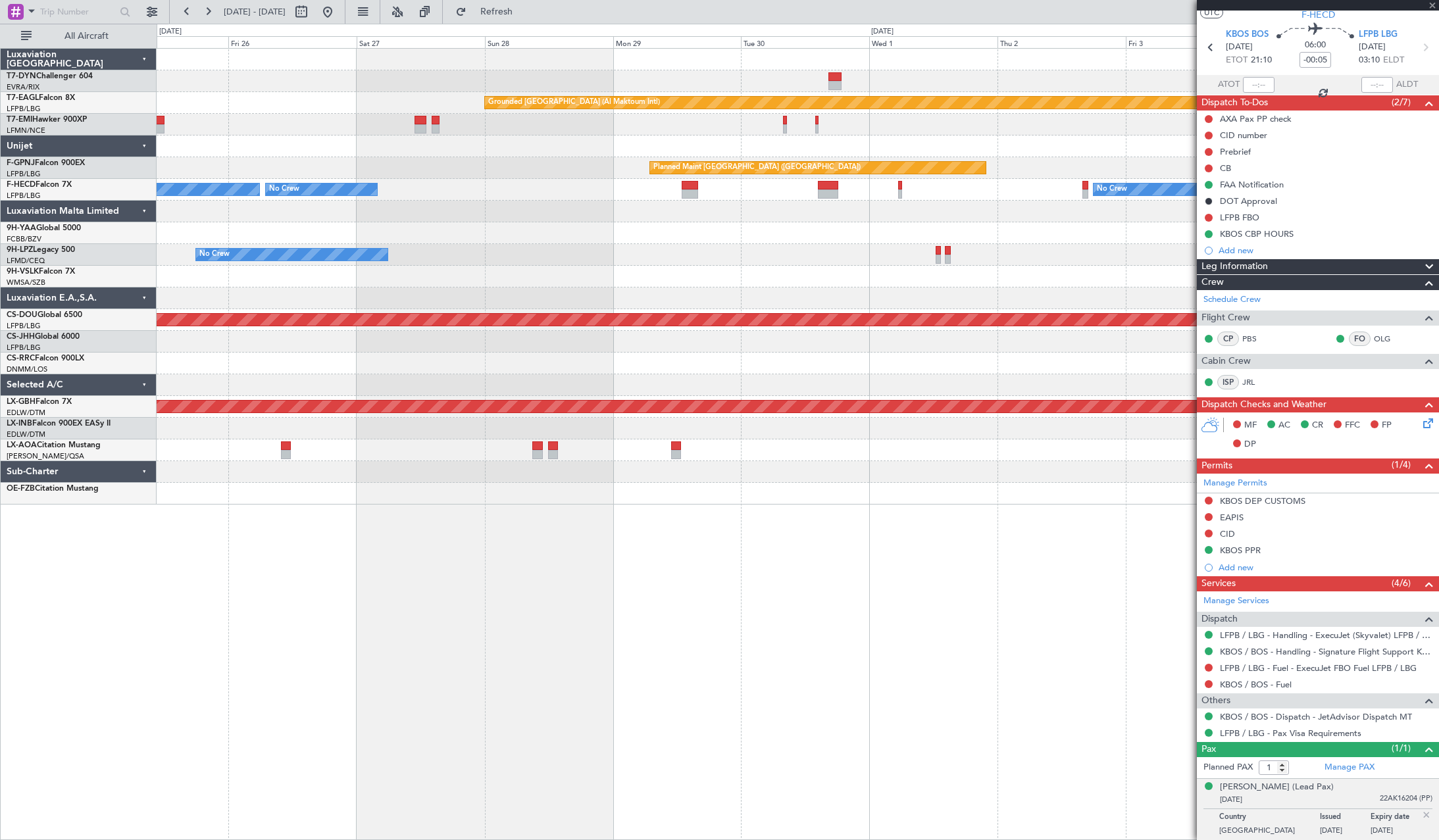
type input "+00:15"
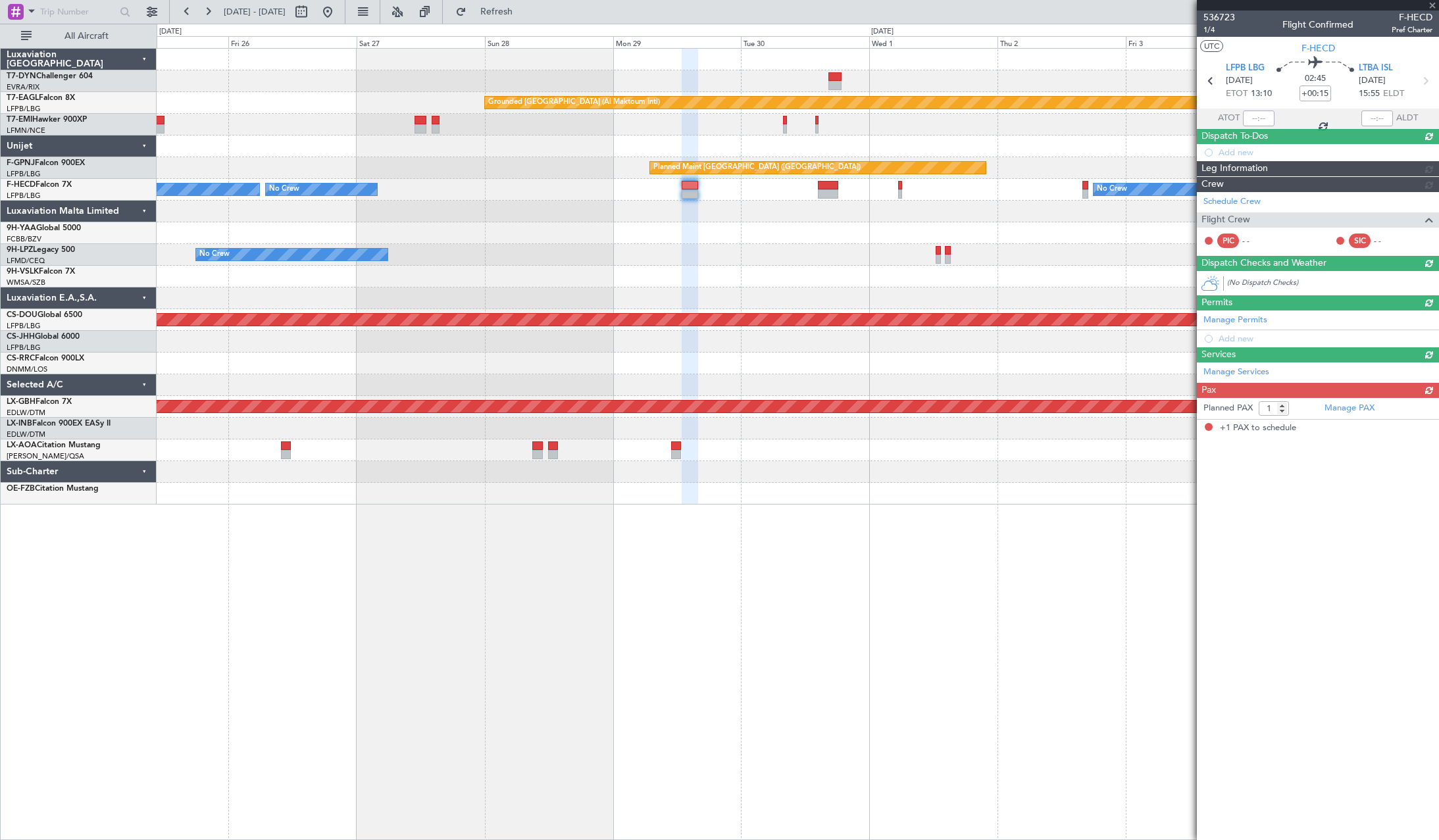
scroll to position [0, 0]
